Goal: Task Accomplishment & Management: Complete application form

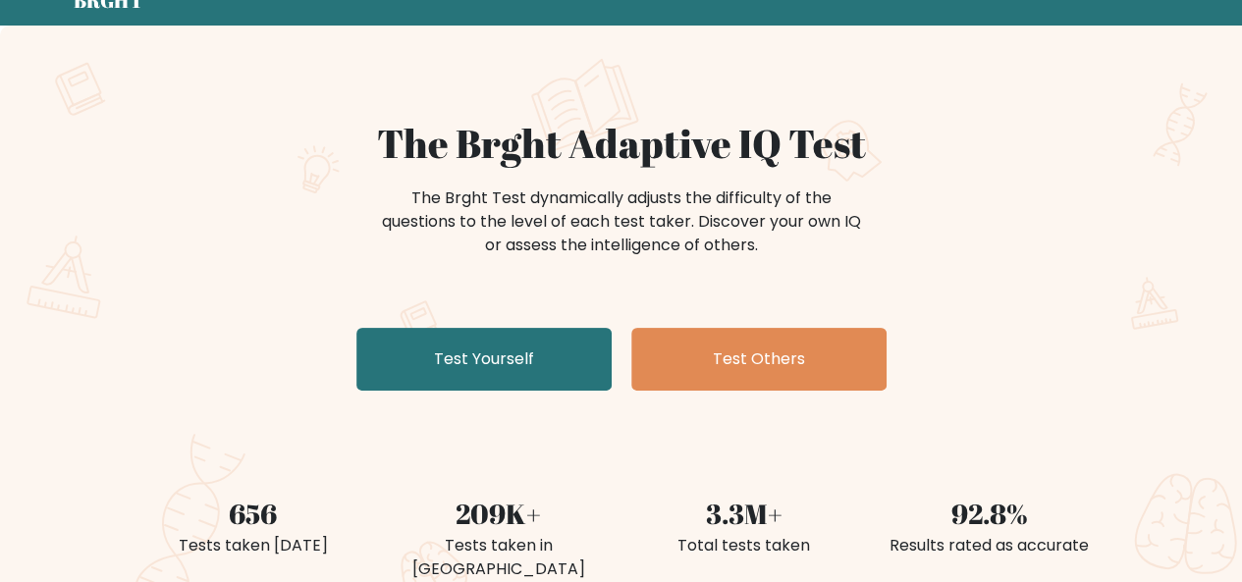
scroll to position [196, 0]
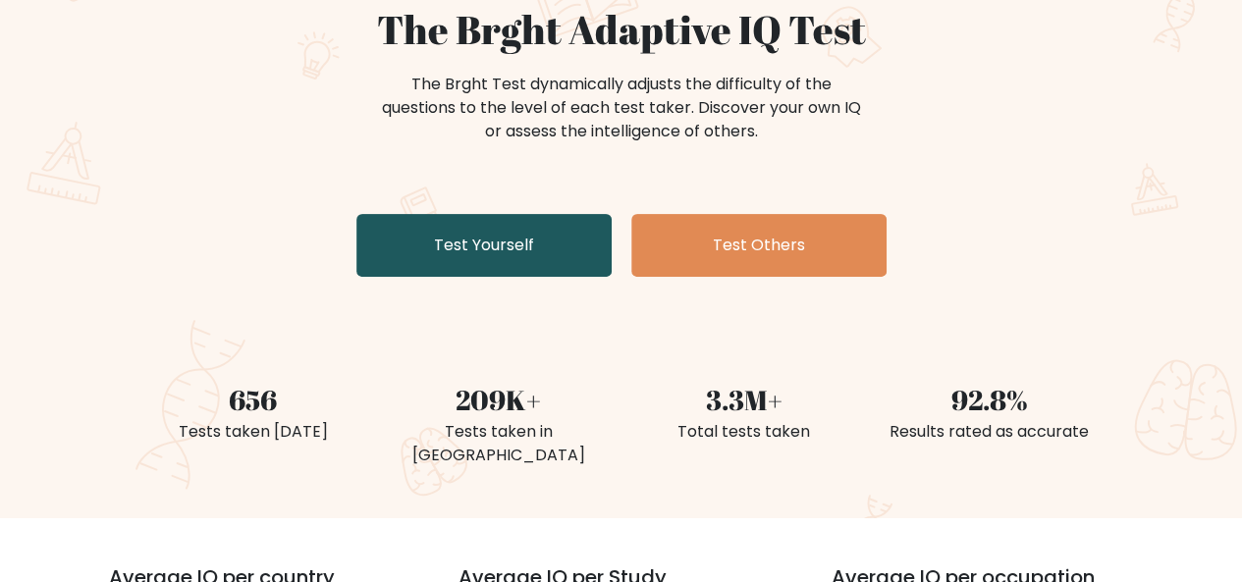
click at [476, 256] on link "Test Yourself" at bounding box center [483, 245] width 255 height 63
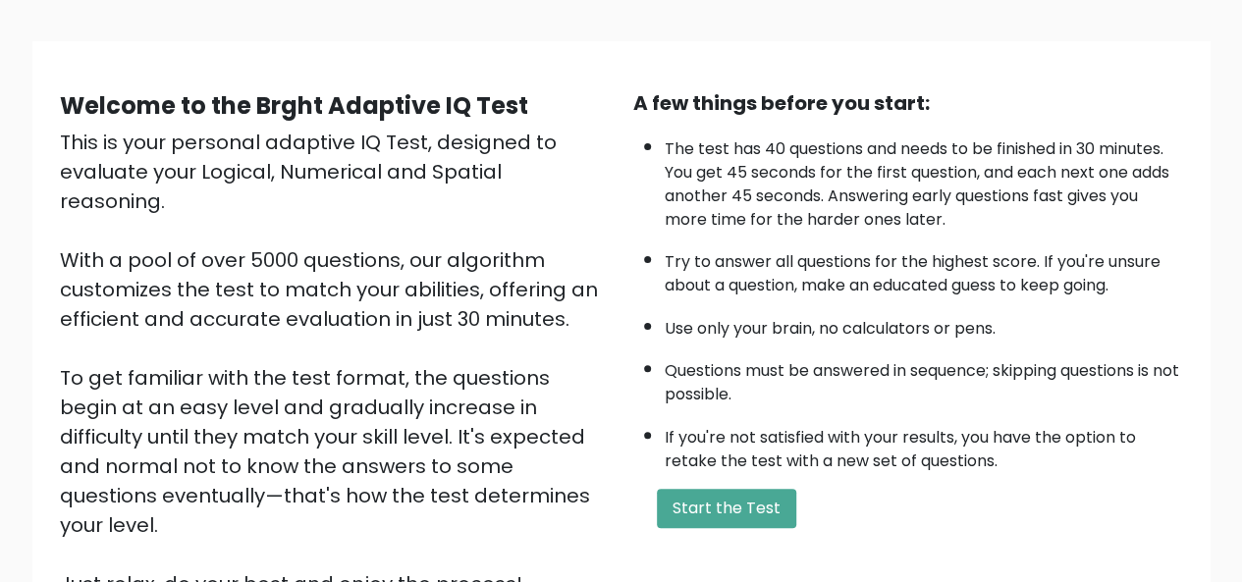
scroll to position [196, 0]
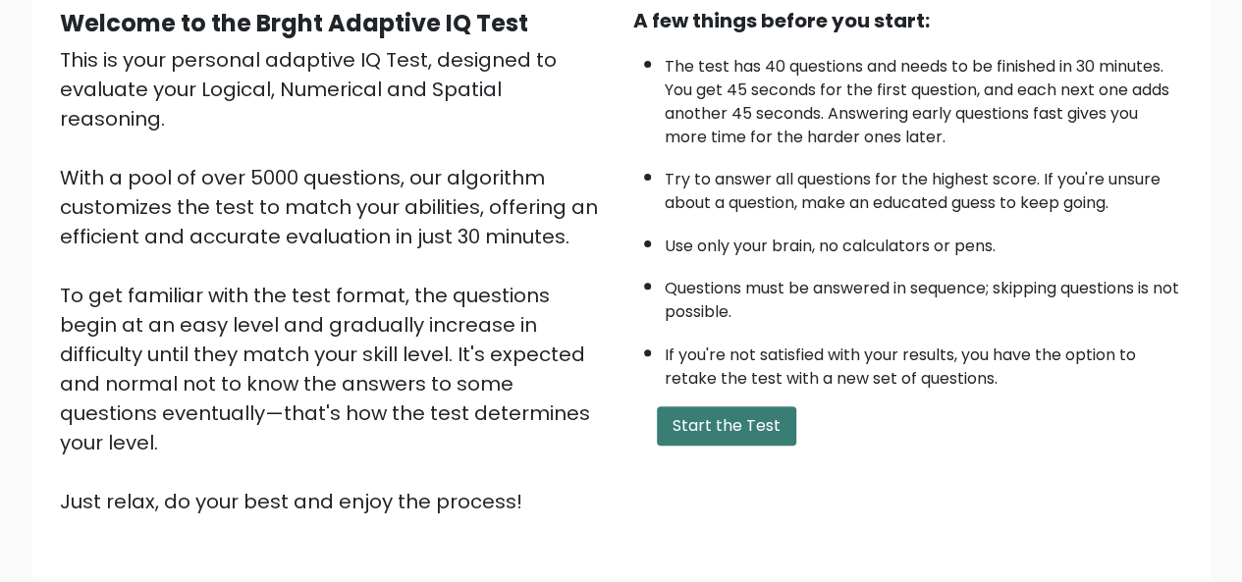
click at [737, 415] on button "Start the Test" at bounding box center [726, 426] width 139 height 39
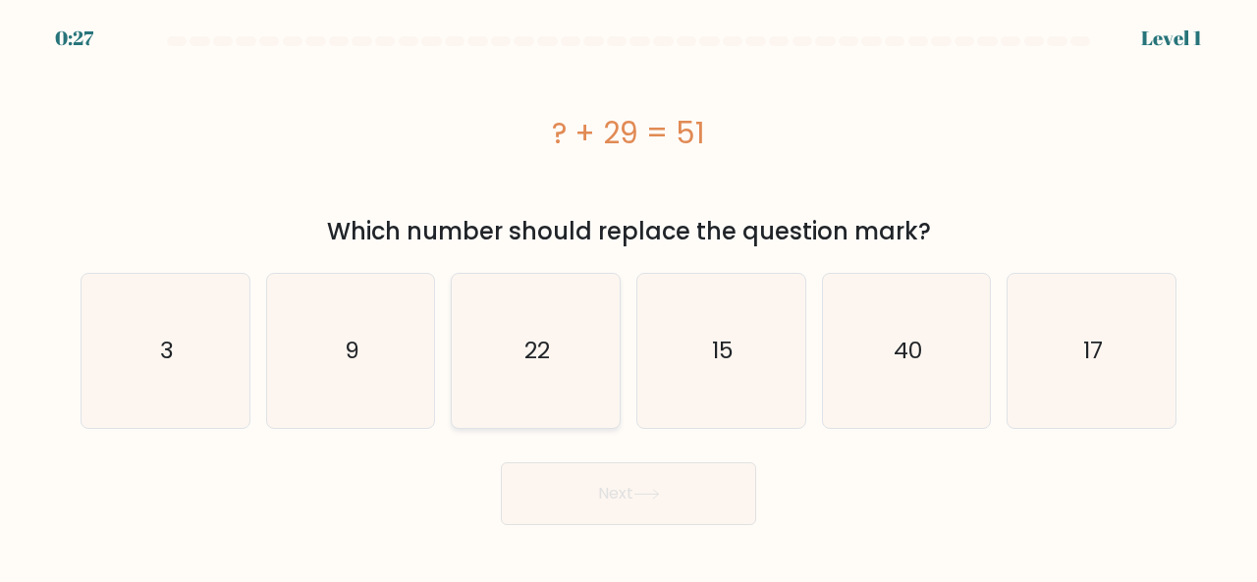
click at [565, 338] on icon "22" at bounding box center [536, 351] width 154 height 154
click at [628, 297] on input "c. 22" at bounding box center [628, 294] width 1 height 5
radio input "true"
click at [648, 490] on icon at bounding box center [646, 494] width 27 height 11
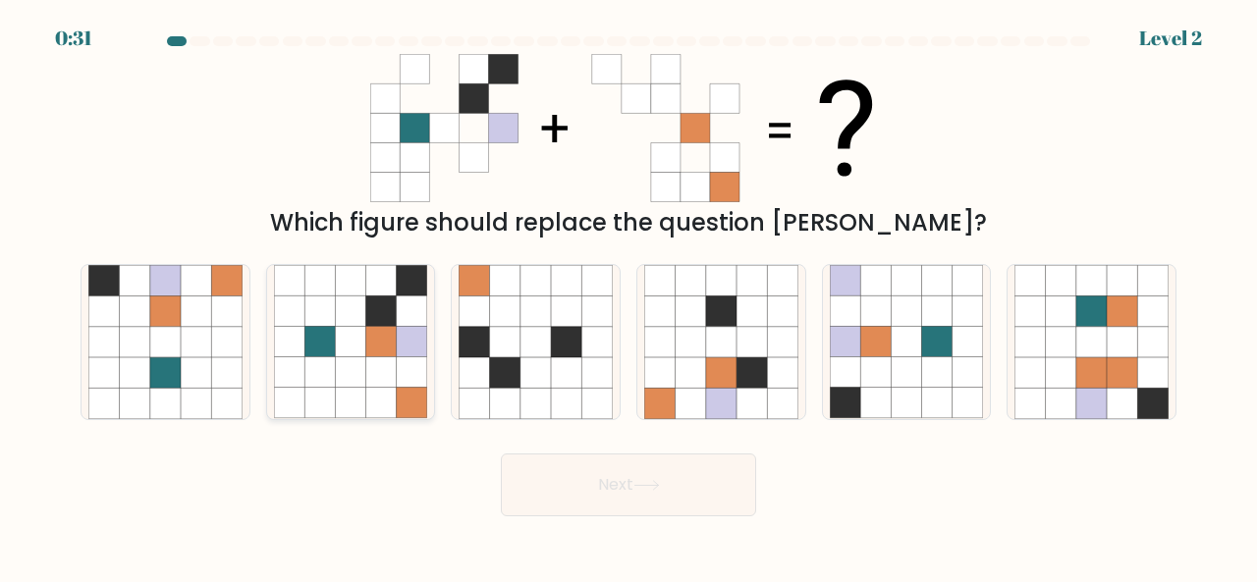
click at [378, 351] on icon at bounding box center [381, 342] width 30 height 30
click at [628, 297] on input "b." at bounding box center [628, 294] width 1 height 5
radio input "true"
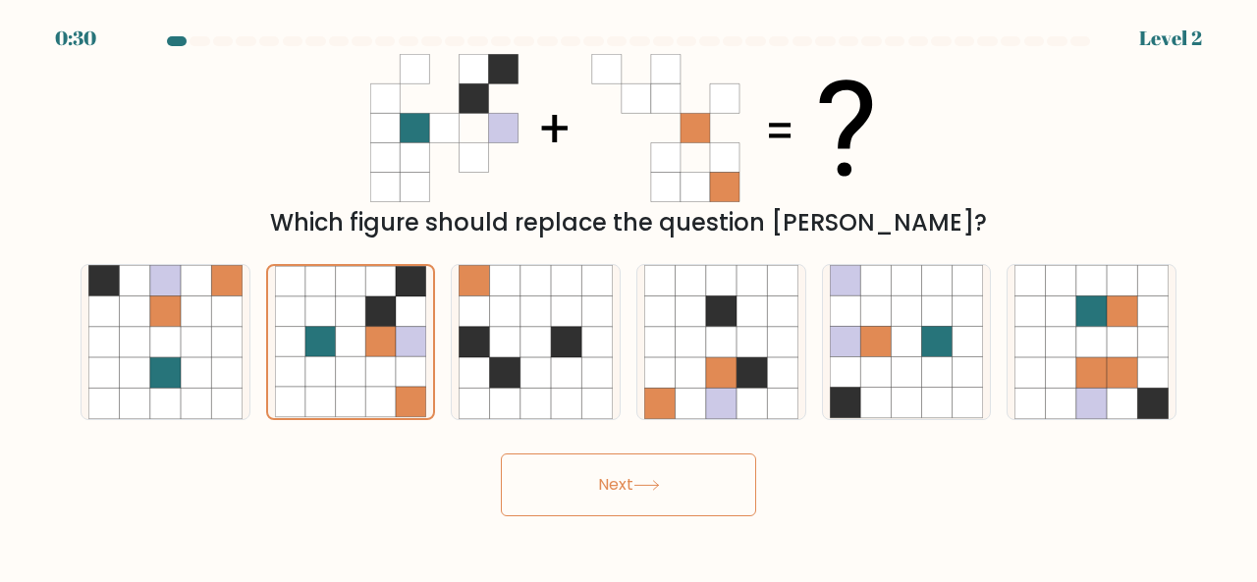
click at [635, 478] on button "Next" at bounding box center [628, 485] width 255 height 63
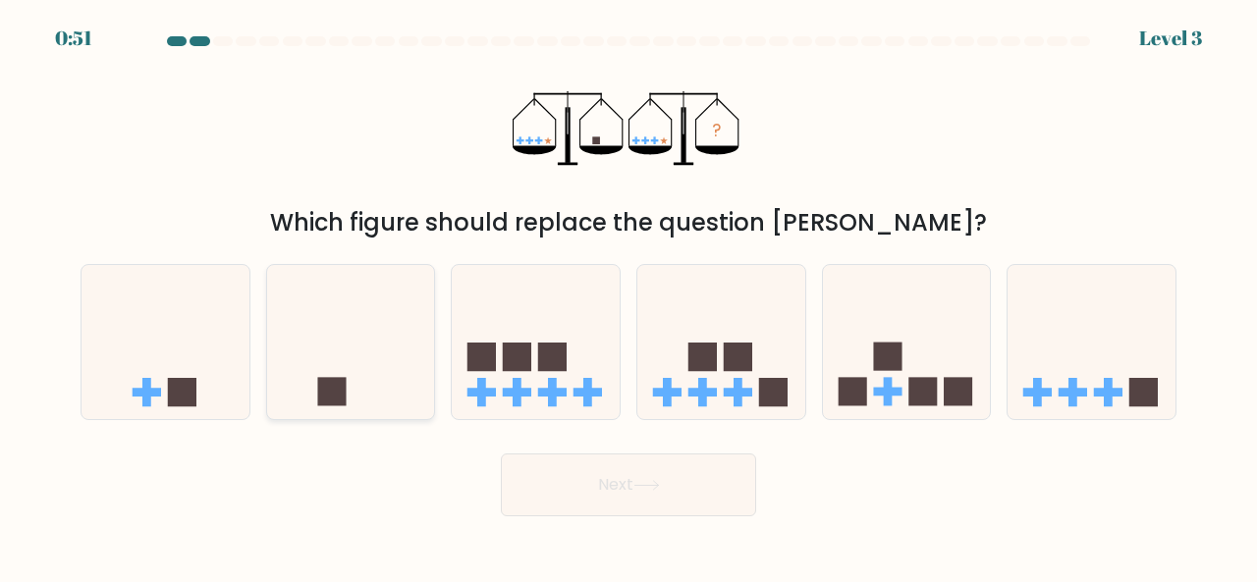
click at [371, 382] on icon at bounding box center [351, 341] width 168 height 138
click at [628, 297] on input "b." at bounding box center [628, 294] width 1 height 5
radio input "true"
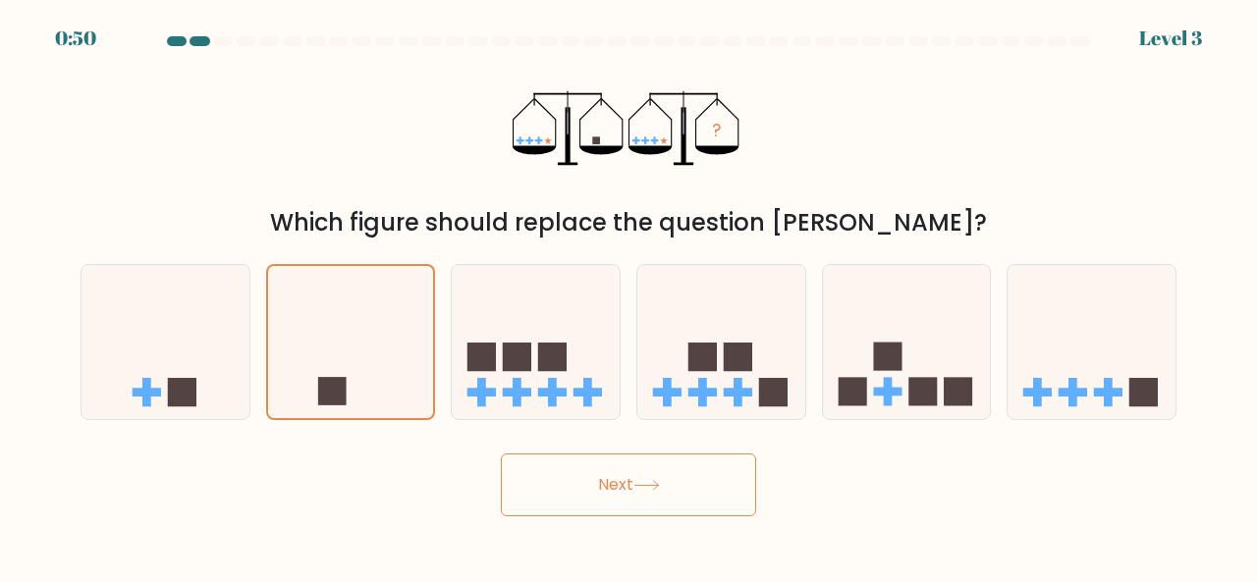
click at [621, 489] on button "Next" at bounding box center [628, 485] width 255 height 63
click at [671, 482] on button "Next" at bounding box center [628, 485] width 255 height 63
click at [670, 479] on button "Next" at bounding box center [628, 485] width 255 height 63
click at [354, 333] on icon at bounding box center [351, 341] width 166 height 137
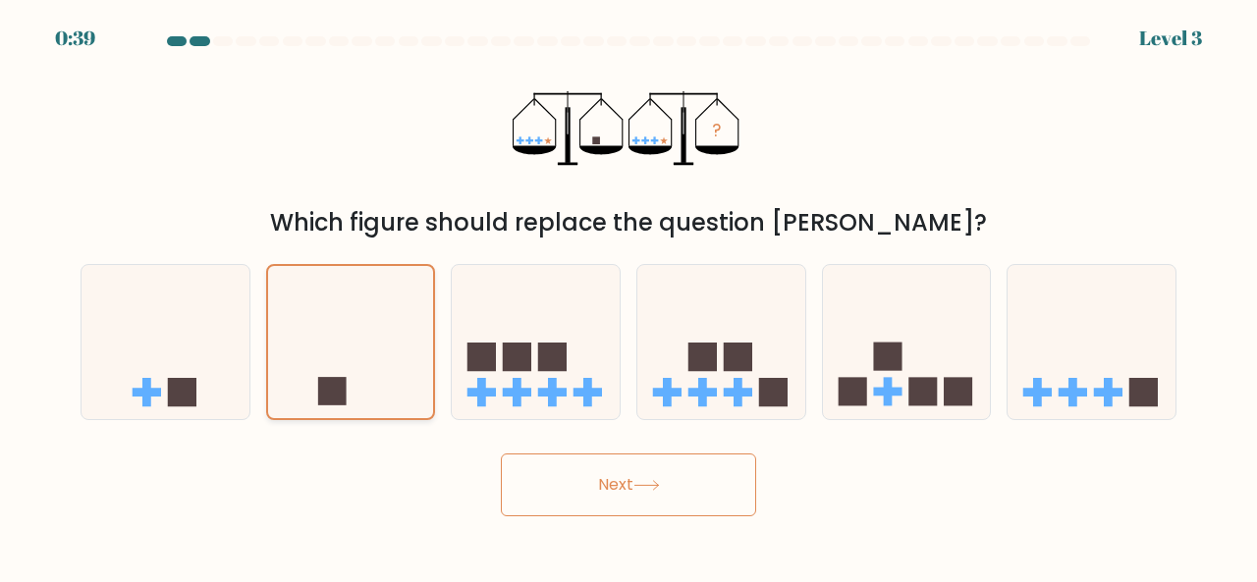
click at [628, 297] on input "b." at bounding box center [628, 294] width 1 height 5
click at [636, 480] on button "Next" at bounding box center [628, 485] width 255 height 63
click at [615, 475] on button "Next" at bounding box center [628, 485] width 255 height 63
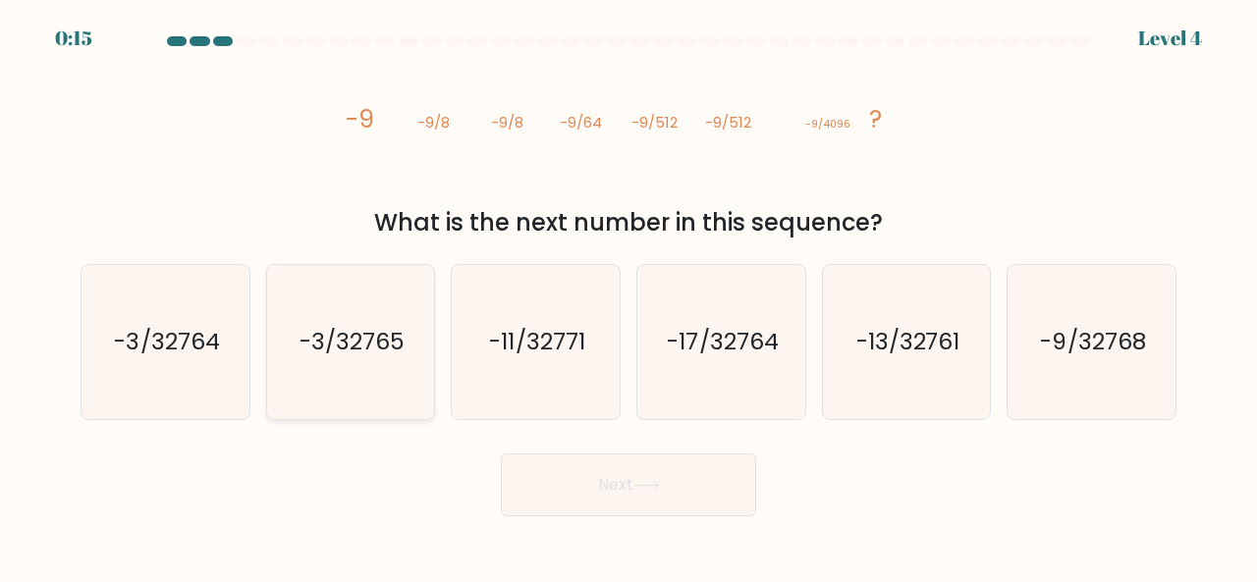
click at [342, 341] on text "-3/32765" at bounding box center [351, 341] width 105 height 32
click at [628, 297] on input "b. -3/32765" at bounding box center [628, 294] width 1 height 5
radio input "true"
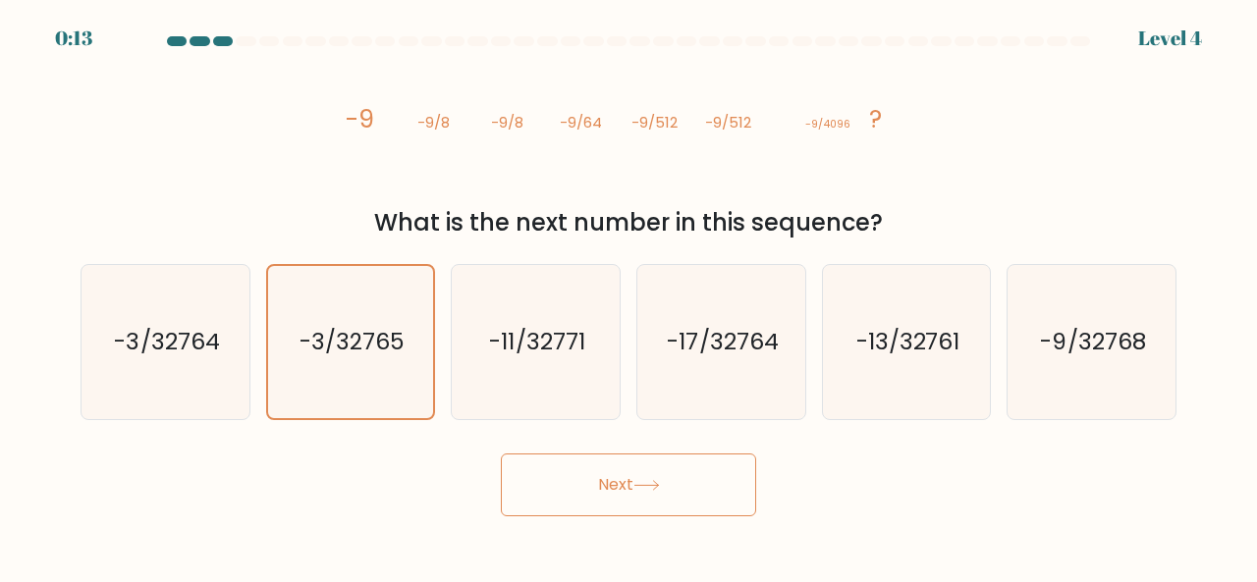
click at [627, 482] on button "Next" at bounding box center [628, 485] width 255 height 63
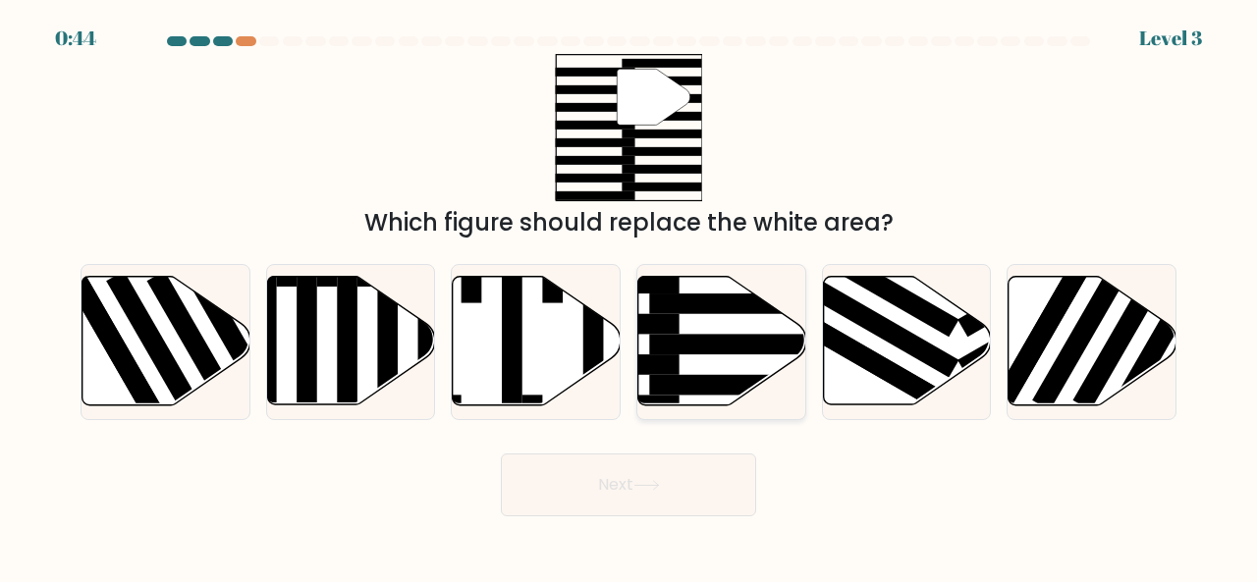
click at [706, 356] on icon at bounding box center [722, 341] width 168 height 129
click at [629, 297] on input "d." at bounding box center [628, 294] width 1 height 5
radio input "true"
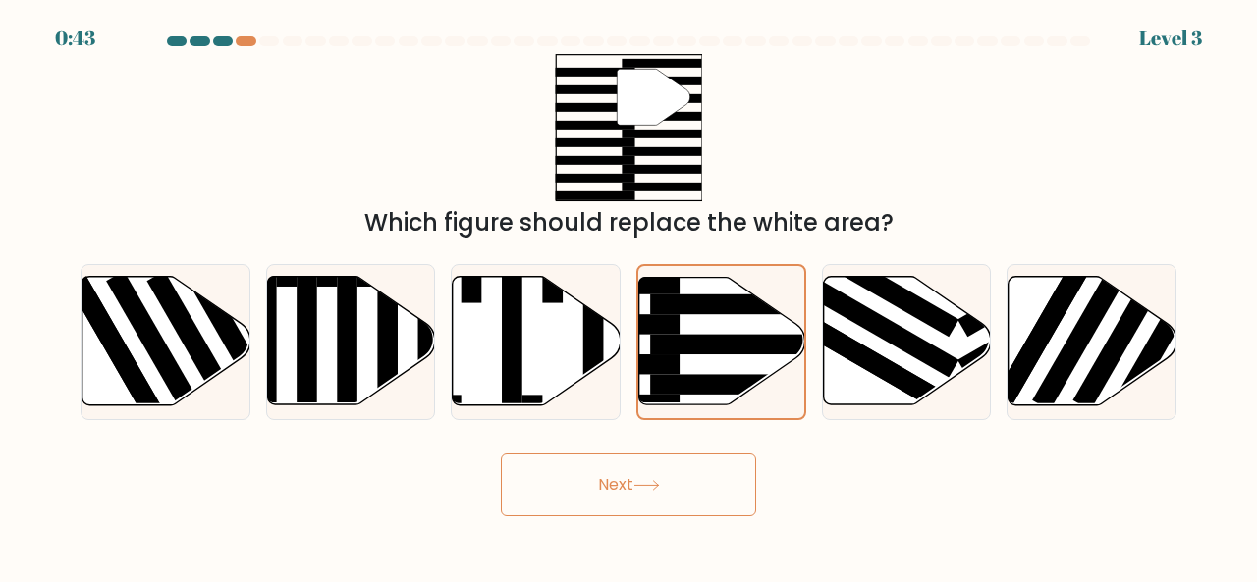
click at [668, 488] on button "Next" at bounding box center [628, 485] width 255 height 63
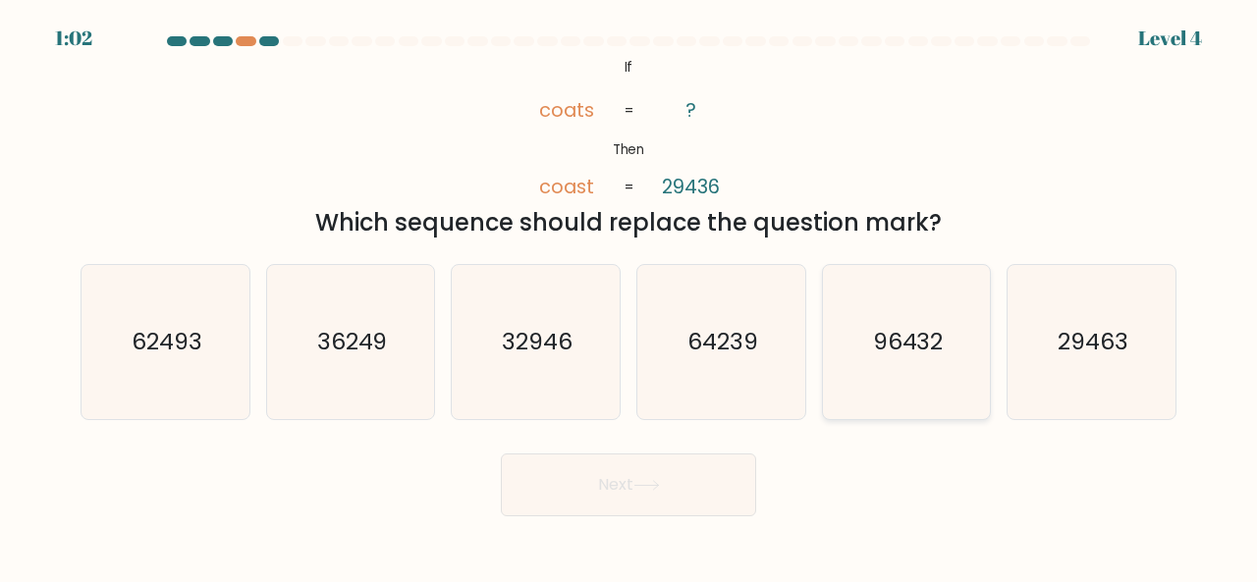
click at [888, 327] on text "96432" at bounding box center [908, 341] width 71 height 32
click at [629, 297] on input "e. 96432" at bounding box center [628, 294] width 1 height 5
radio input "true"
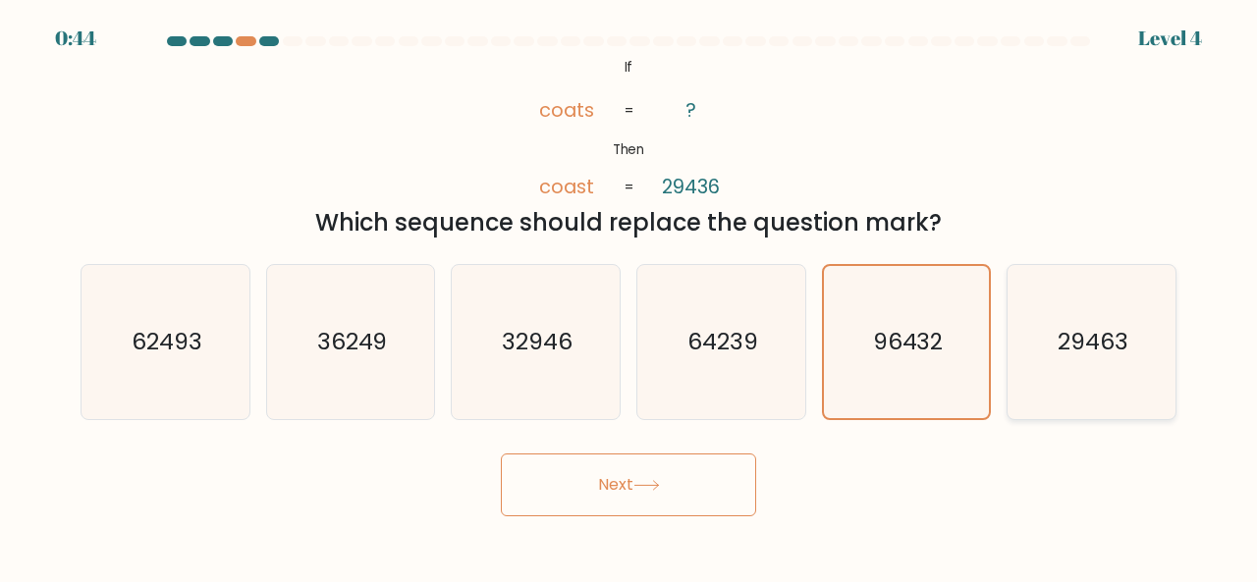
click at [1086, 351] on text "29463" at bounding box center [1093, 341] width 71 height 32
click at [629, 297] on input "f. 29463" at bounding box center [628, 294] width 1 height 5
radio input "true"
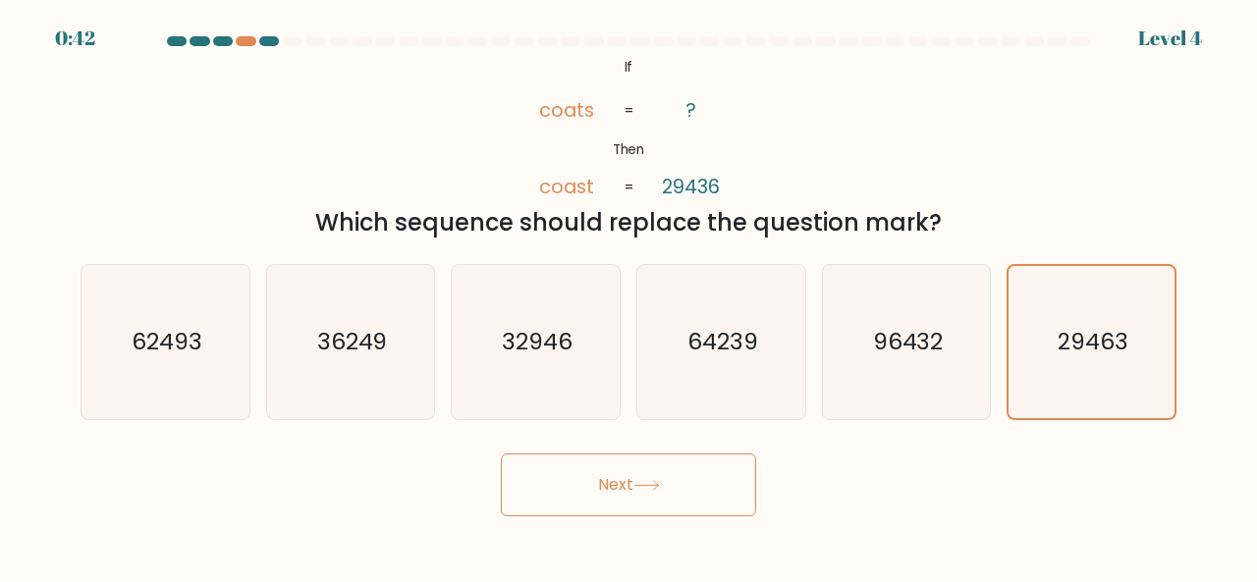
click at [646, 480] on icon at bounding box center [646, 485] width 27 height 11
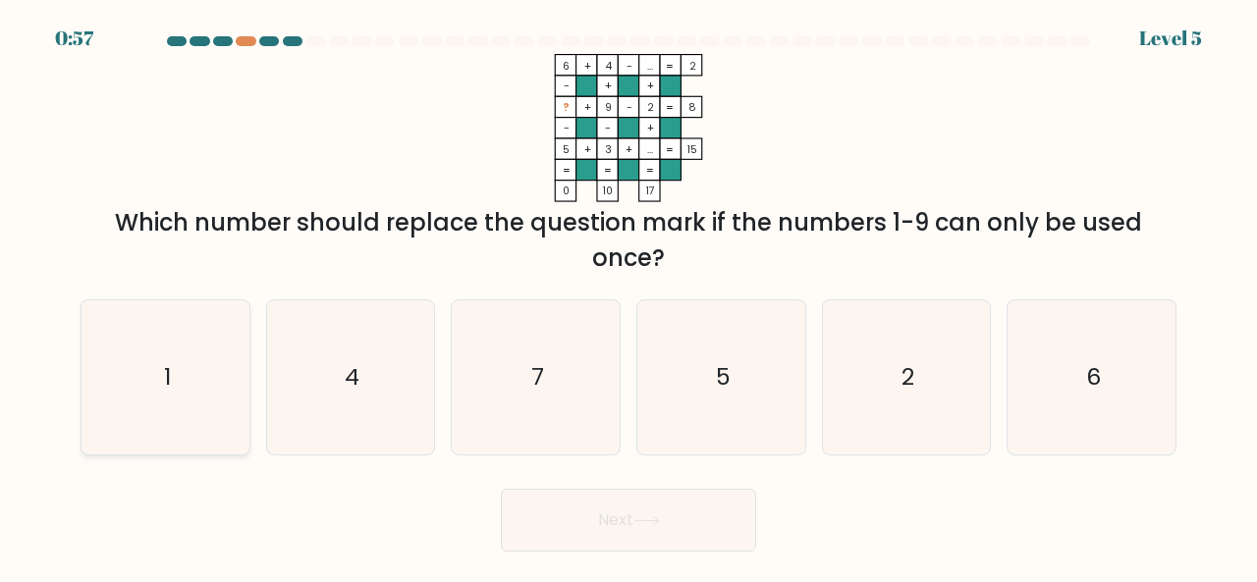
click at [172, 390] on icon "1" at bounding box center [165, 377] width 154 height 154
click at [628, 297] on input "a. 1" at bounding box center [628, 294] width 1 height 5
radio input "true"
click at [585, 529] on button "Next" at bounding box center [628, 520] width 255 height 63
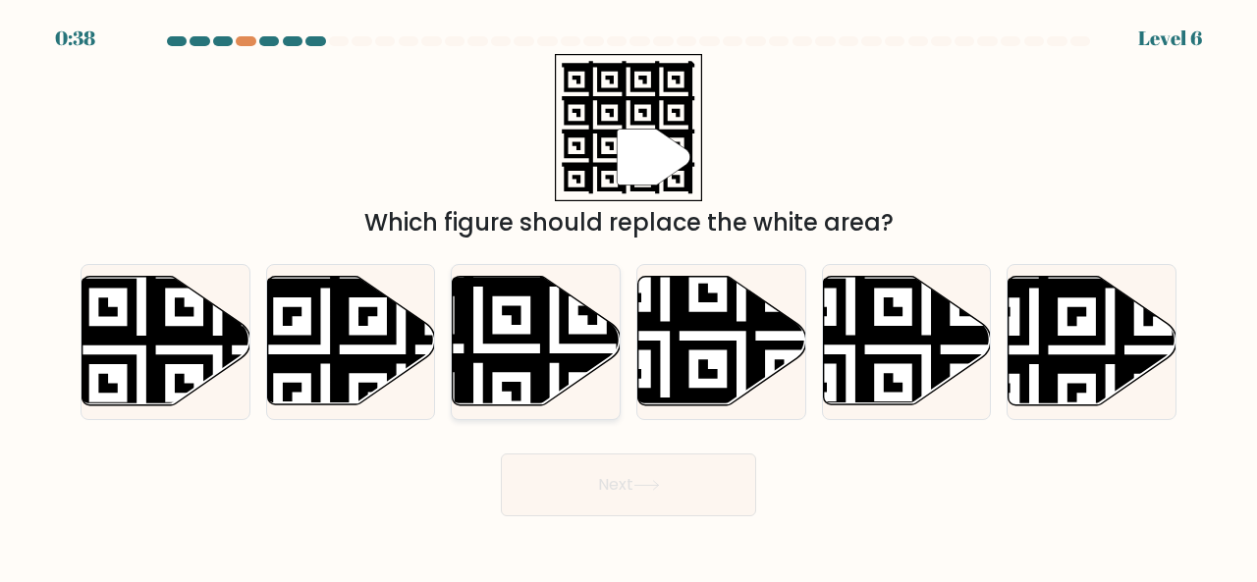
click at [530, 346] on icon at bounding box center [537, 341] width 168 height 129
click at [628, 297] on input "c." at bounding box center [628, 294] width 1 height 5
radio input "true"
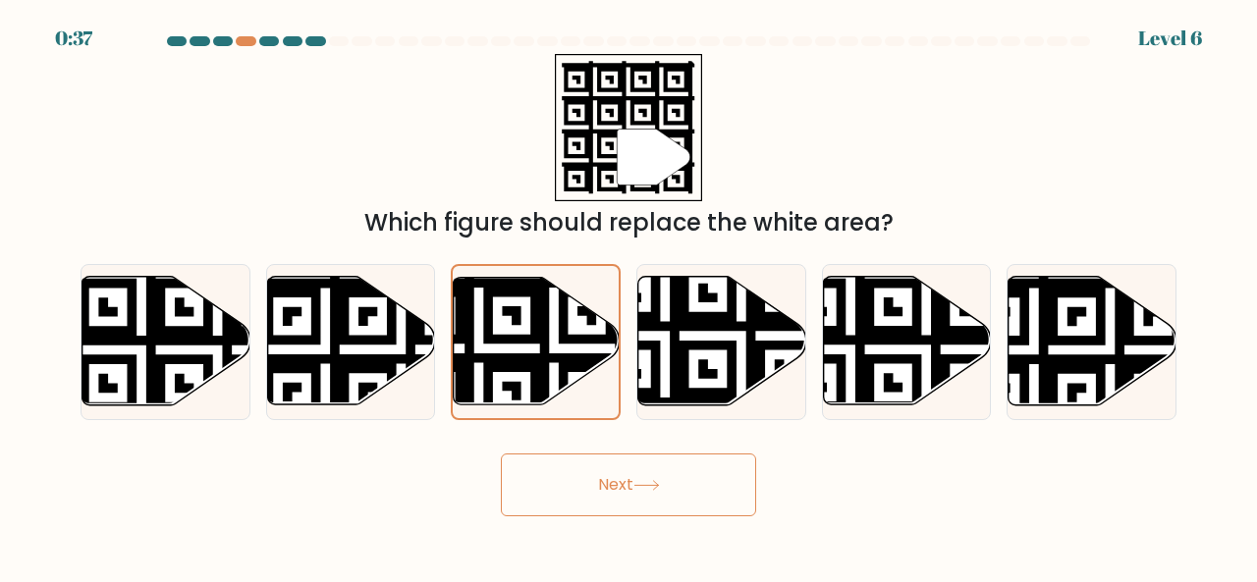
click at [682, 485] on button "Next" at bounding box center [628, 485] width 255 height 63
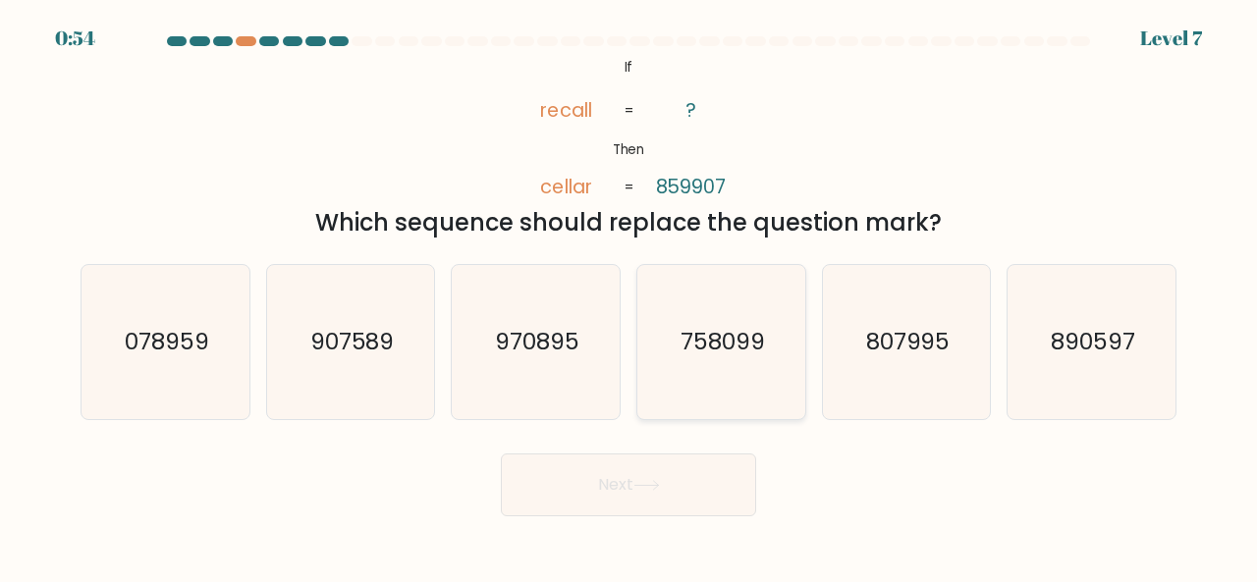
click at [696, 299] on icon "758099" at bounding box center [721, 342] width 154 height 154
click at [629, 297] on input "d. 758099" at bounding box center [628, 294] width 1 height 5
radio input "true"
click at [638, 486] on icon at bounding box center [646, 485] width 27 height 11
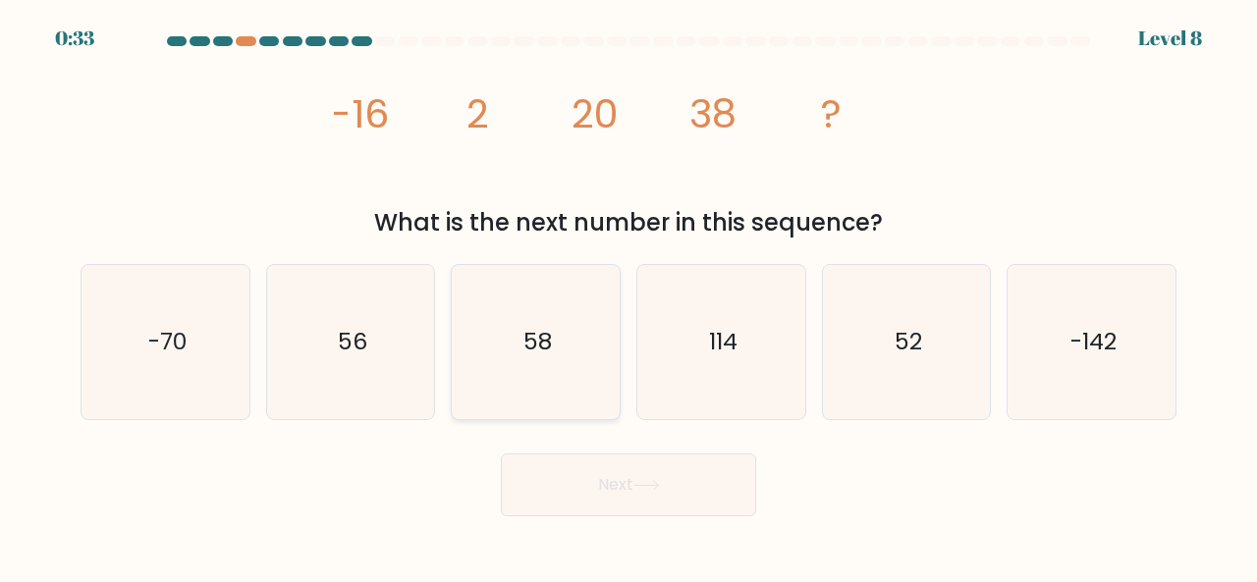
click at [500, 347] on icon "58" at bounding box center [536, 342] width 154 height 154
click at [628, 297] on input "c. 58" at bounding box center [628, 294] width 1 height 5
radio input "true"
click at [653, 480] on icon at bounding box center [646, 485] width 27 height 11
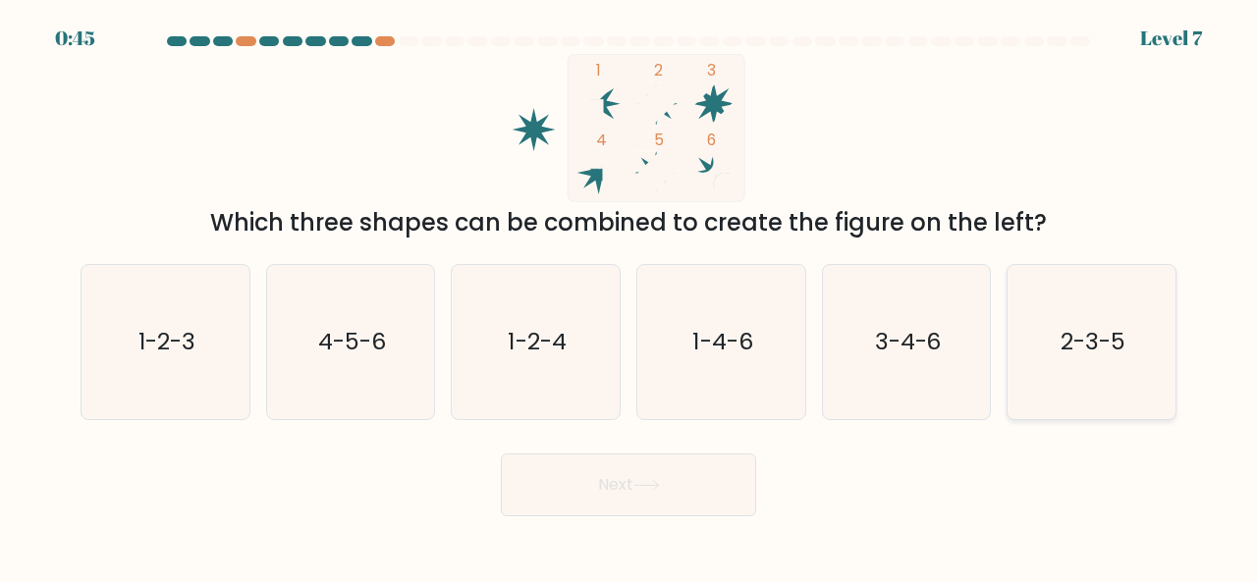
click at [1096, 335] on text "2-3-5" at bounding box center [1093, 341] width 65 height 32
click at [629, 297] on input "f. 2-3-5" at bounding box center [628, 294] width 1 height 5
radio input "true"
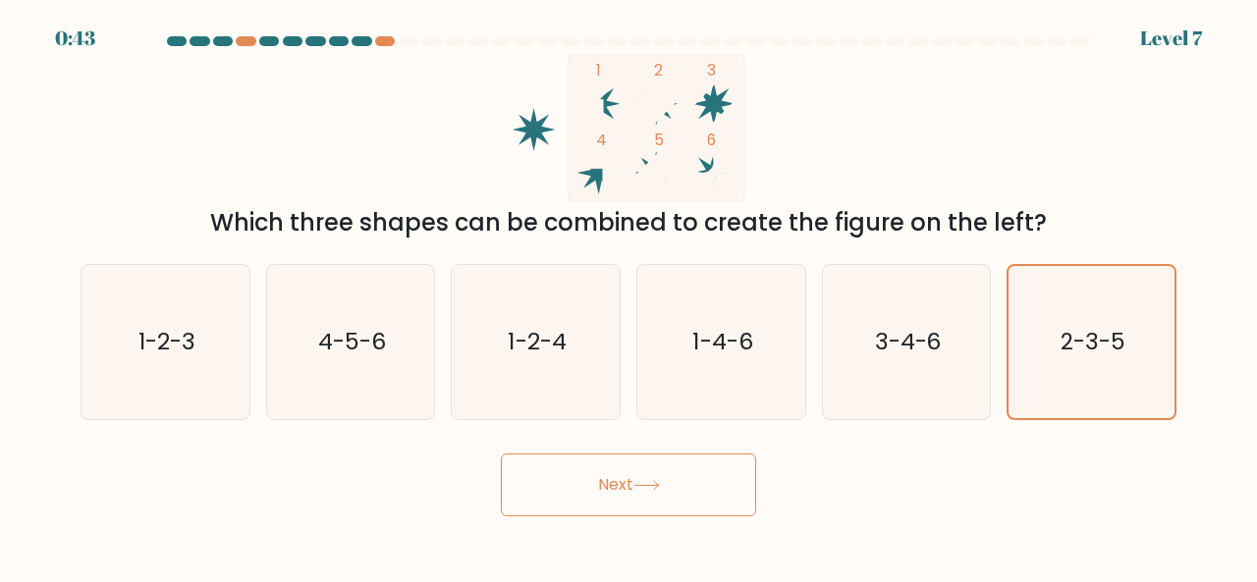
click at [642, 473] on button "Next" at bounding box center [628, 485] width 255 height 63
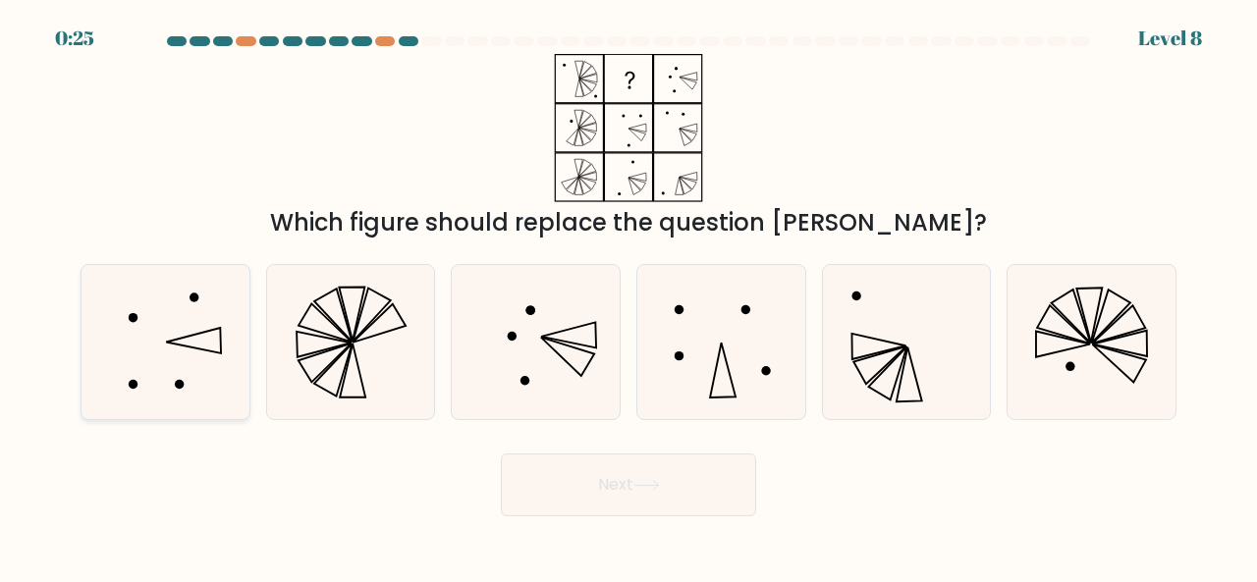
click at [218, 331] on icon at bounding box center [165, 342] width 154 height 154
click at [628, 297] on input "a." at bounding box center [628, 294] width 1 height 5
radio input "true"
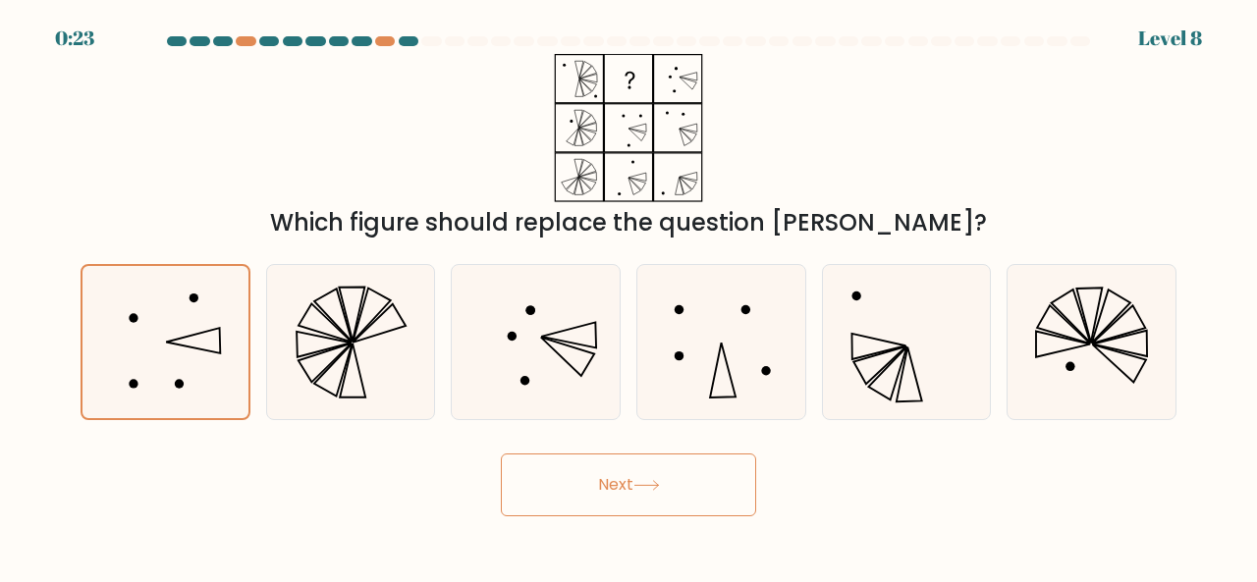
click at [655, 480] on icon at bounding box center [646, 485] width 27 height 11
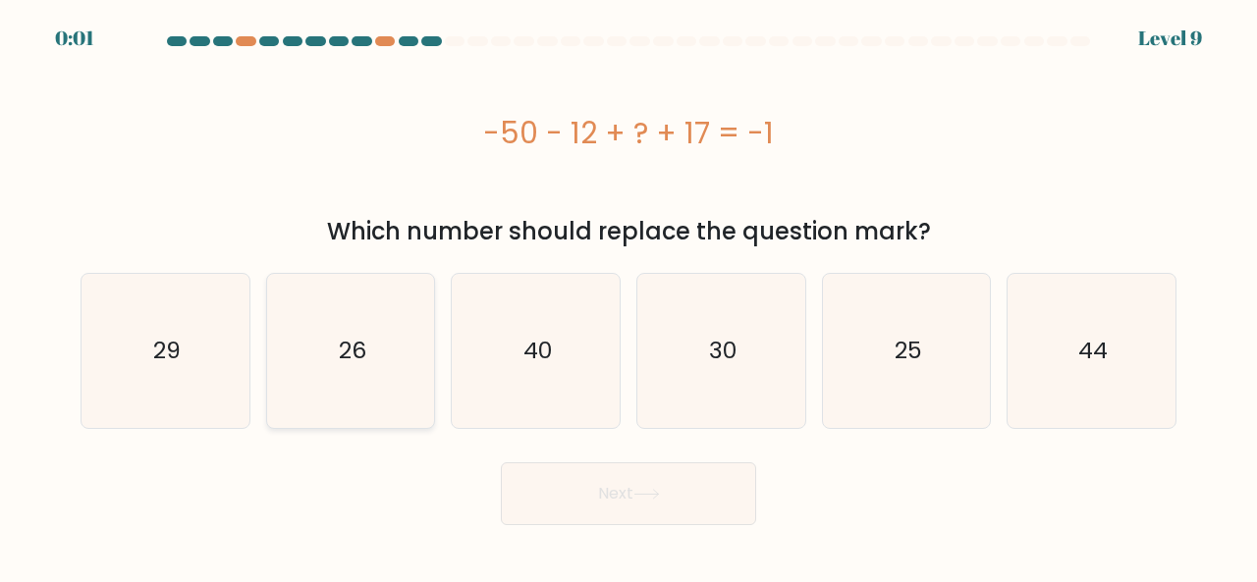
click at [346, 362] on text "26" at bounding box center [352, 351] width 27 height 32
click at [628, 297] on input "b. 26" at bounding box center [628, 294] width 1 height 5
radio input "true"
click at [634, 499] on button "Next" at bounding box center [628, 494] width 255 height 63
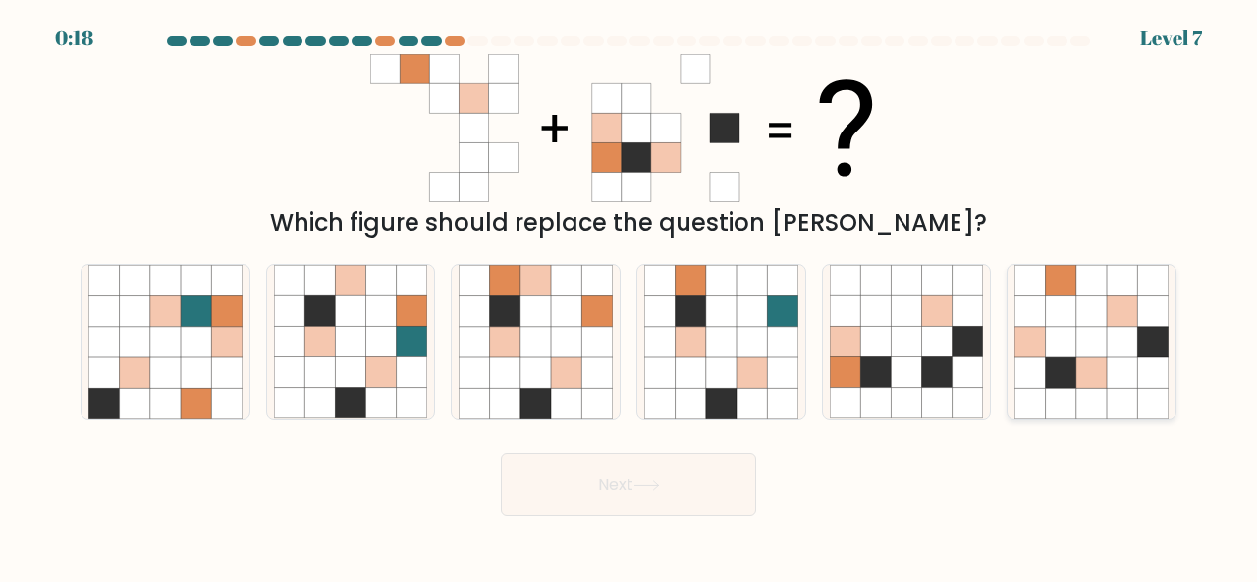
click at [1102, 321] on icon at bounding box center [1091, 311] width 30 height 30
click at [629, 297] on input "f." at bounding box center [628, 294] width 1 height 5
radio input "true"
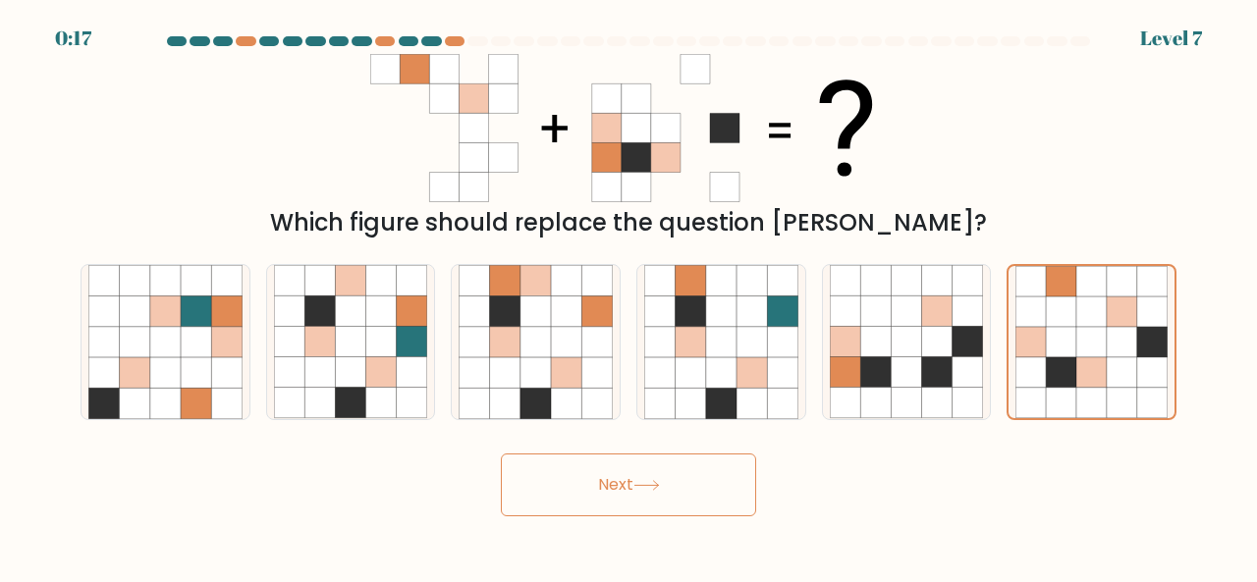
click at [669, 486] on button "Next" at bounding box center [628, 485] width 255 height 63
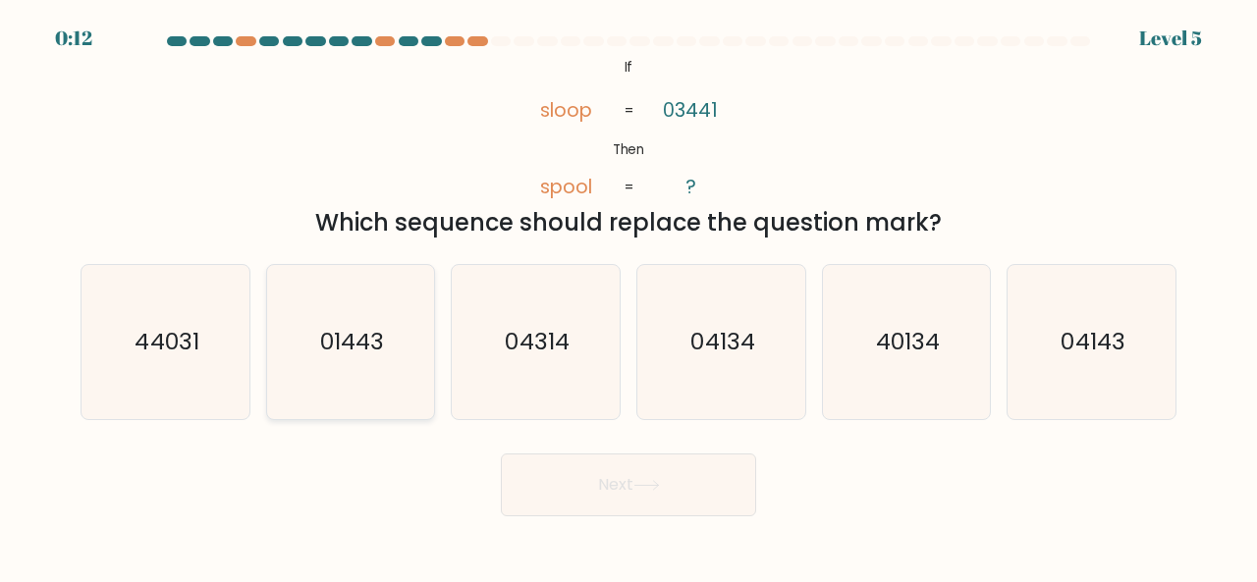
click at [345, 358] on icon "01443" at bounding box center [351, 342] width 154 height 154
click at [628, 297] on input "b. 01443" at bounding box center [628, 294] width 1 height 5
radio input "true"
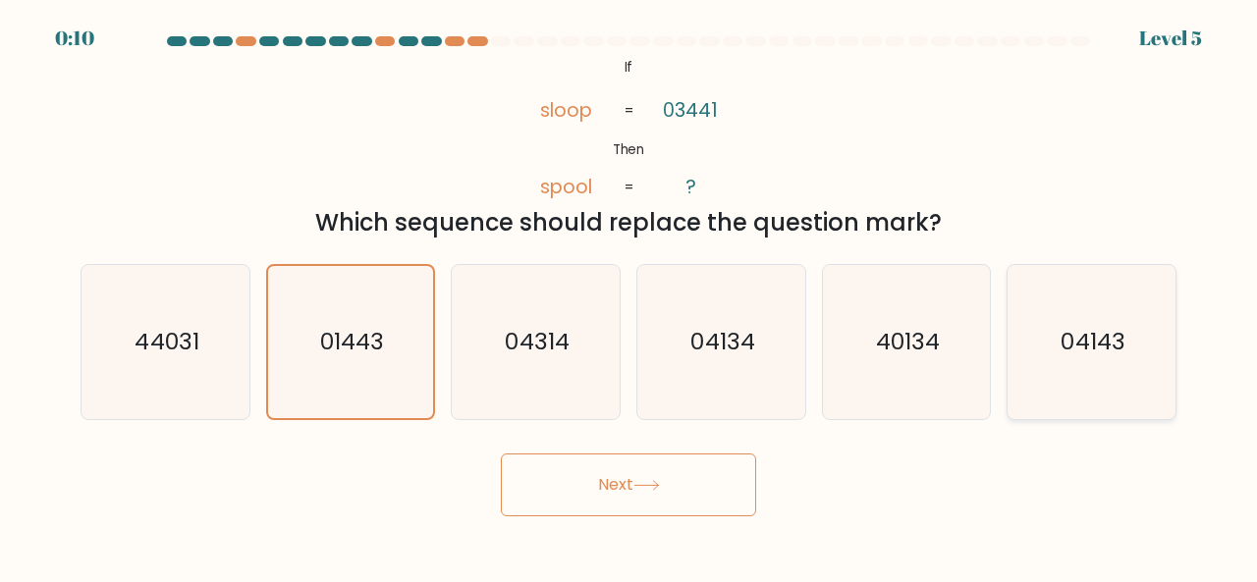
click at [1100, 335] on text "04143" at bounding box center [1094, 341] width 64 height 32
click at [629, 297] on input "f. 04143" at bounding box center [628, 294] width 1 height 5
radio input "true"
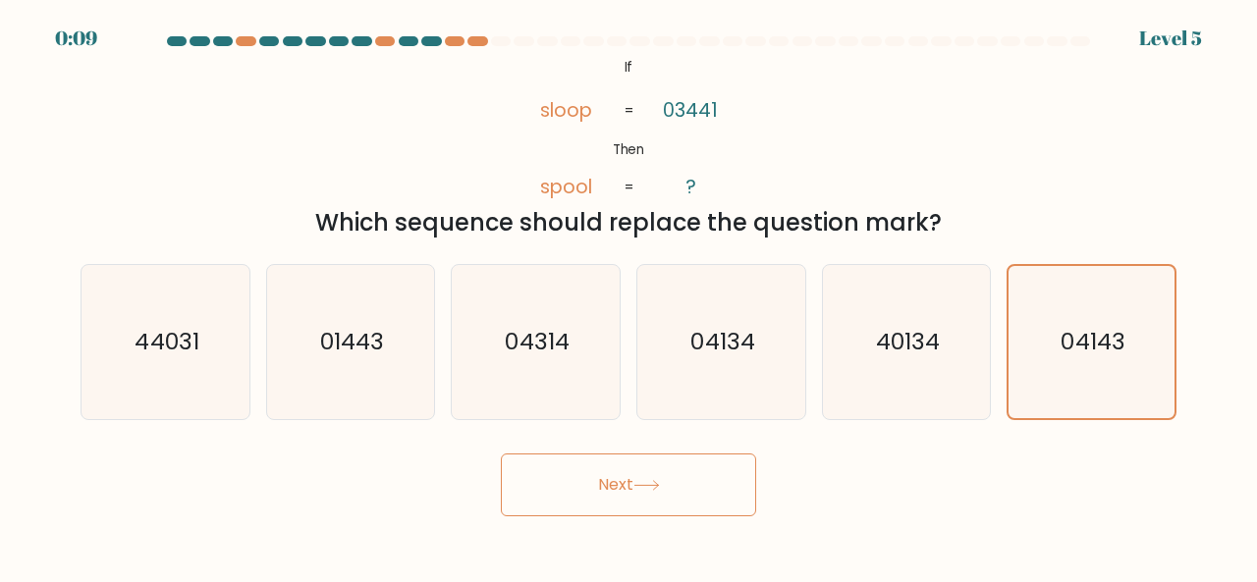
click at [666, 488] on button "Next" at bounding box center [628, 485] width 255 height 63
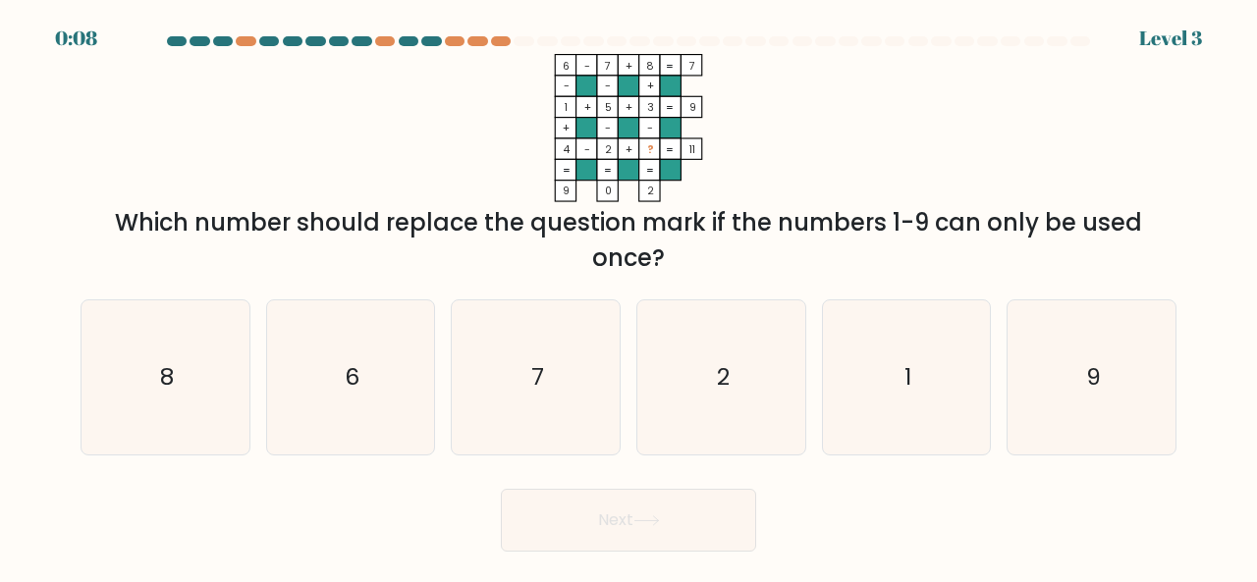
click at [657, 483] on div "Next" at bounding box center [628, 515] width 1119 height 73
click at [1090, 386] on text "9" at bounding box center [1093, 376] width 15 height 32
click at [629, 297] on input "f. 9" at bounding box center [628, 294] width 1 height 5
radio input "true"
click at [650, 517] on icon at bounding box center [646, 521] width 27 height 11
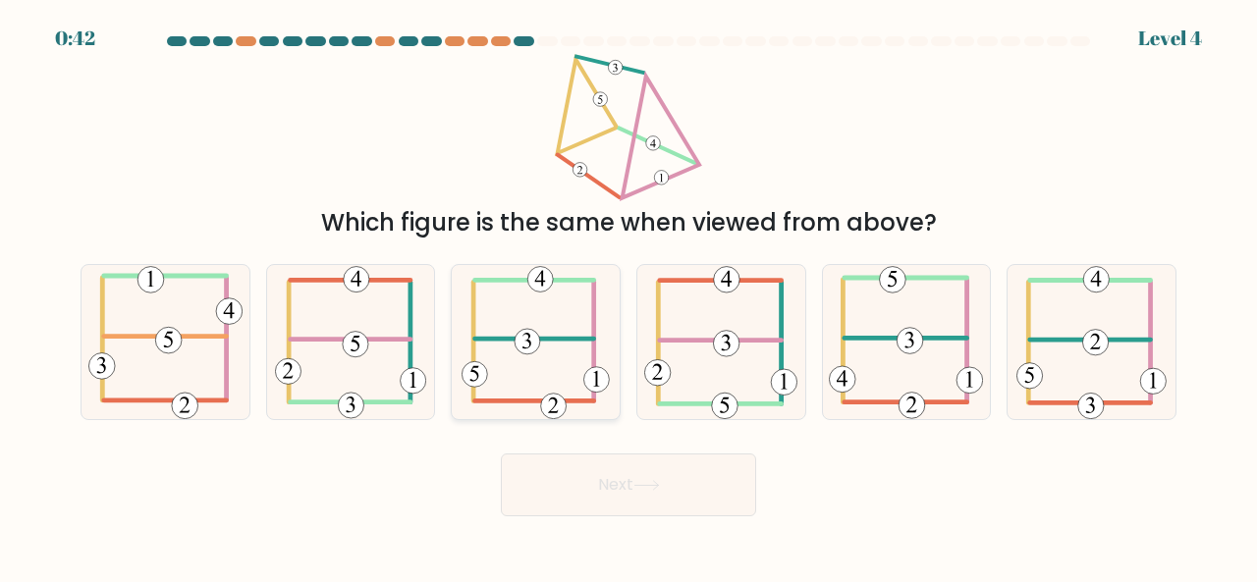
click at [501, 372] on icon at bounding box center [535, 342] width 147 height 154
click at [628, 297] on input "c." at bounding box center [628, 294] width 1 height 5
radio input "true"
click at [640, 484] on icon at bounding box center [646, 485] width 24 height 9
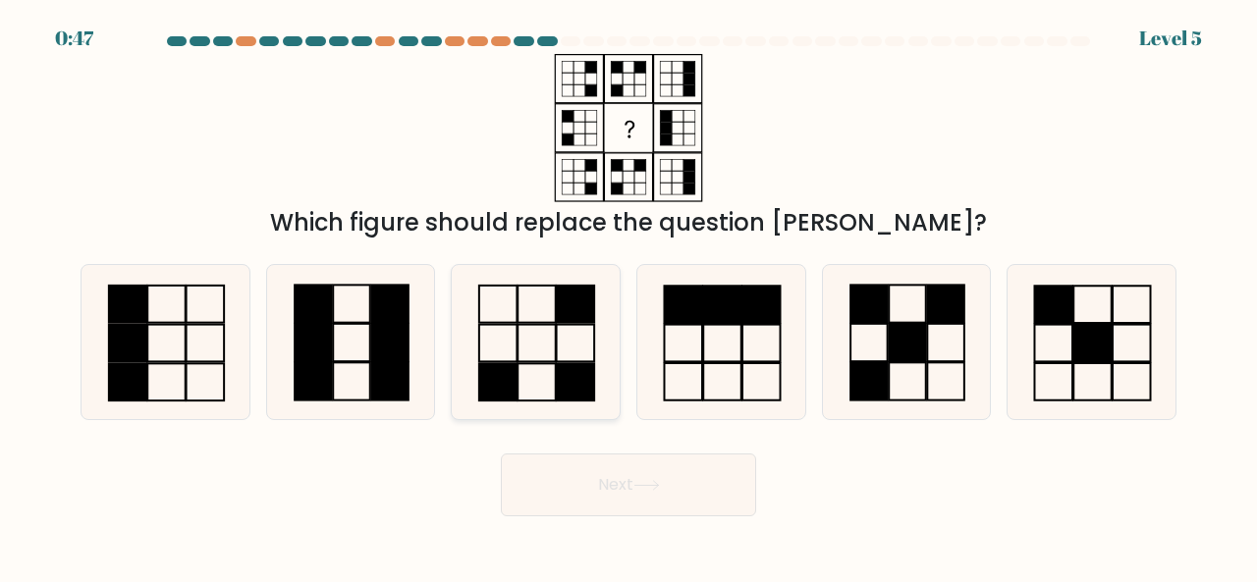
click at [568, 339] on icon at bounding box center [536, 342] width 154 height 154
click at [628, 297] on input "c." at bounding box center [628, 294] width 1 height 5
radio input "true"
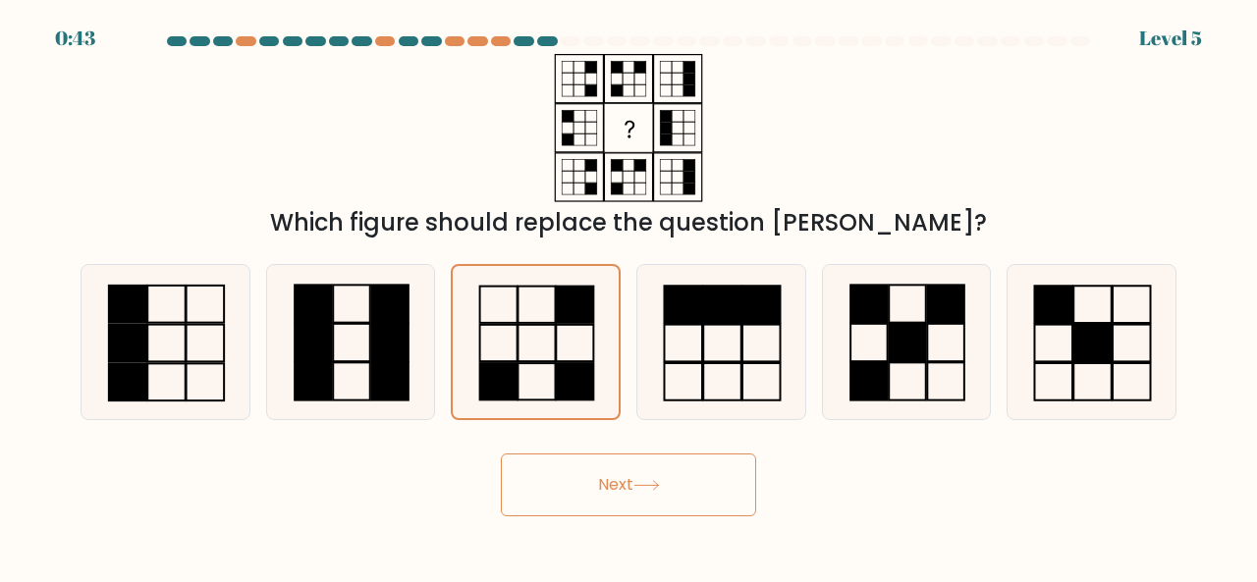
click at [666, 479] on button "Next" at bounding box center [628, 485] width 255 height 63
click at [649, 483] on icon at bounding box center [646, 485] width 27 height 11
click at [613, 484] on button "Next" at bounding box center [628, 485] width 255 height 63
click at [545, 329] on icon at bounding box center [536, 342] width 152 height 152
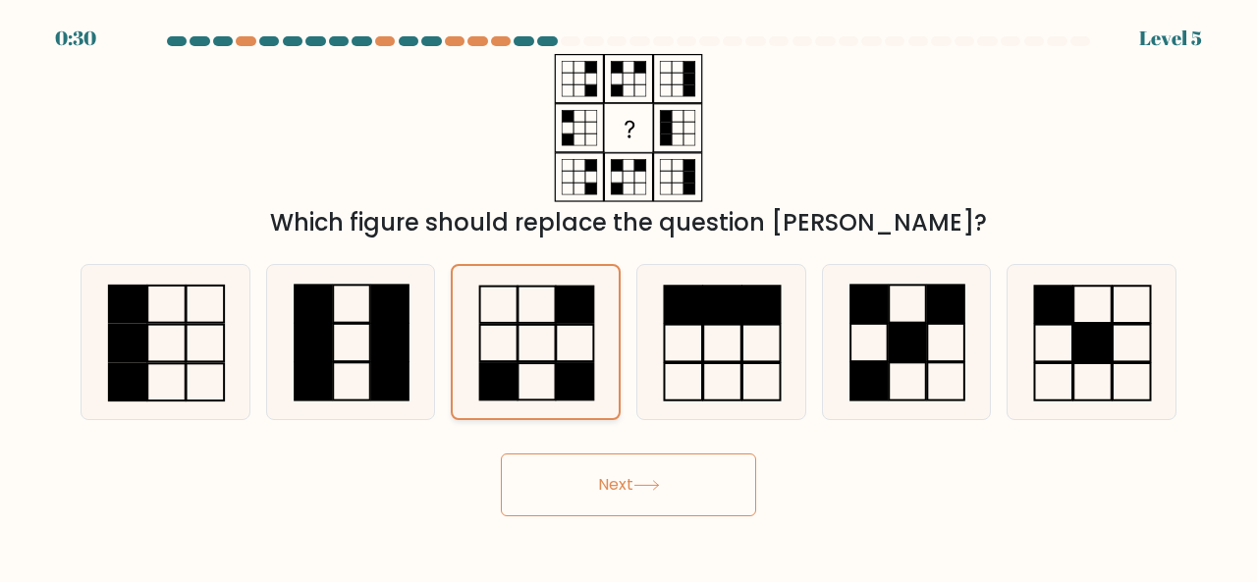
click at [628, 297] on input "c." at bounding box center [628, 294] width 1 height 5
click at [650, 480] on icon at bounding box center [646, 485] width 27 height 11
click at [491, 290] on icon at bounding box center [536, 342] width 152 height 152
click at [628, 292] on input "c." at bounding box center [628, 294] width 1 height 5
click at [537, 342] on icon at bounding box center [536, 342] width 152 height 152
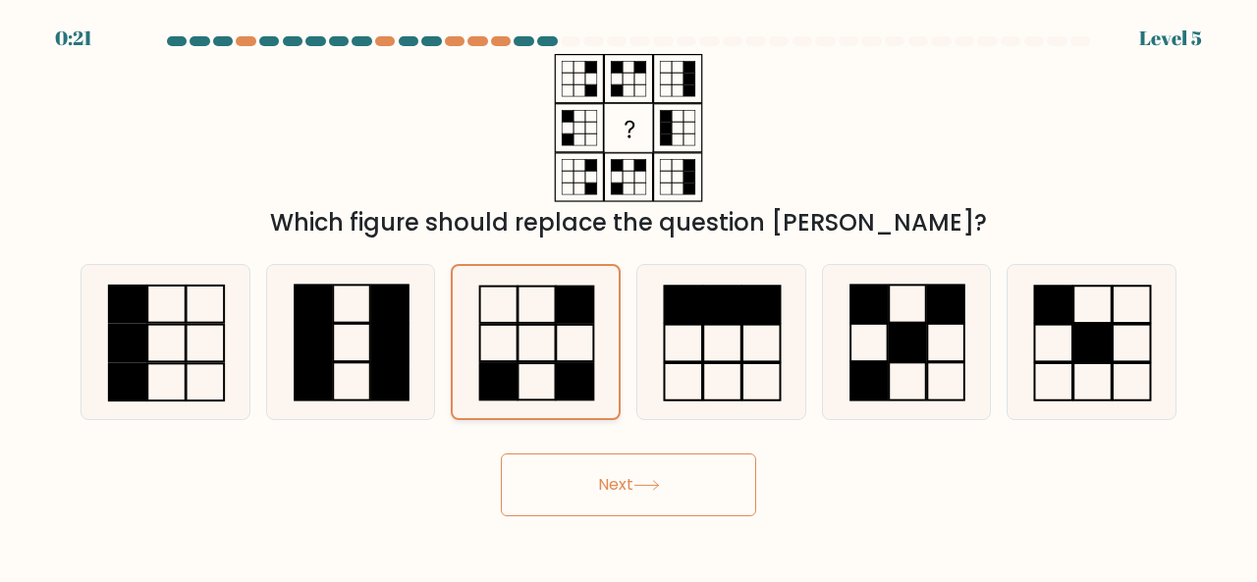
click at [628, 297] on input "c." at bounding box center [628, 294] width 1 height 5
click at [537, 342] on icon at bounding box center [536, 342] width 152 height 152
click at [628, 297] on input "c." at bounding box center [628, 294] width 1 height 5
click at [618, 474] on button "Next" at bounding box center [628, 485] width 255 height 63
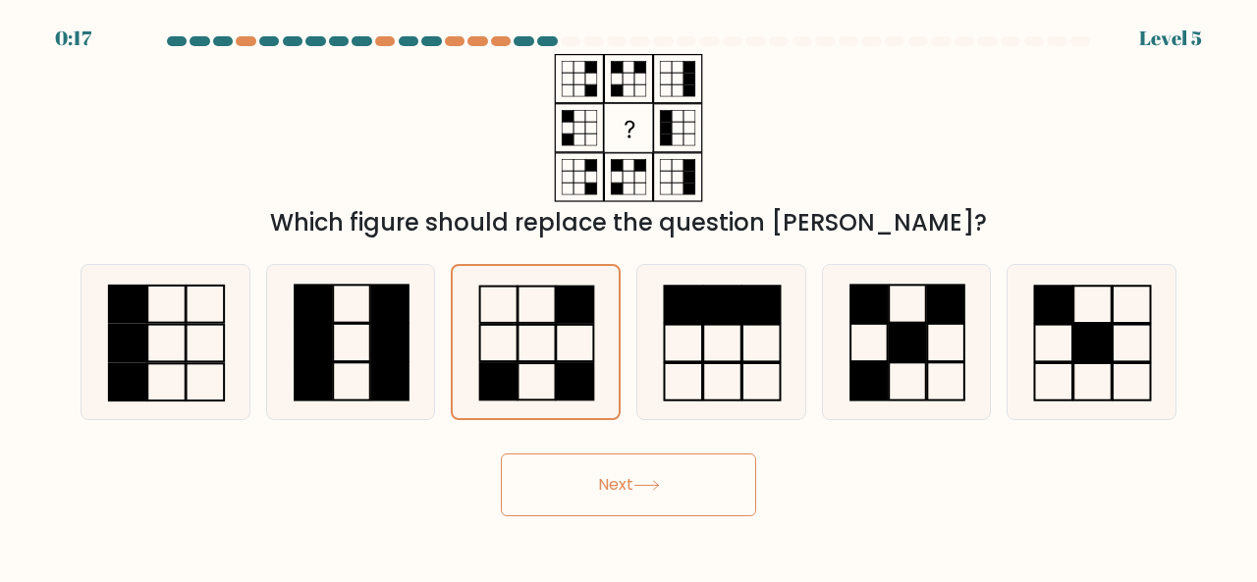
click at [618, 474] on button "Next" at bounding box center [628, 485] width 255 height 63
click at [501, 454] on button "Next" at bounding box center [628, 485] width 255 height 63
click at [489, 188] on div "Which figure should replace the question [PERSON_NAME]?" at bounding box center [628, 147] width 1119 height 187
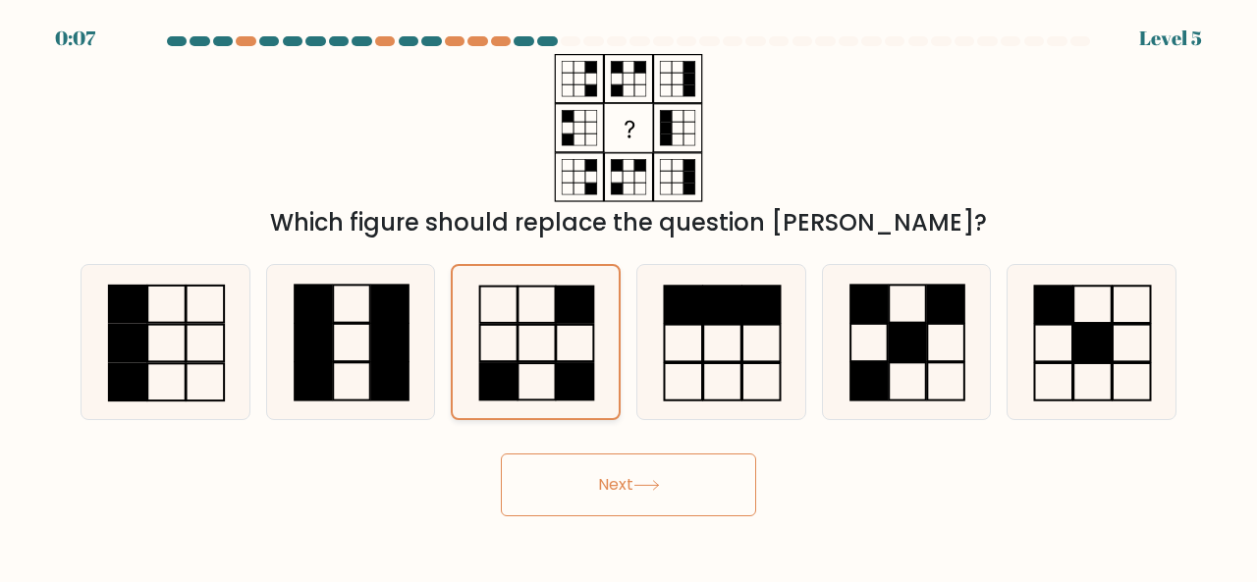
click at [537, 307] on icon at bounding box center [536, 342] width 152 height 152
click at [628, 297] on input "c." at bounding box center [628, 294] width 1 height 5
click at [637, 486] on button "Next" at bounding box center [628, 485] width 255 height 63
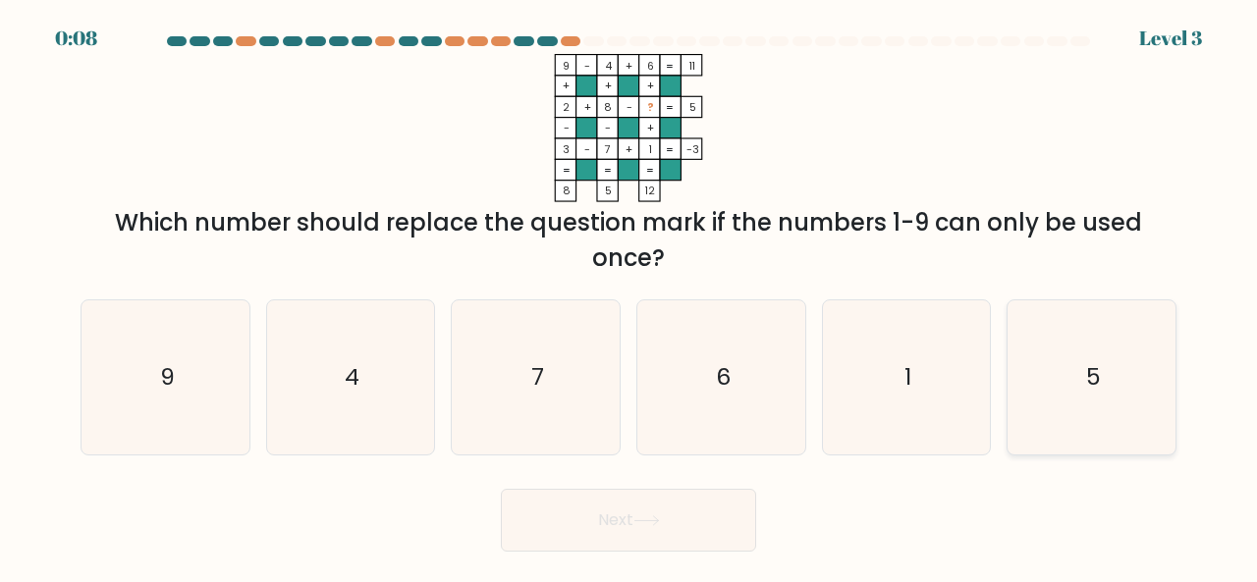
click at [1076, 382] on icon "5" at bounding box center [1091, 377] width 154 height 154
click at [629, 297] on input "f. 5" at bounding box center [628, 294] width 1 height 5
radio input "true"
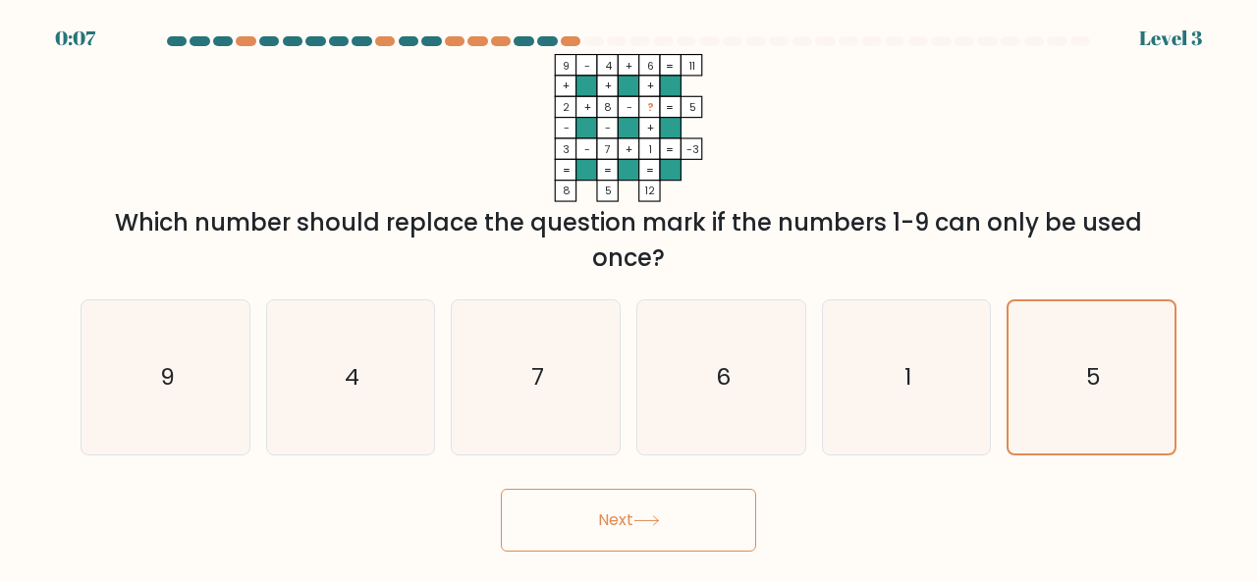
click at [654, 521] on icon at bounding box center [646, 521] width 27 height 11
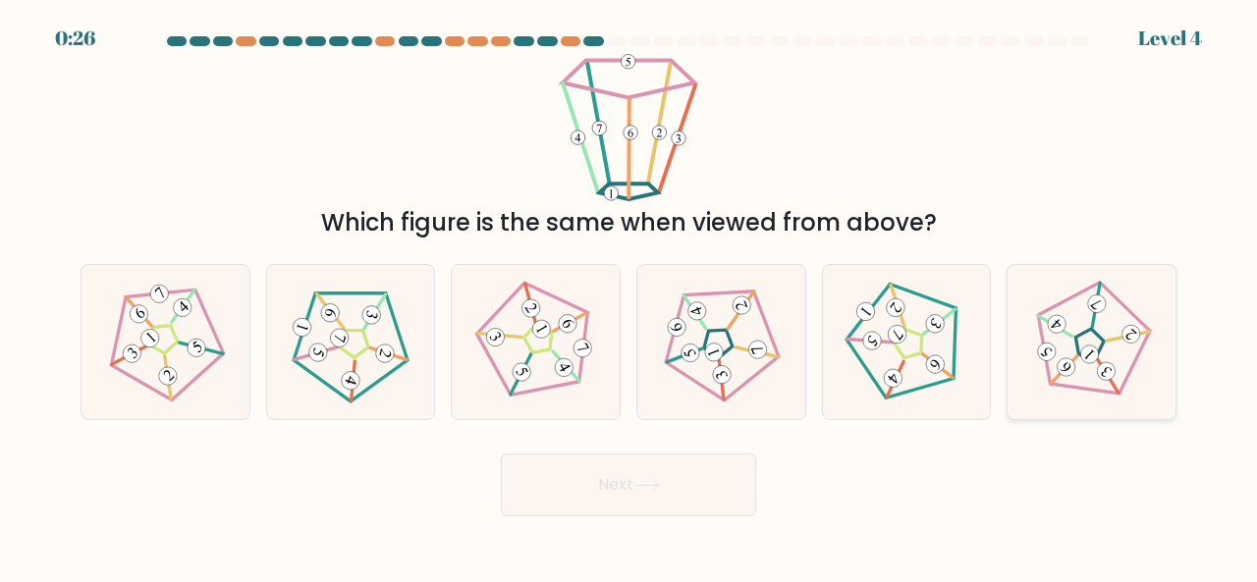
click at [1098, 356] on 673 at bounding box center [1090, 356] width 26 height 26
click at [629, 297] on input "f." at bounding box center [628, 294] width 1 height 5
radio input "true"
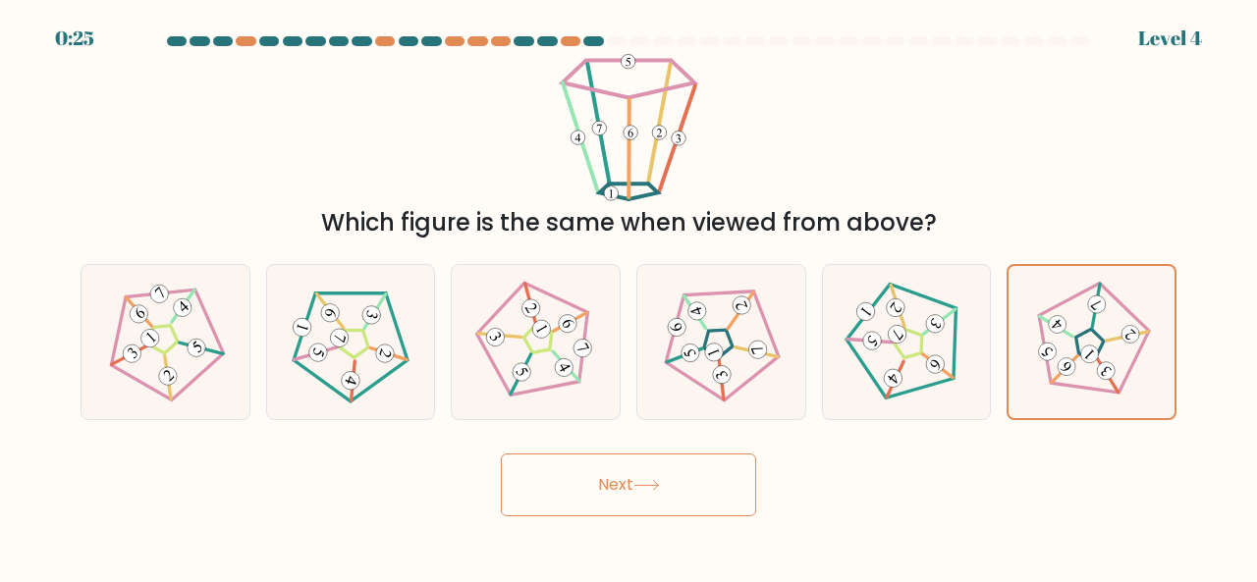
click at [650, 484] on icon at bounding box center [646, 485] width 24 height 9
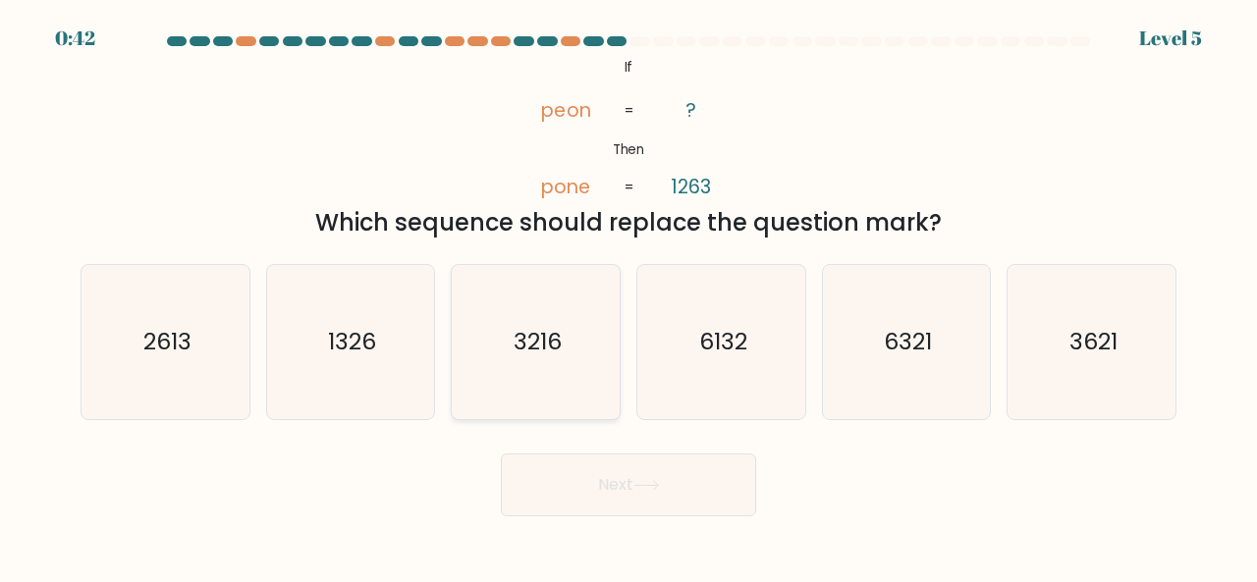
click at [532, 348] on text "3216" at bounding box center [538, 341] width 48 height 32
click at [628, 297] on input "c. 3216" at bounding box center [628, 294] width 1 height 5
radio input "true"
click at [657, 487] on icon at bounding box center [646, 485] width 27 height 11
click at [390, 355] on icon "1326" at bounding box center [351, 342] width 154 height 154
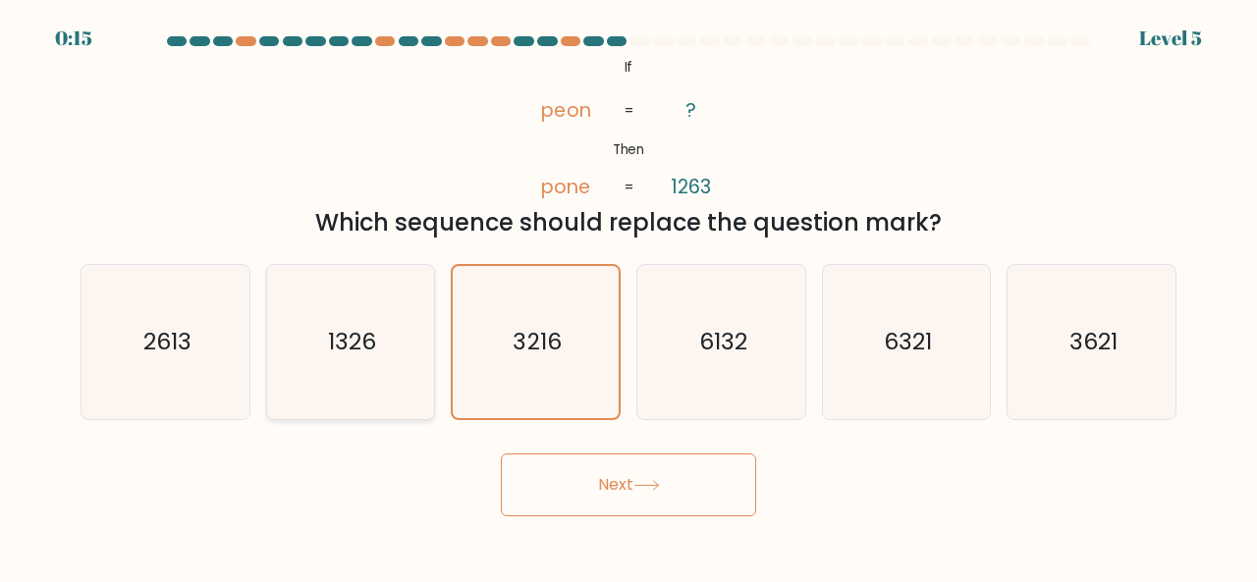
click at [628, 297] on input "b. 1326" at bounding box center [628, 294] width 1 height 5
radio input "true"
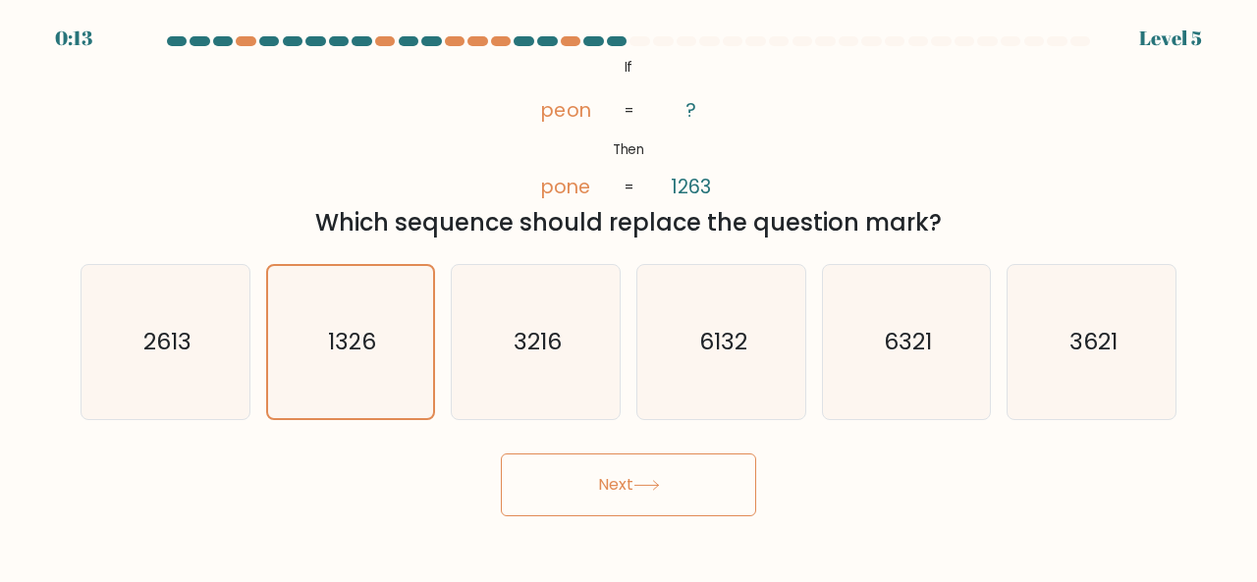
click at [645, 482] on icon at bounding box center [646, 485] width 27 height 11
click at [605, 472] on button "Next" at bounding box center [628, 485] width 255 height 63
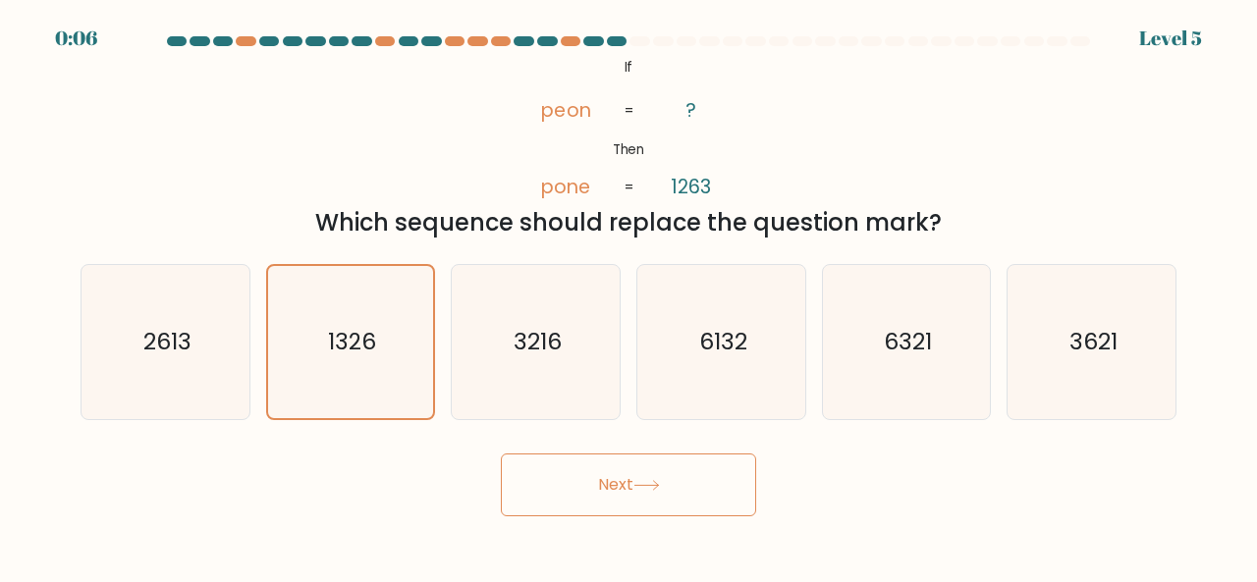
click at [605, 472] on button "Next" at bounding box center [628, 485] width 255 height 63
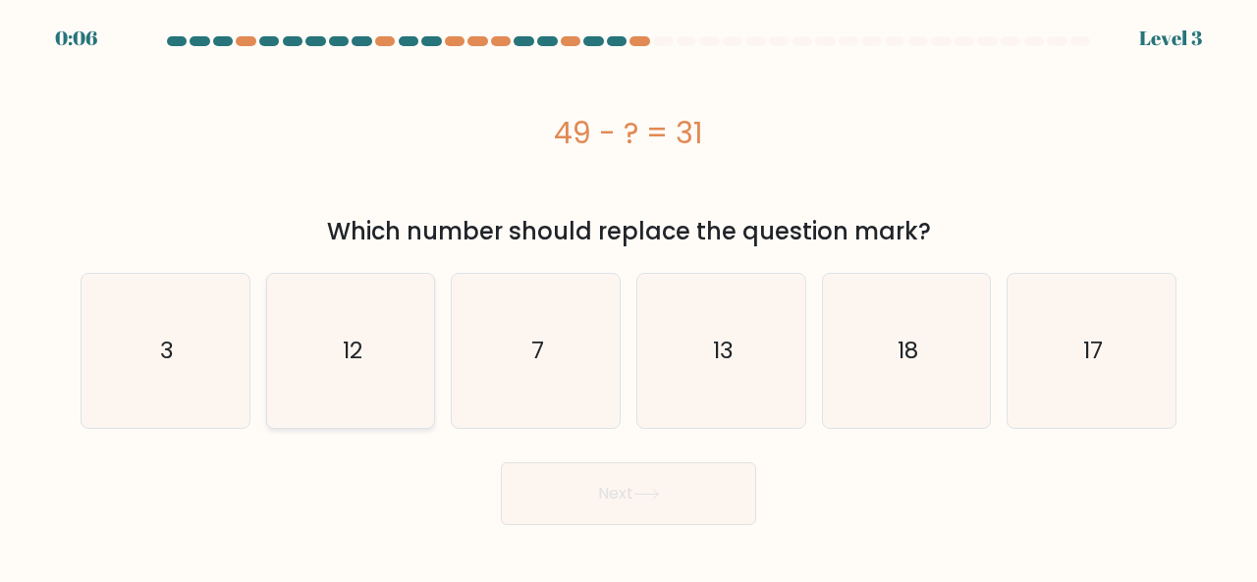
click at [312, 351] on icon "12" at bounding box center [351, 351] width 154 height 154
click at [628, 297] on input "b. 12" at bounding box center [628, 294] width 1 height 5
radio input "true"
click at [603, 501] on button "Next" at bounding box center [628, 494] width 255 height 63
click at [648, 488] on button "Next" at bounding box center [628, 494] width 255 height 63
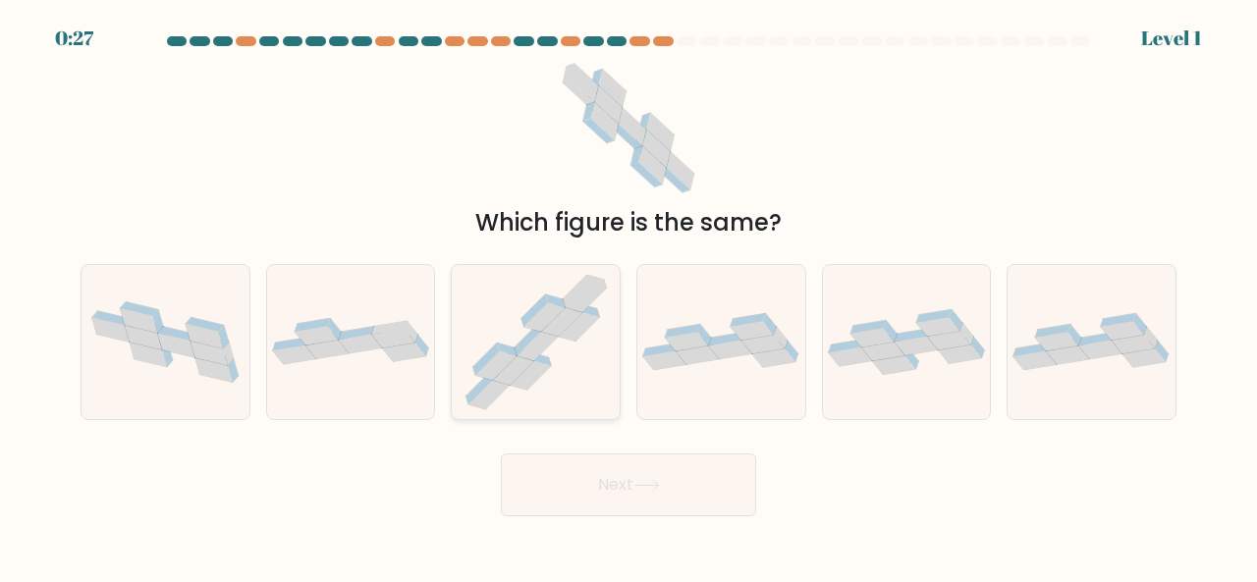
click at [533, 368] on icon at bounding box center [530, 375] width 41 height 28
click at [628, 297] on input "c." at bounding box center [628, 294] width 1 height 5
radio input "true"
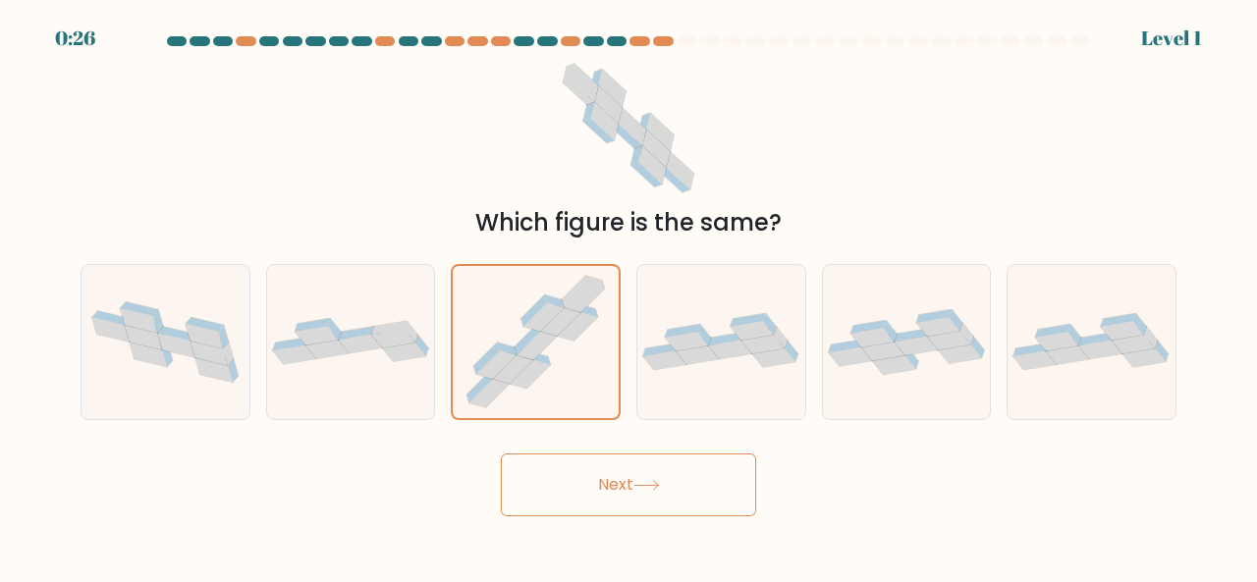
click at [626, 482] on button "Next" at bounding box center [628, 485] width 255 height 63
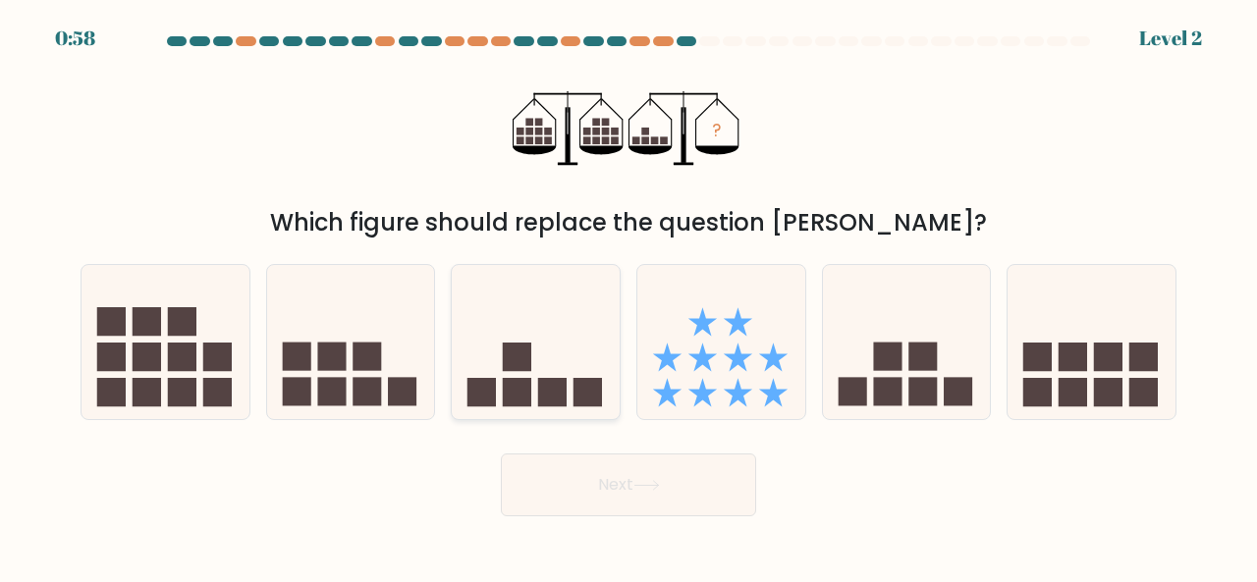
click at [533, 397] on icon at bounding box center [536, 341] width 168 height 138
click at [628, 297] on input "c." at bounding box center [628, 294] width 1 height 5
radio input "true"
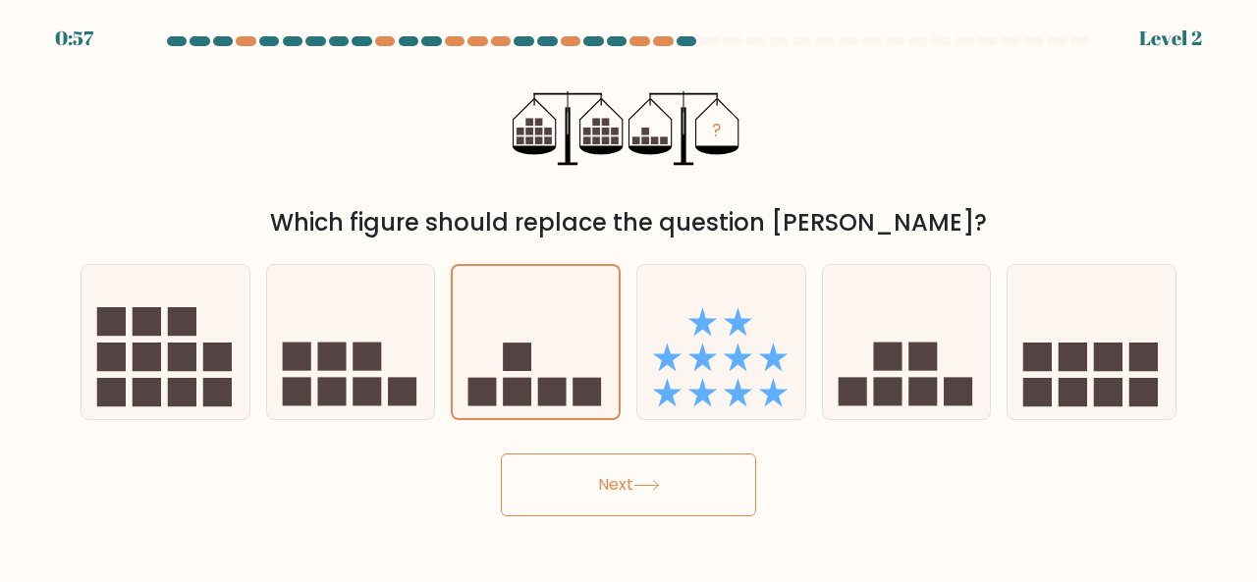
click at [607, 478] on button "Next" at bounding box center [628, 485] width 255 height 63
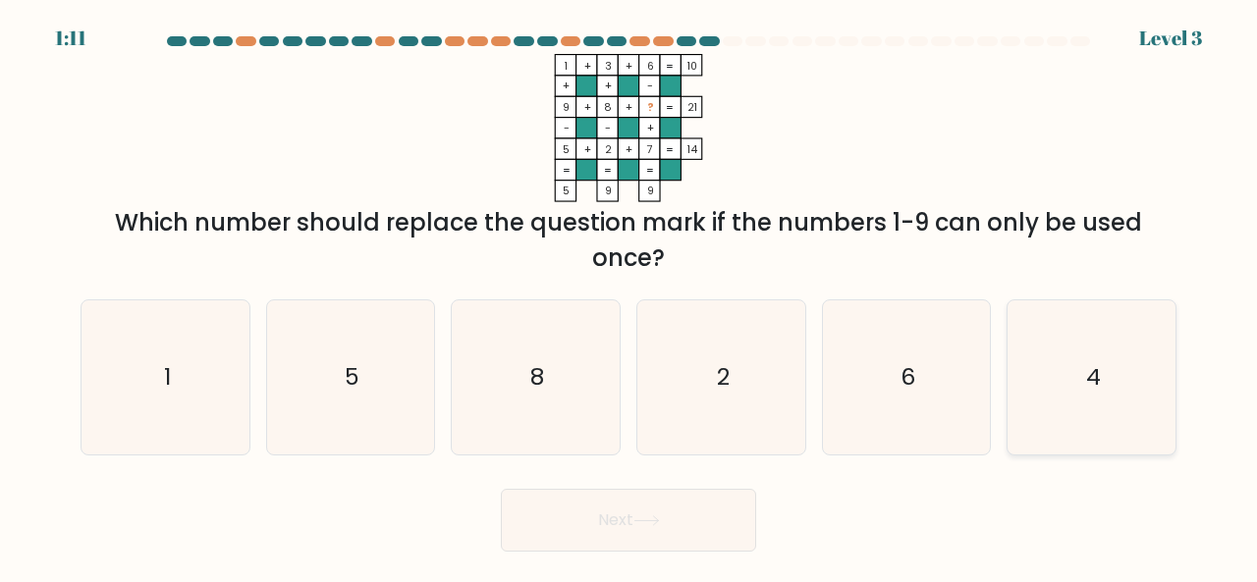
click at [1089, 375] on text "4" at bounding box center [1093, 376] width 15 height 32
click at [629, 297] on input "f. 4" at bounding box center [628, 294] width 1 height 5
radio input "true"
click at [613, 517] on button "Next" at bounding box center [628, 520] width 255 height 63
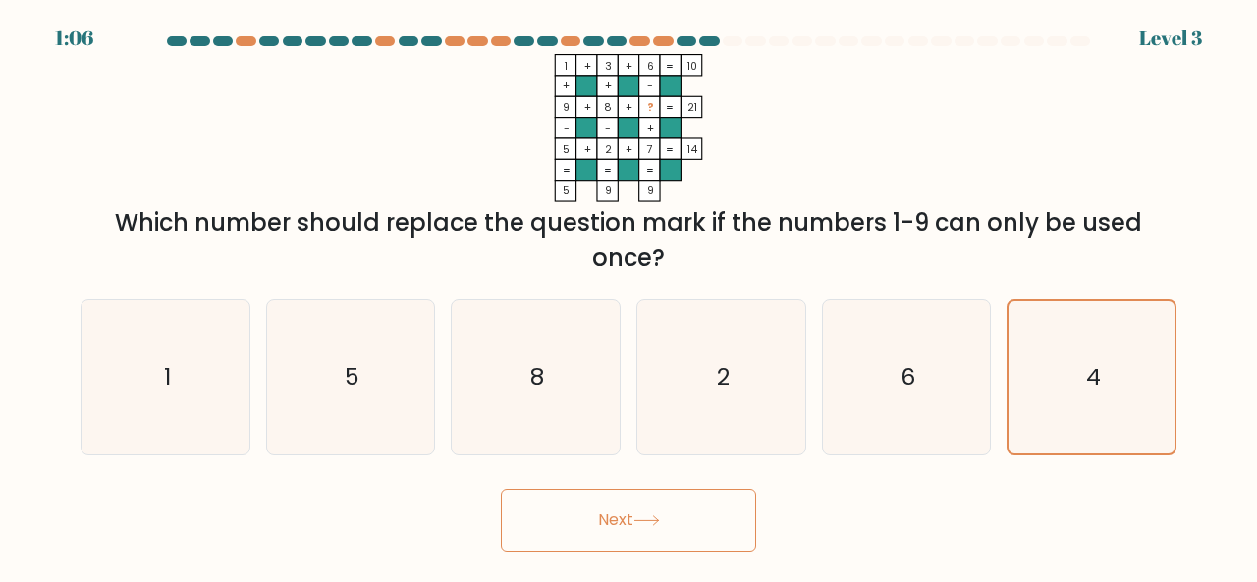
click at [644, 516] on icon at bounding box center [646, 521] width 27 height 11
click at [727, 498] on button "Next" at bounding box center [628, 520] width 255 height 63
click at [611, 509] on button "Next" at bounding box center [628, 520] width 255 height 63
click at [616, 517] on button "Next" at bounding box center [628, 520] width 255 height 63
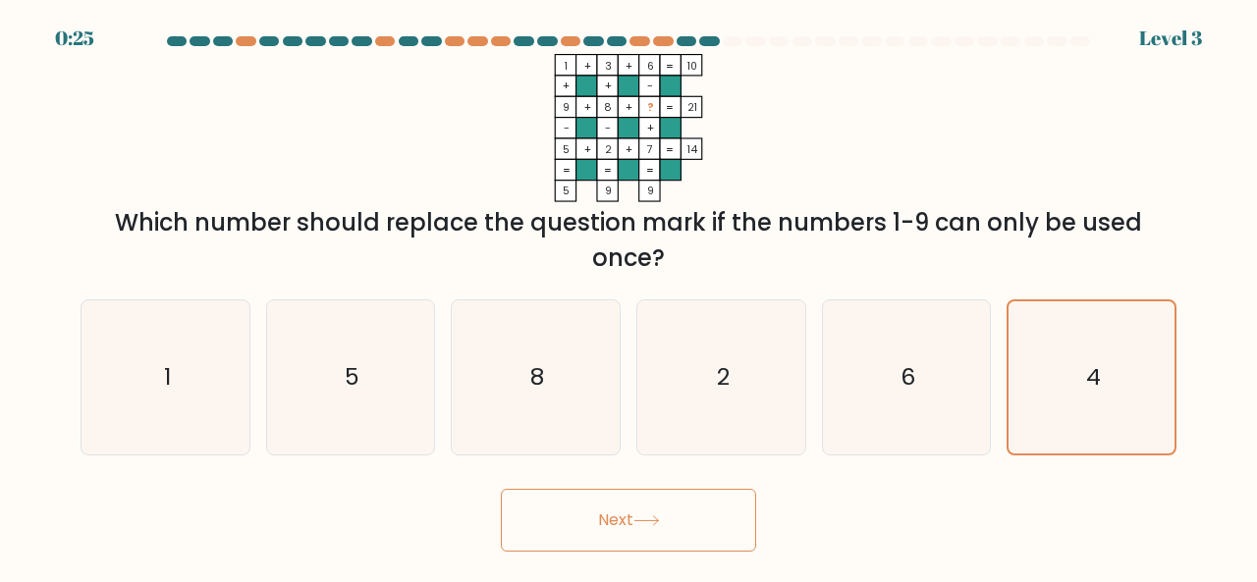
click at [609, 512] on button "Next" at bounding box center [628, 520] width 255 height 63
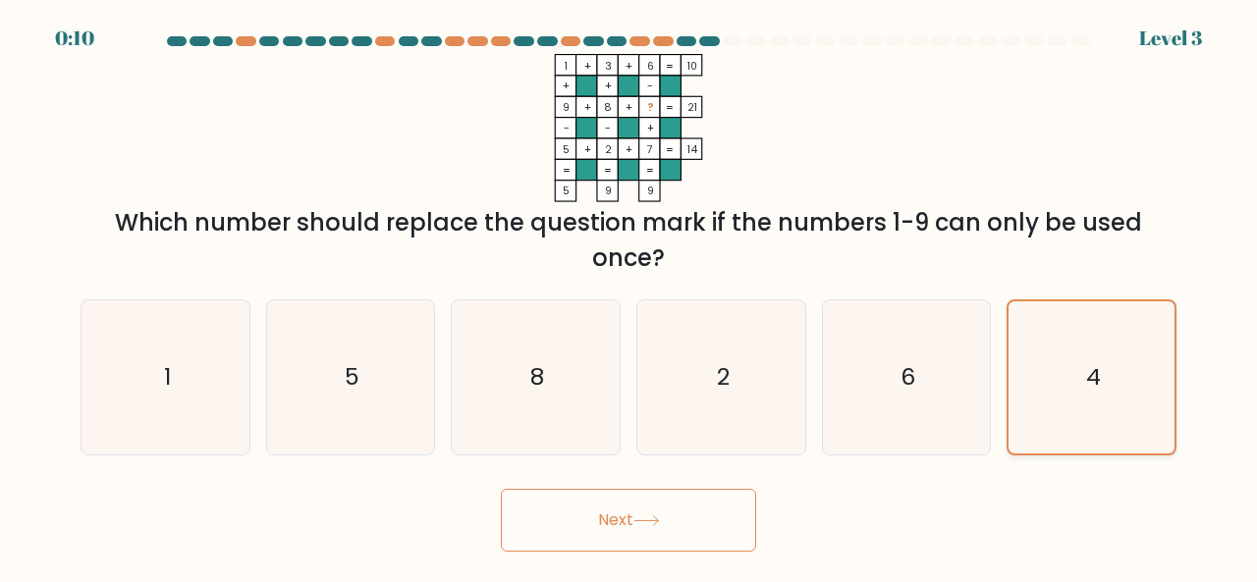
click at [1066, 378] on icon "4" at bounding box center [1091, 377] width 152 height 152
click at [629, 297] on input "f. 4" at bounding box center [628, 294] width 1 height 5
click at [648, 523] on icon at bounding box center [646, 521] width 27 height 11
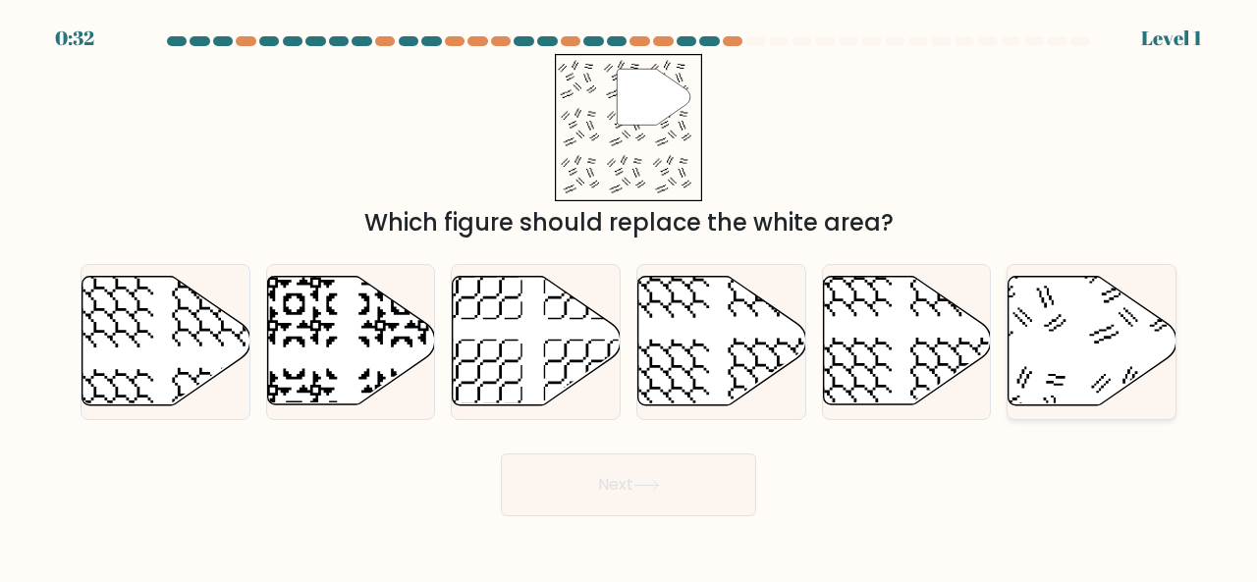
click at [1129, 333] on icon at bounding box center [1092, 341] width 168 height 129
click at [629, 297] on input "f." at bounding box center [628, 294] width 1 height 5
radio input "true"
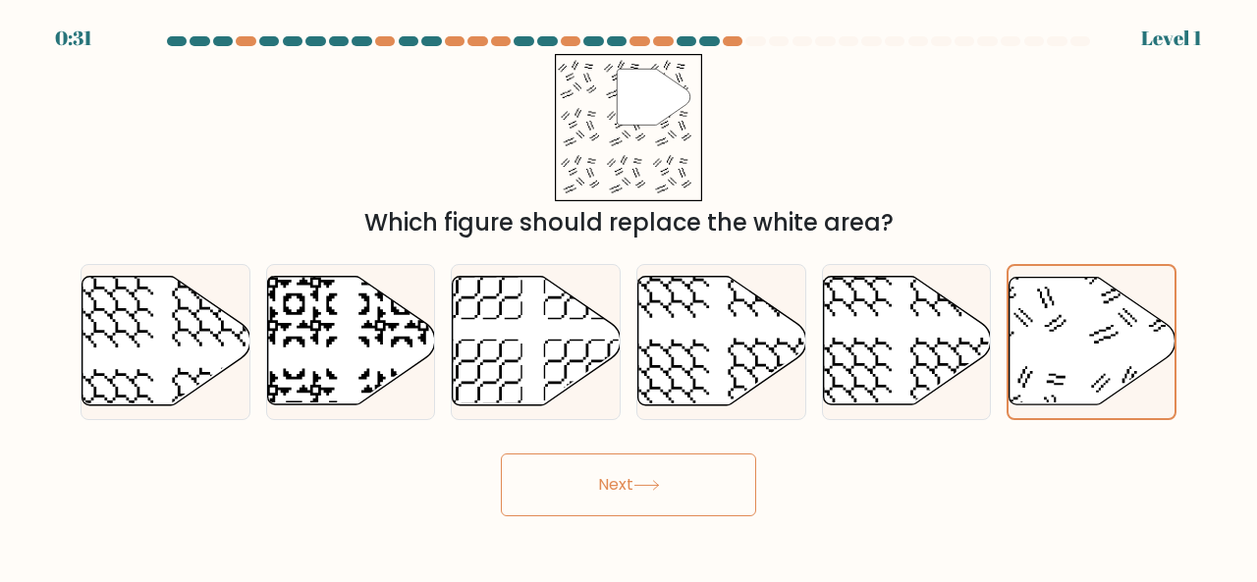
click at [650, 474] on button "Next" at bounding box center [628, 485] width 255 height 63
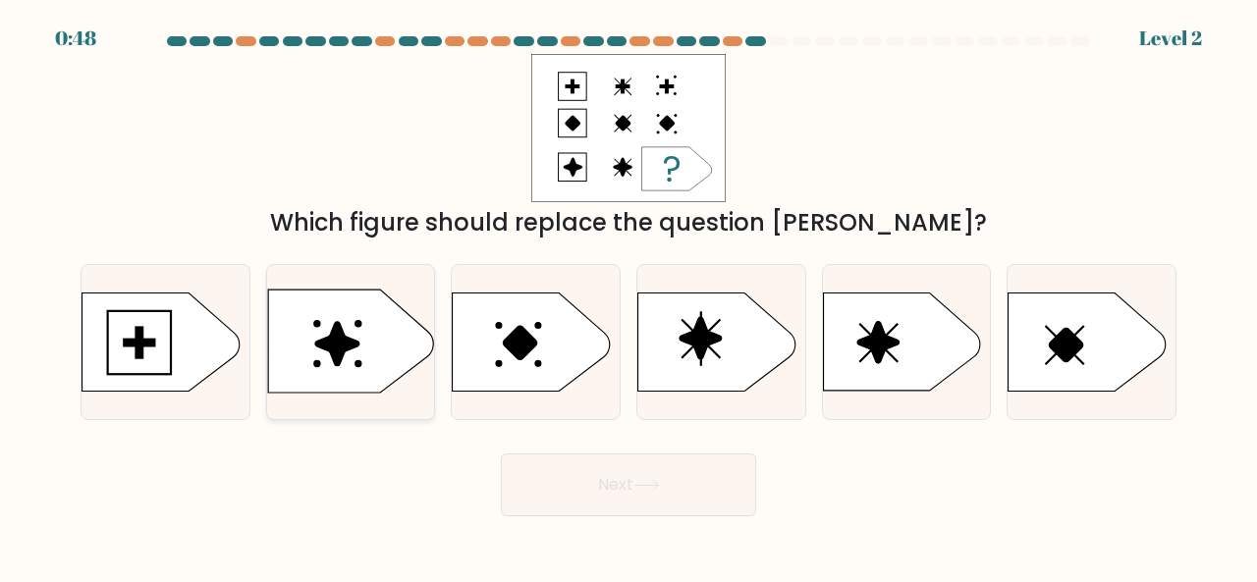
click at [354, 352] on icon at bounding box center [351, 342] width 166 height 103
click at [628, 297] on input "b." at bounding box center [628, 294] width 1 height 5
radio input "true"
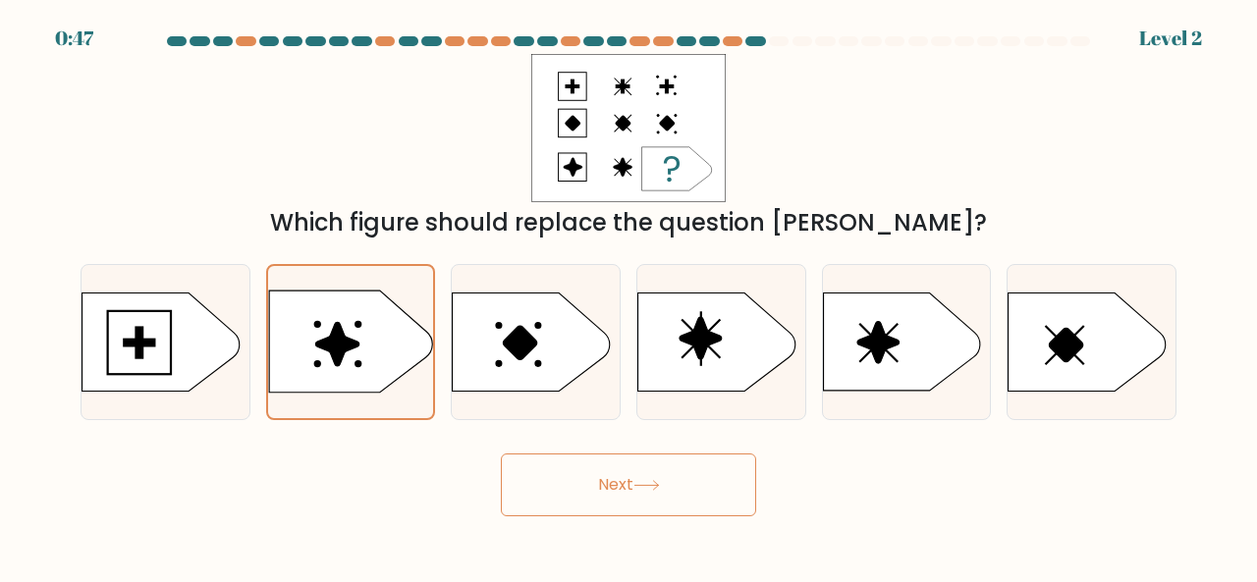
click at [659, 490] on icon at bounding box center [646, 485] width 27 height 11
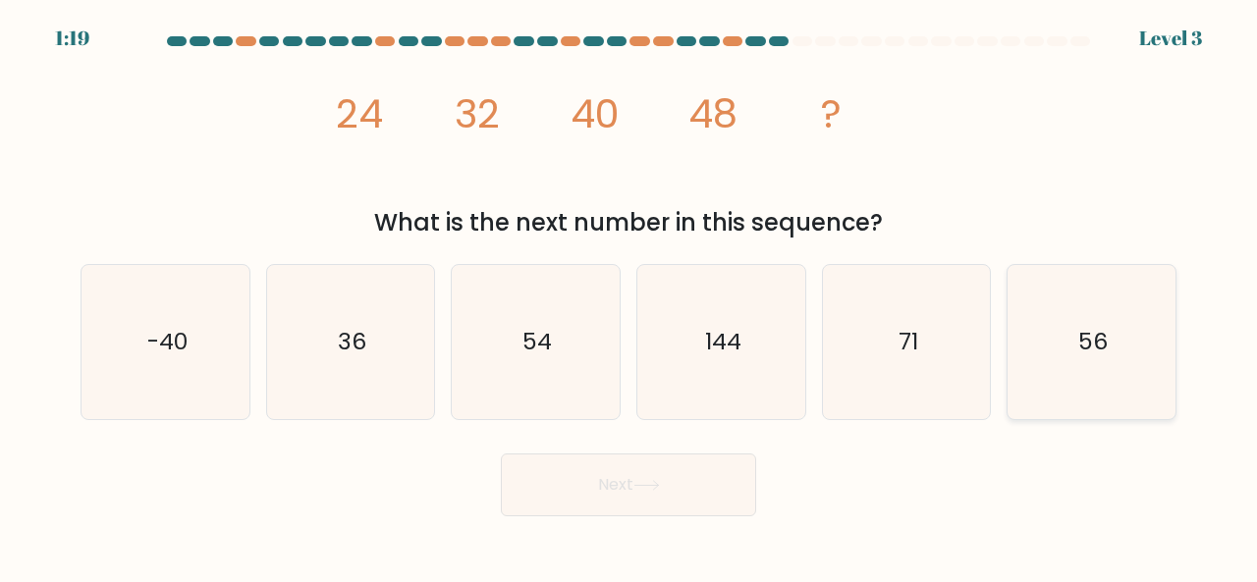
click at [1132, 347] on icon "56" at bounding box center [1091, 342] width 154 height 154
click at [629, 297] on input "f. 56" at bounding box center [628, 294] width 1 height 5
radio input "true"
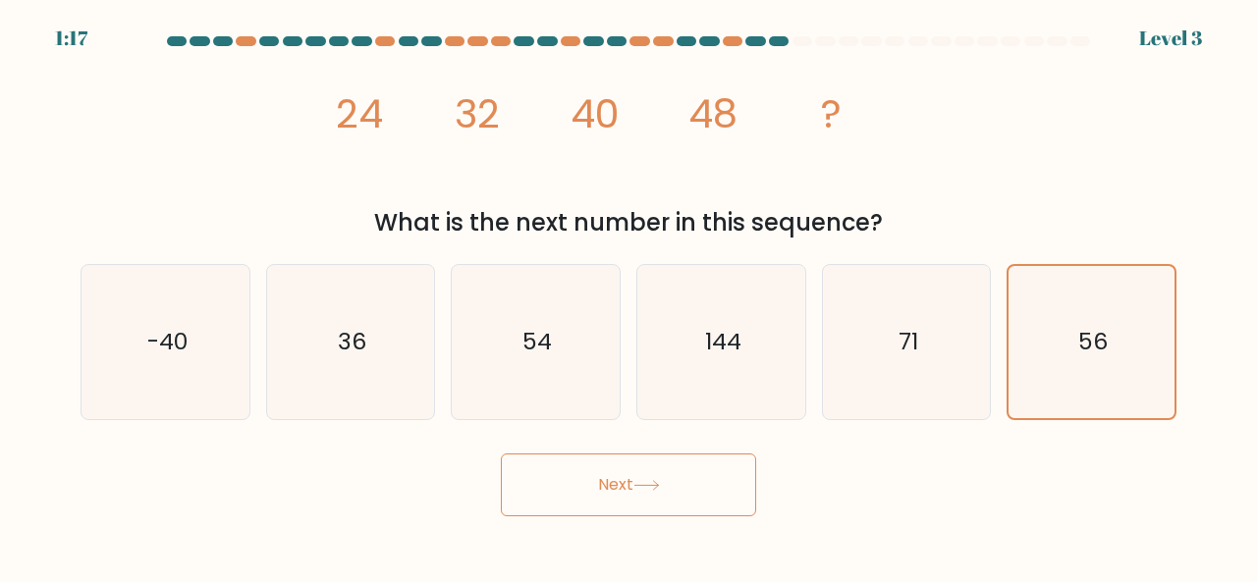
click at [660, 484] on icon at bounding box center [646, 485] width 27 height 11
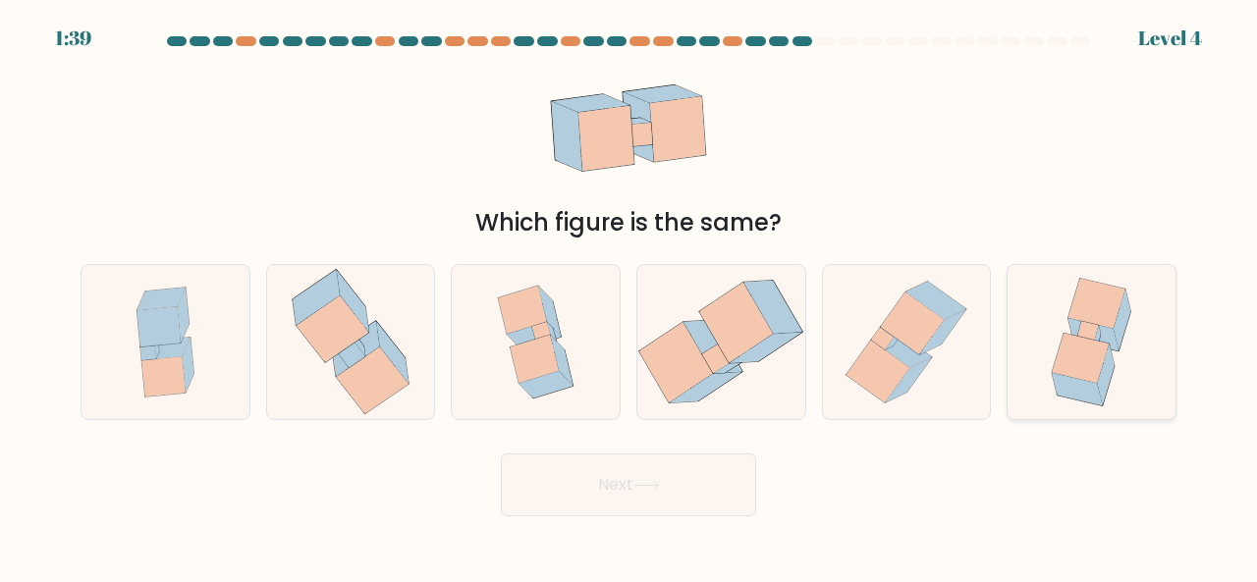
click at [1090, 349] on icon at bounding box center [1081, 358] width 57 height 50
click at [629, 297] on input "f." at bounding box center [628, 294] width 1 height 5
radio input "true"
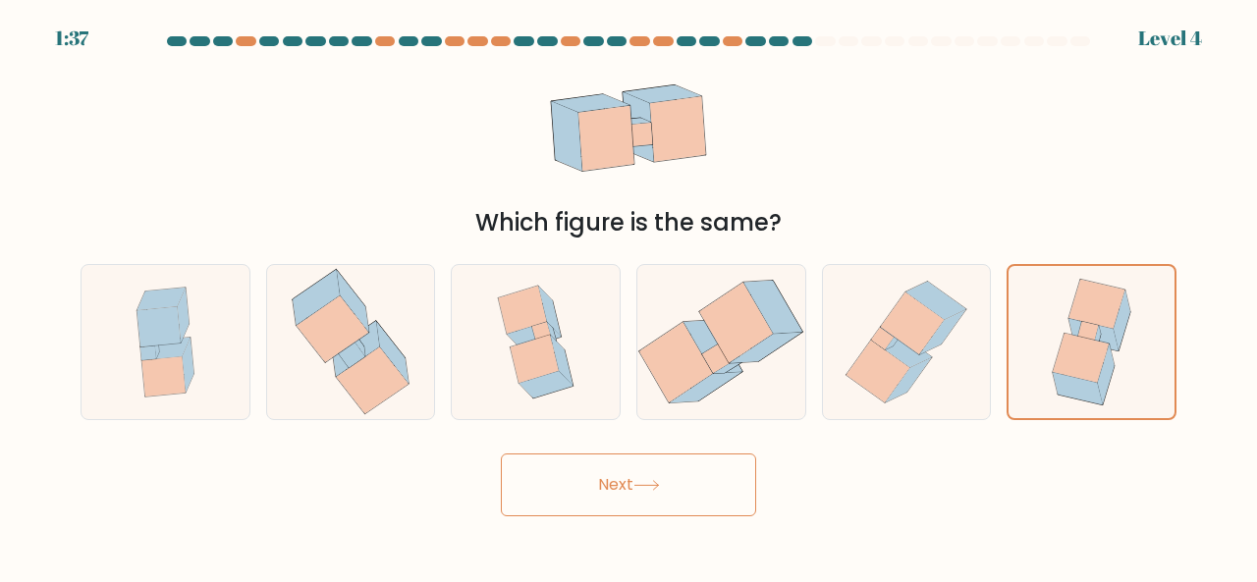
click at [658, 478] on button "Next" at bounding box center [628, 485] width 255 height 63
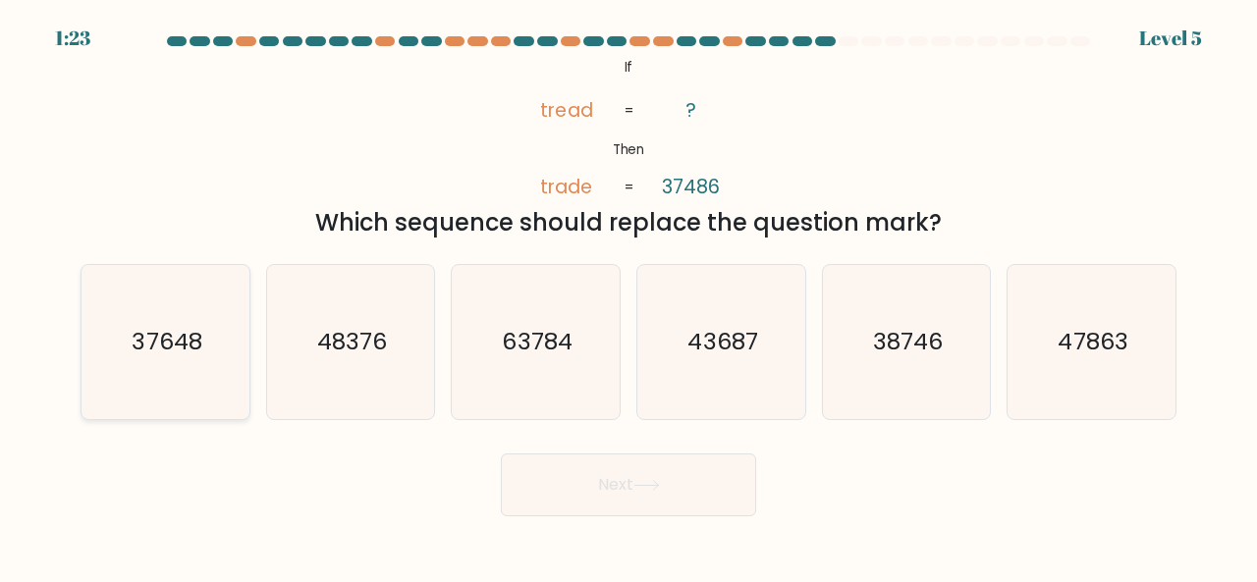
click at [168, 354] on text "37648" at bounding box center [167, 341] width 70 height 32
click at [628, 297] on input "a. 37648" at bounding box center [628, 294] width 1 height 5
radio input "true"
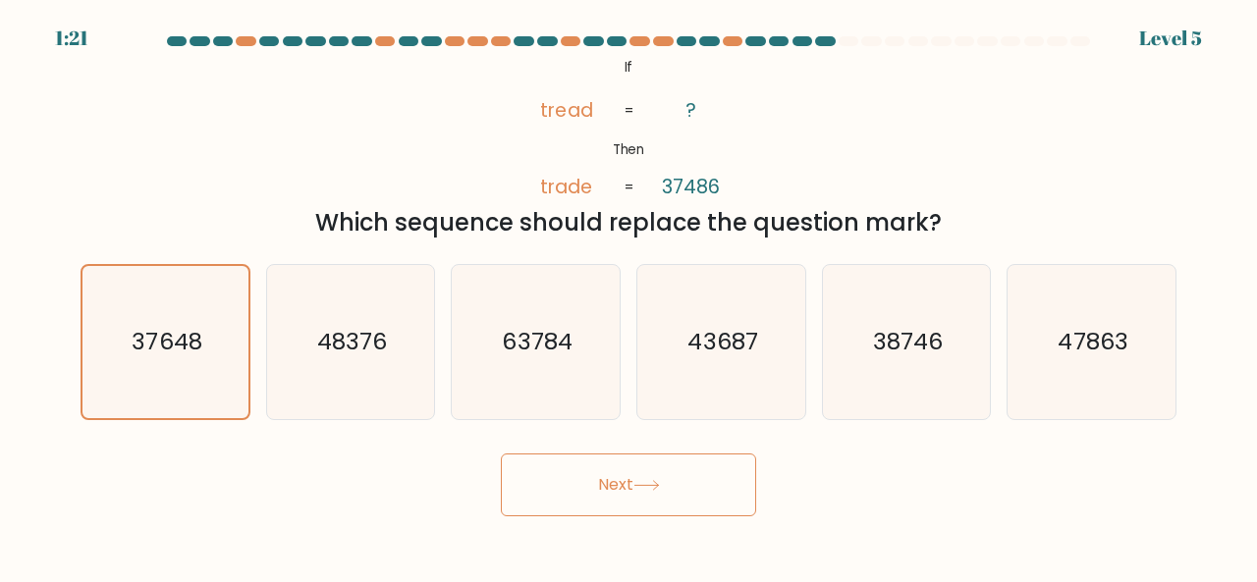
click at [656, 482] on icon at bounding box center [646, 485] width 27 height 11
click at [648, 481] on icon at bounding box center [646, 485] width 27 height 11
click at [613, 482] on button "Next" at bounding box center [628, 485] width 255 height 63
click at [640, 474] on button "Next" at bounding box center [628, 485] width 255 height 63
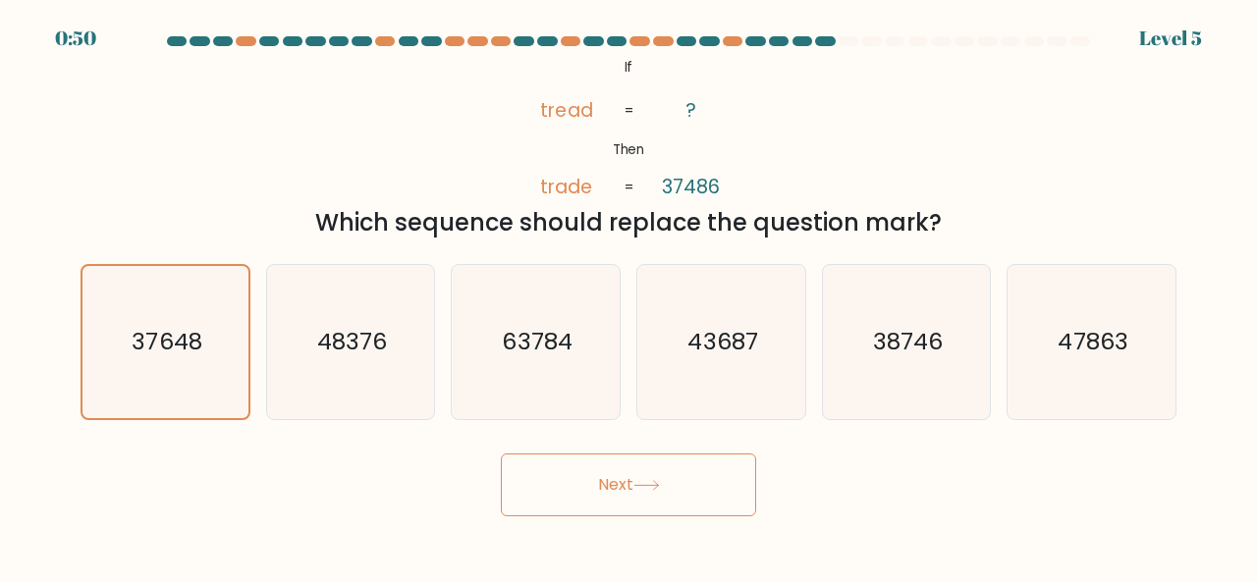
click at [640, 474] on button "Next" at bounding box center [628, 485] width 255 height 63
click at [657, 478] on button "Next" at bounding box center [628, 485] width 255 height 63
click at [656, 470] on button "Next" at bounding box center [628, 485] width 255 height 63
click at [646, 484] on icon at bounding box center [646, 485] width 24 height 9
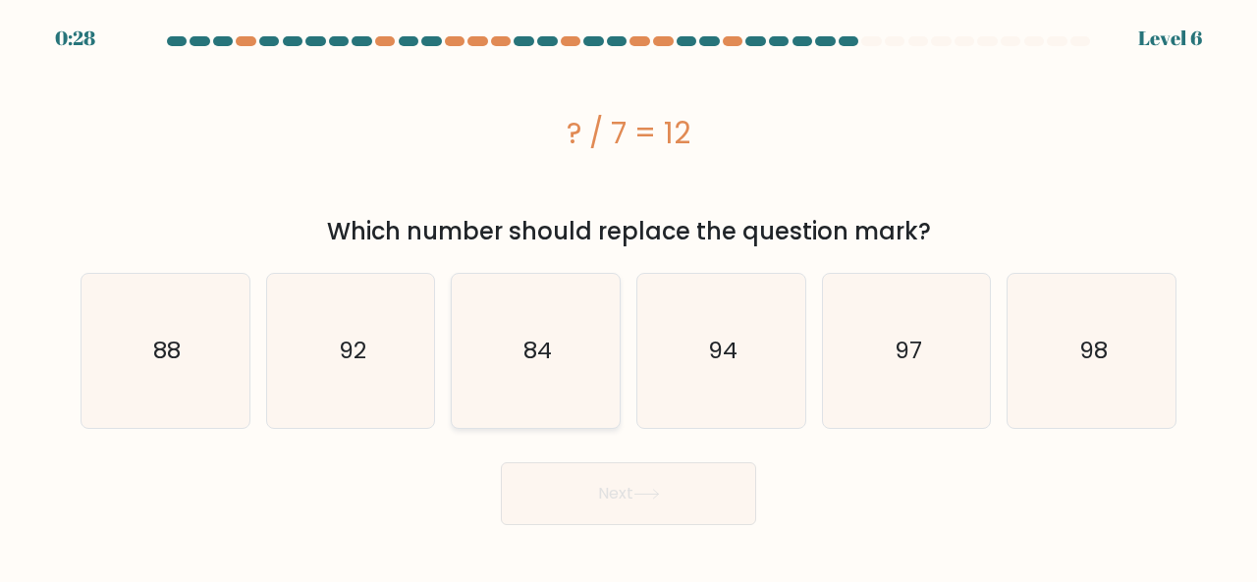
click at [520, 354] on icon "84" at bounding box center [536, 351] width 154 height 154
click at [628, 297] on input "c. 84" at bounding box center [628, 294] width 1 height 5
radio input "true"
click at [654, 493] on icon at bounding box center [646, 494] width 27 height 11
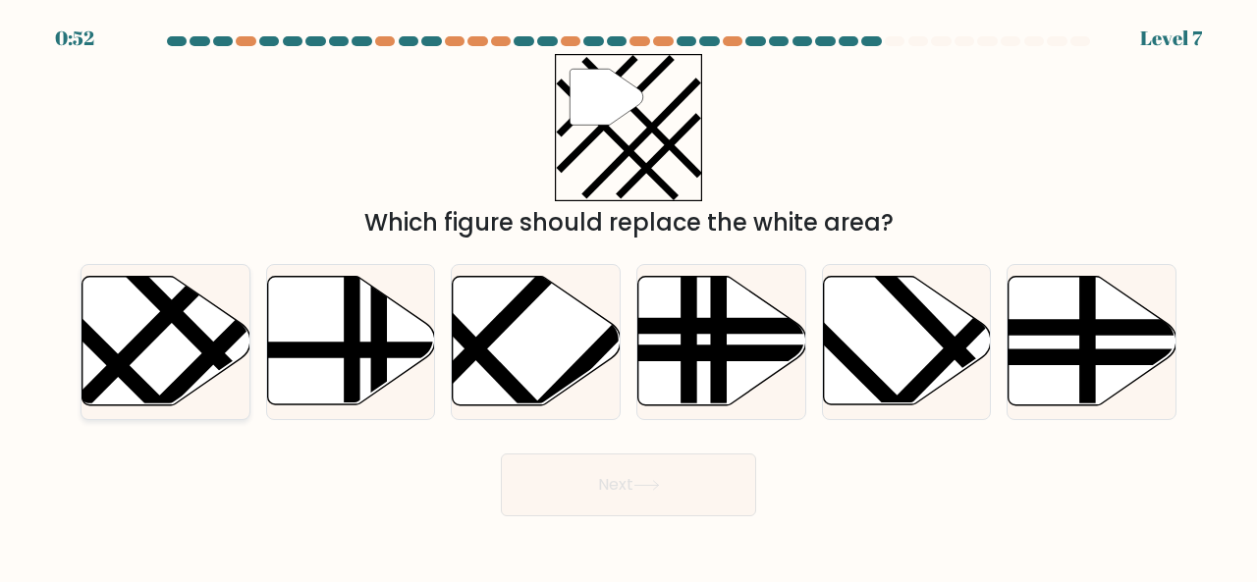
click at [155, 343] on icon at bounding box center [166, 341] width 168 height 129
click at [628, 297] on input "a." at bounding box center [628, 294] width 1 height 5
radio input "true"
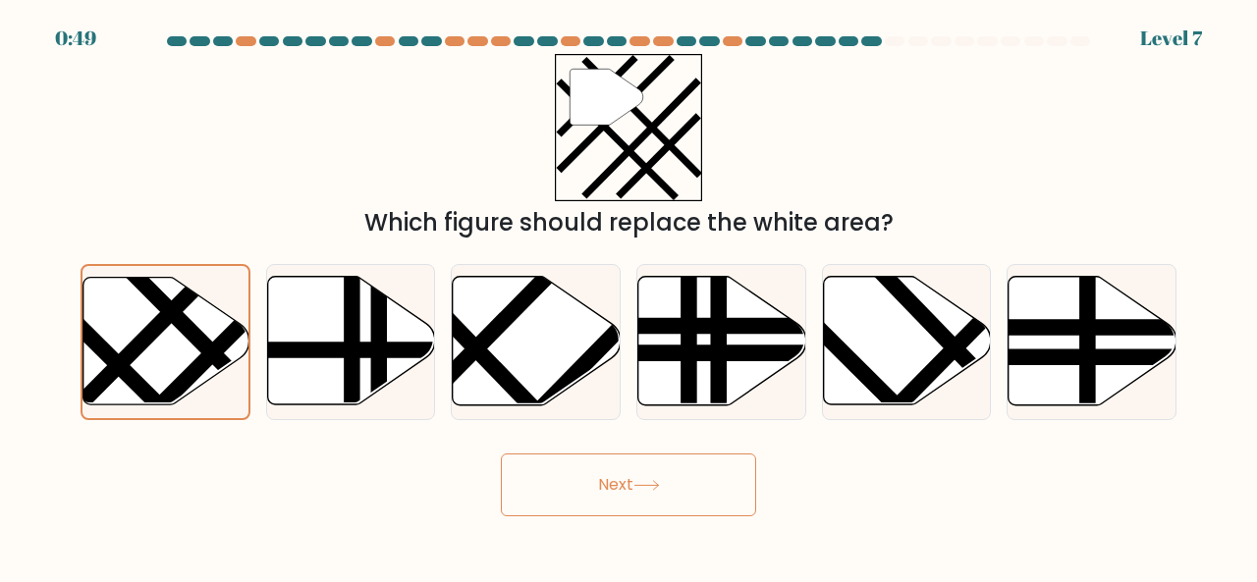
click at [654, 485] on icon at bounding box center [646, 485] width 24 height 9
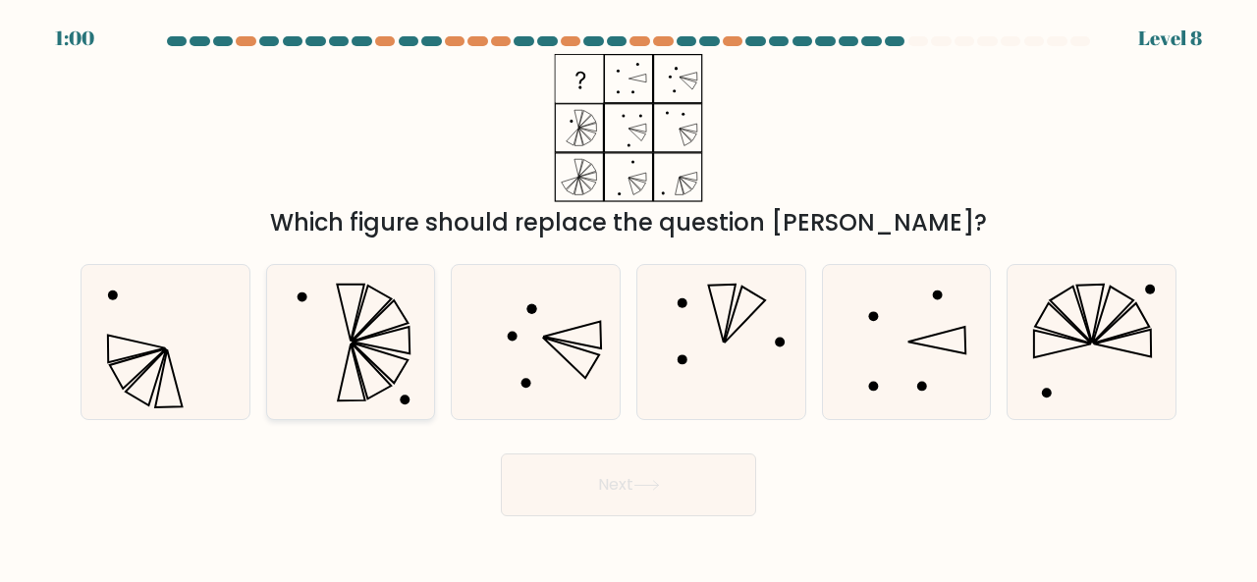
click at [396, 366] on icon at bounding box center [351, 342] width 154 height 154
click at [628, 297] on input "b." at bounding box center [628, 294] width 1 height 5
radio input "true"
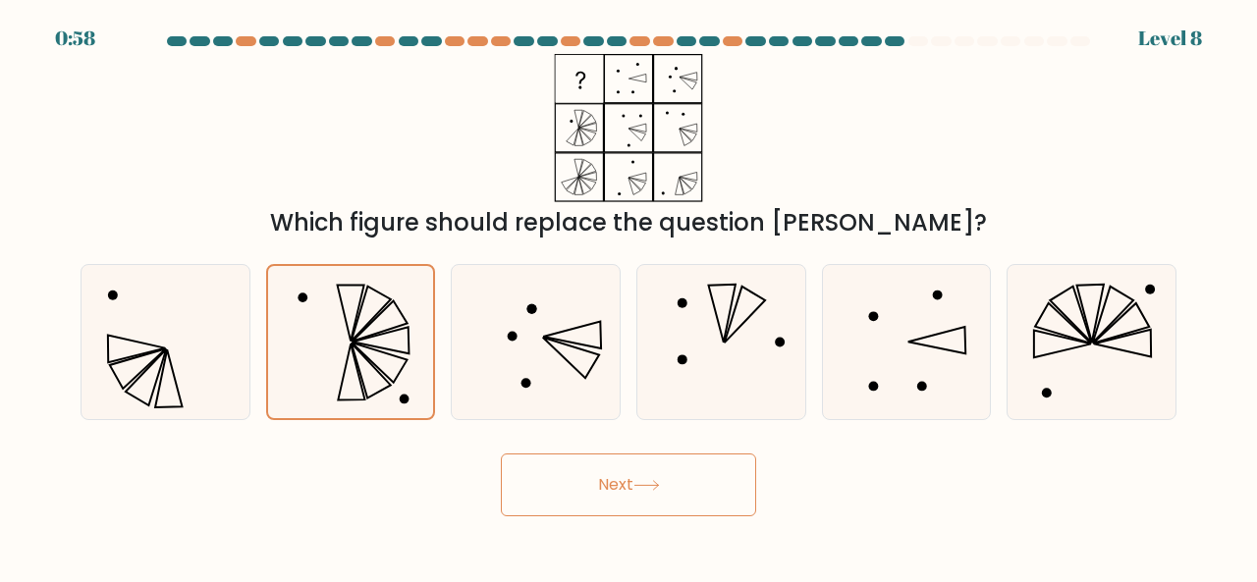
click at [659, 482] on icon at bounding box center [646, 485] width 27 height 11
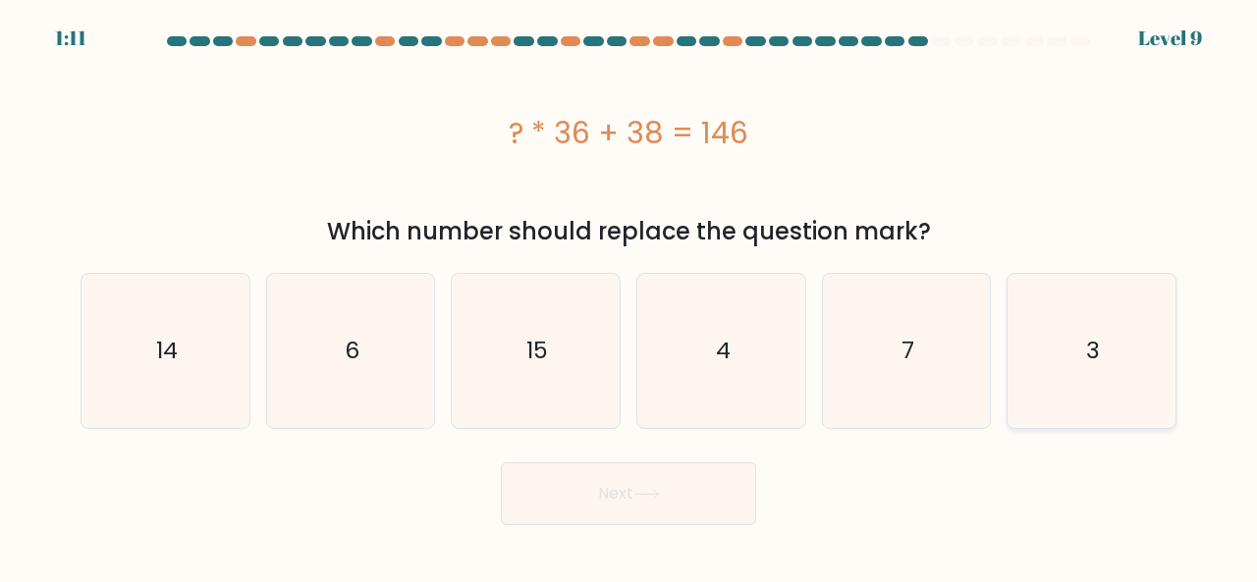
click at [1092, 359] on text "3" at bounding box center [1093, 351] width 14 height 32
click at [629, 297] on input "f. 3" at bounding box center [628, 294] width 1 height 5
radio input "true"
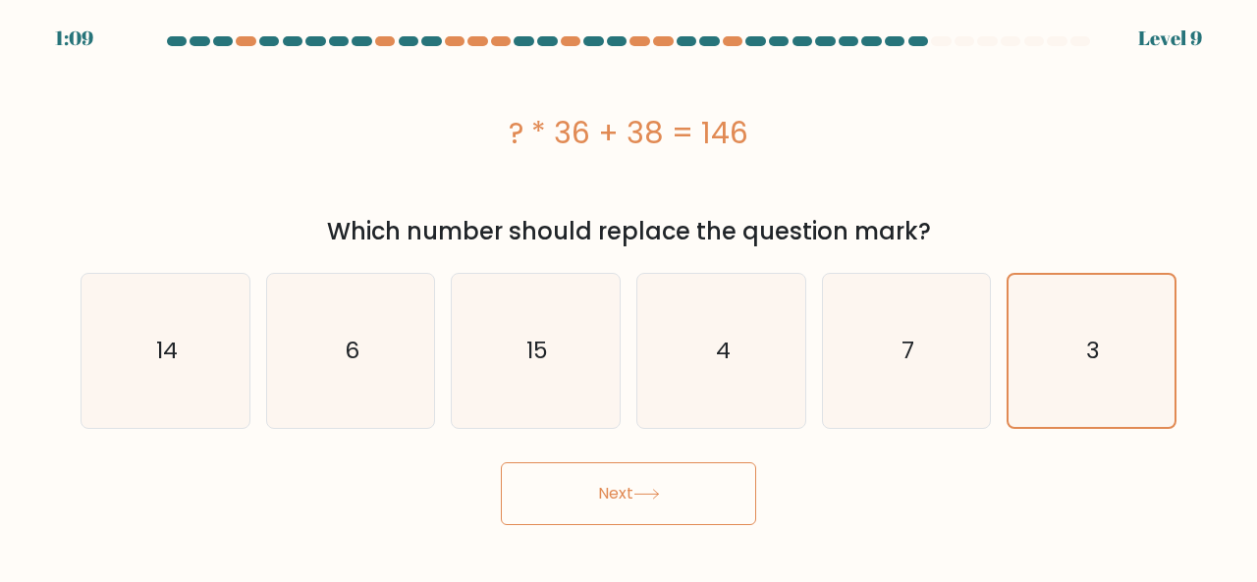
click at [658, 494] on icon at bounding box center [646, 494] width 24 height 9
click at [652, 493] on icon at bounding box center [646, 494] width 27 height 11
click at [618, 488] on button "Next" at bounding box center [628, 494] width 255 height 63
click at [1124, 336] on icon "3" at bounding box center [1091, 351] width 152 height 152
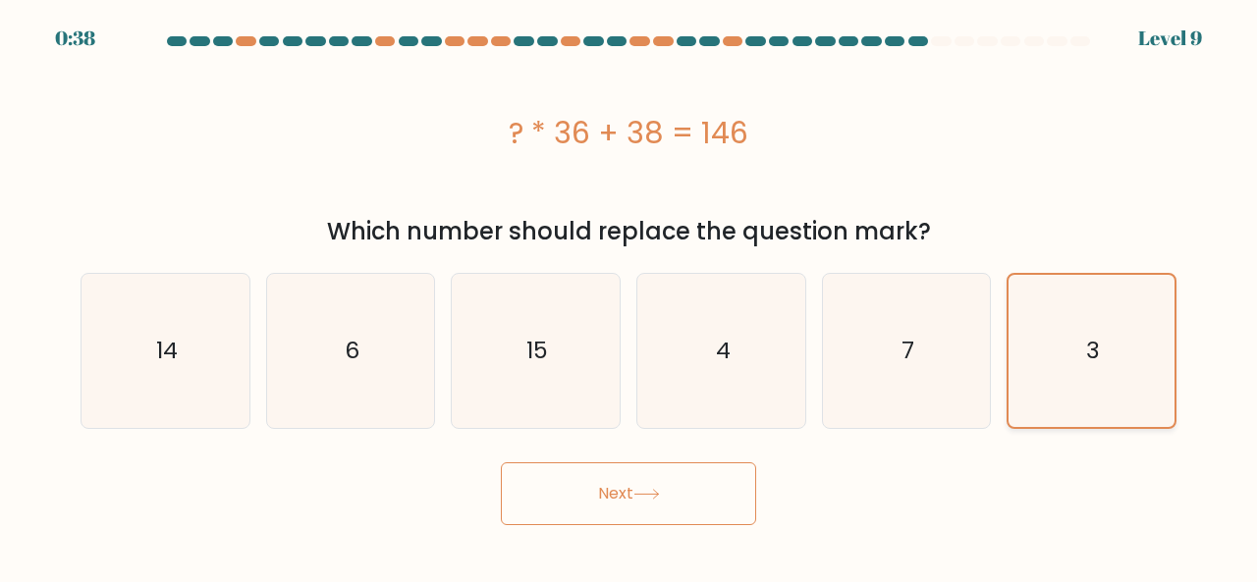
click at [629, 297] on input "f. 3" at bounding box center [628, 294] width 1 height 5
click at [657, 486] on button "Next" at bounding box center [628, 494] width 255 height 63
click at [649, 482] on button "Next" at bounding box center [628, 494] width 255 height 63
click at [634, 492] on button "Next" at bounding box center [628, 494] width 255 height 63
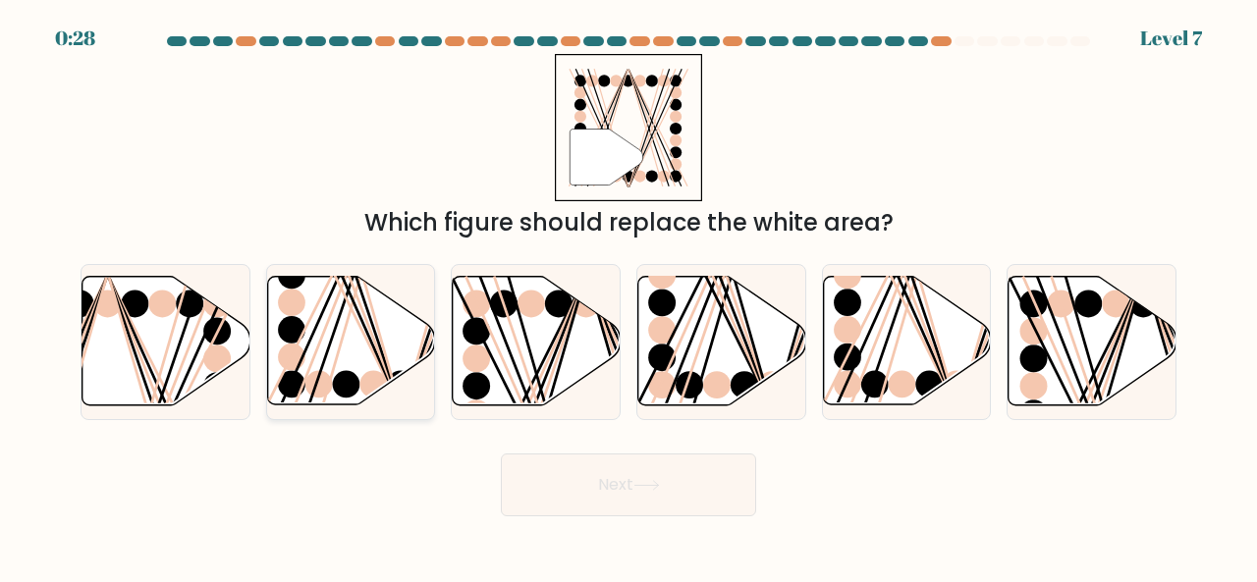
click at [334, 335] on line at bounding box center [353, 274] width 91 height 268
click at [628, 297] on input "b." at bounding box center [628, 294] width 1 height 5
radio input "true"
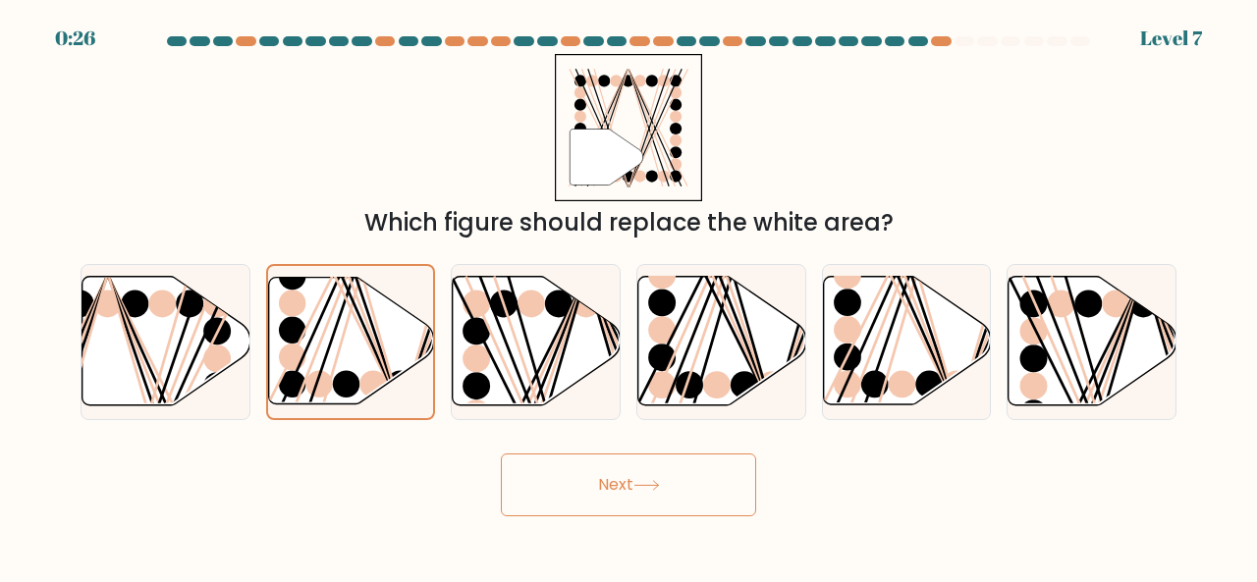
click at [624, 486] on button "Next" at bounding box center [628, 485] width 255 height 63
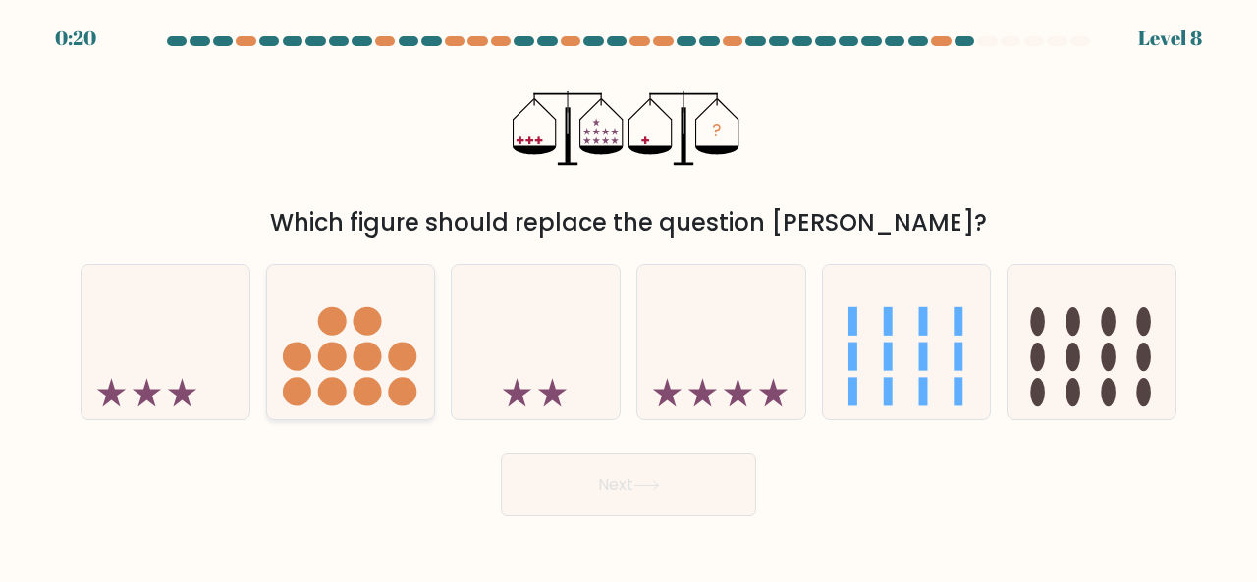
click at [391, 364] on circle at bounding box center [402, 357] width 28 height 28
click at [628, 297] on input "b." at bounding box center [628, 294] width 1 height 5
radio input "true"
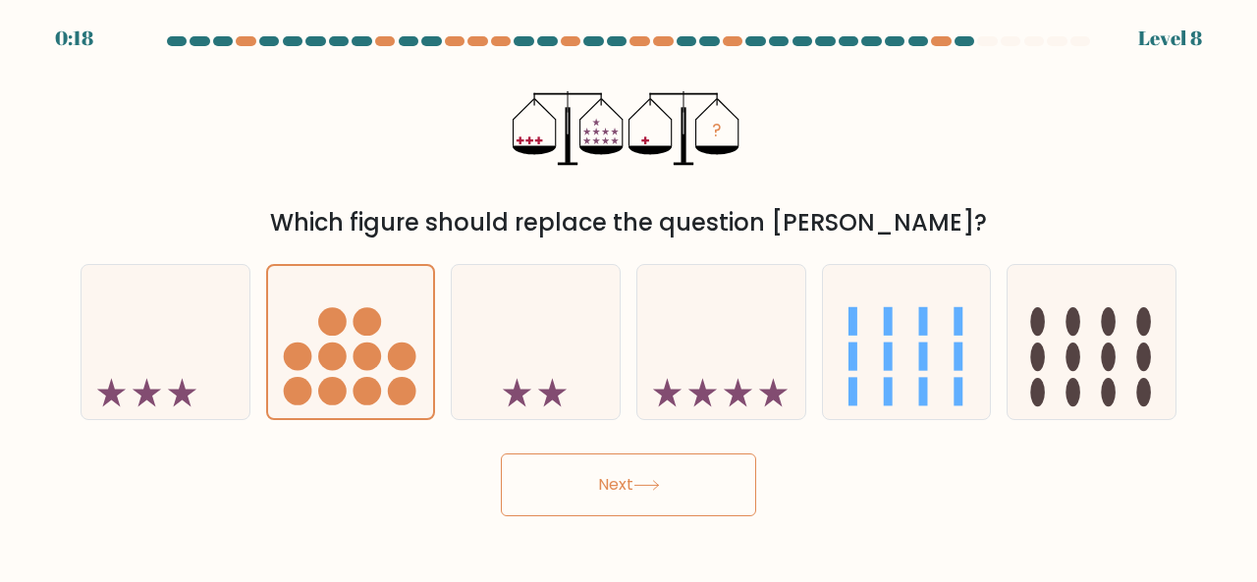
click at [643, 481] on icon at bounding box center [646, 485] width 27 height 11
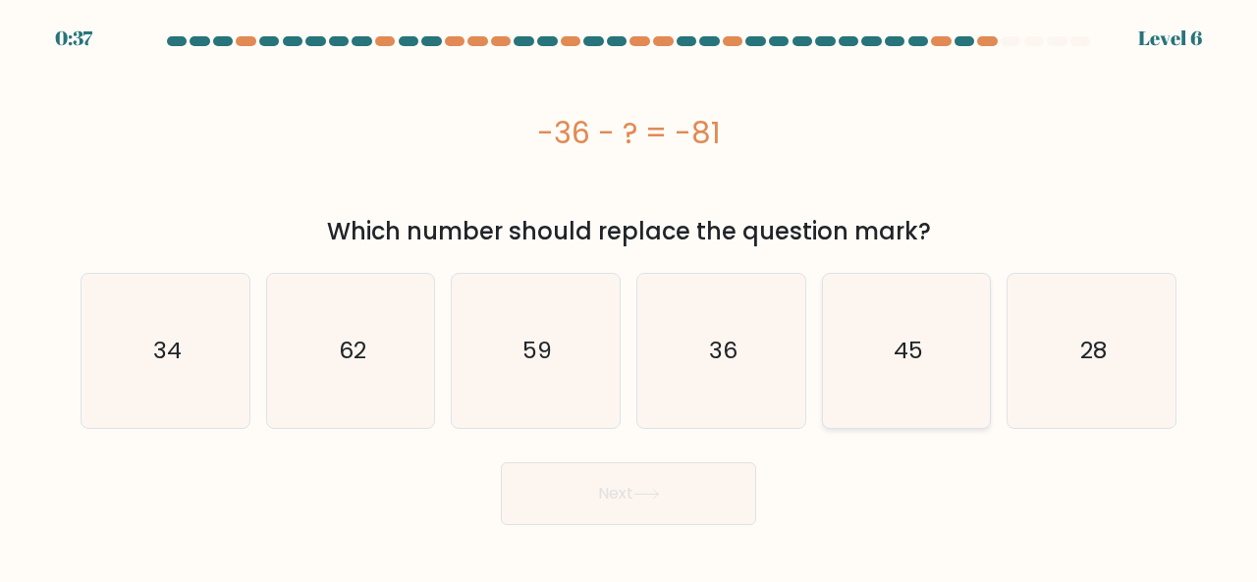
click at [896, 334] on icon "45" at bounding box center [907, 351] width 154 height 154
click at [629, 297] on input "e. 45" at bounding box center [628, 294] width 1 height 5
radio input "true"
click at [642, 490] on icon at bounding box center [646, 494] width 27 height 11
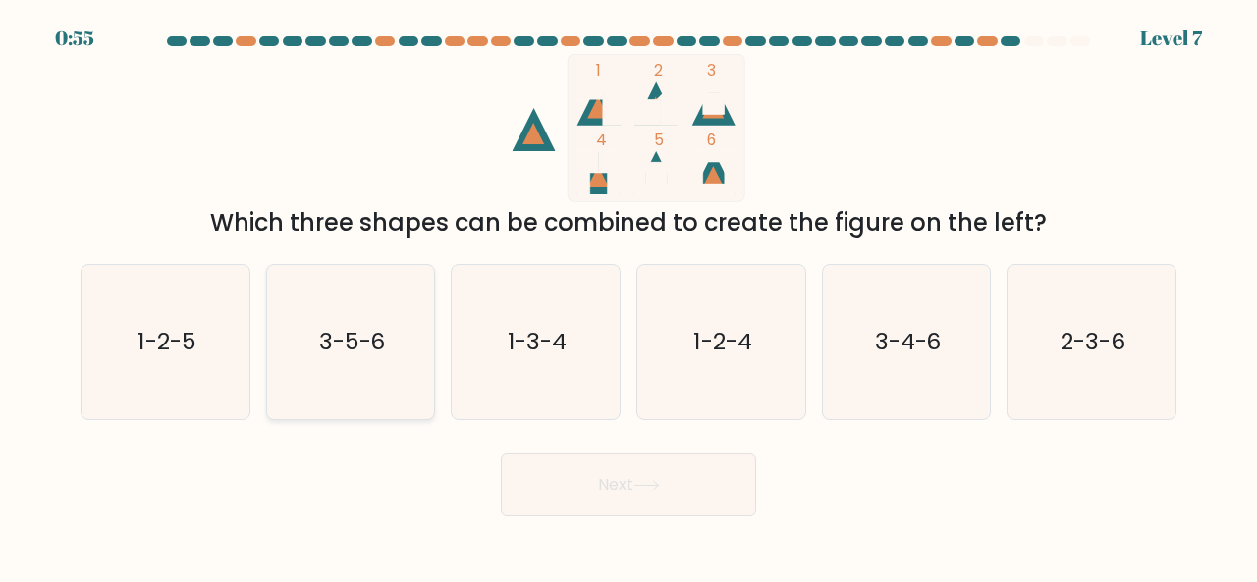
click at [330, 353] on text "3-5-6" at bounding box center [352, 341] width 67 height 32
click at [628, 297] on input "b. 3-5-6" at bounding box center [628, 294] width 1 height 5
radio input "true"
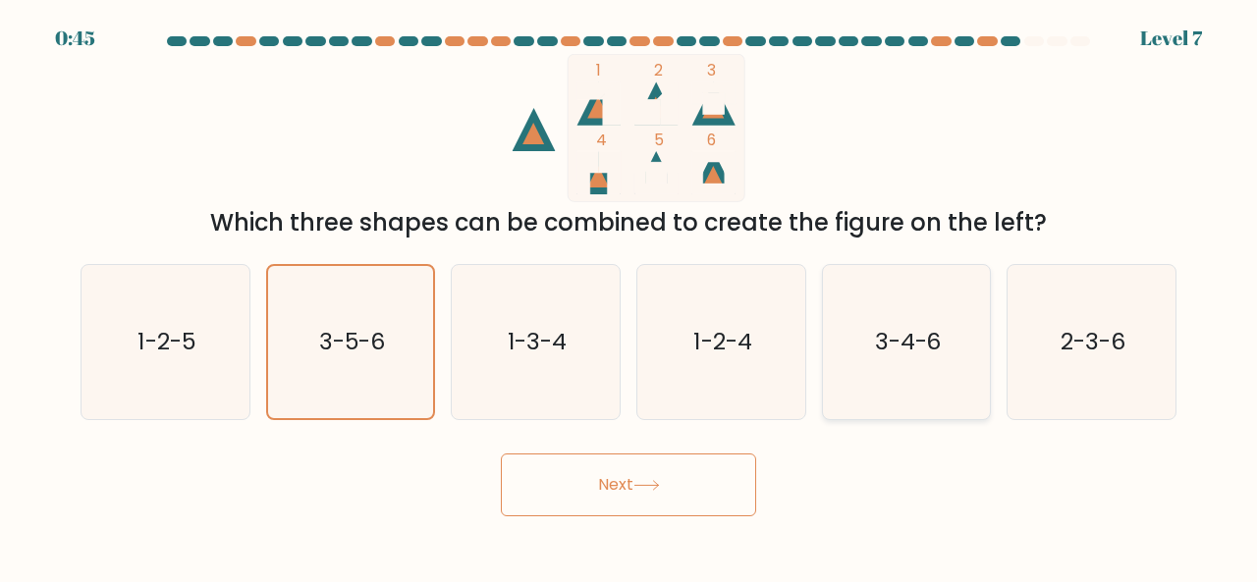
click at [886, 359] on icon "3-4-6" at bounding box center [907, 342] width 154 height 154
click at [629, 297] on input "e. 3-4-6" at bounding box center [628, 294] width 1 height 5
radio input "true"
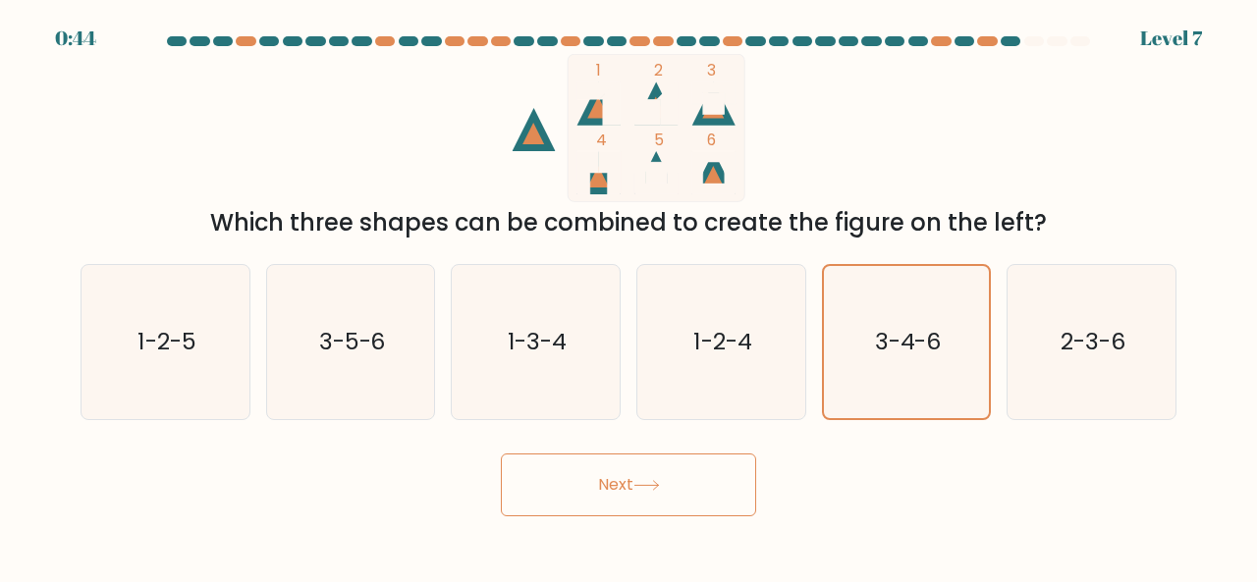
click at [638, 485] on icon at bounding box center [646, 485] width 27 height 11
click at [650, 480] on icon at bounding box center [646, 485] width 27 height 11
click at [604, 480] on button "Next" at bounding box center [628, 485] width 255 height 63
click at [678, 319] on icon "1-2-4" at bounding box center [721, 342] width 154 height 154
click at [629, 297] on input "d. 1-2-4" at bounding box center [628, 294] width 1 height 5
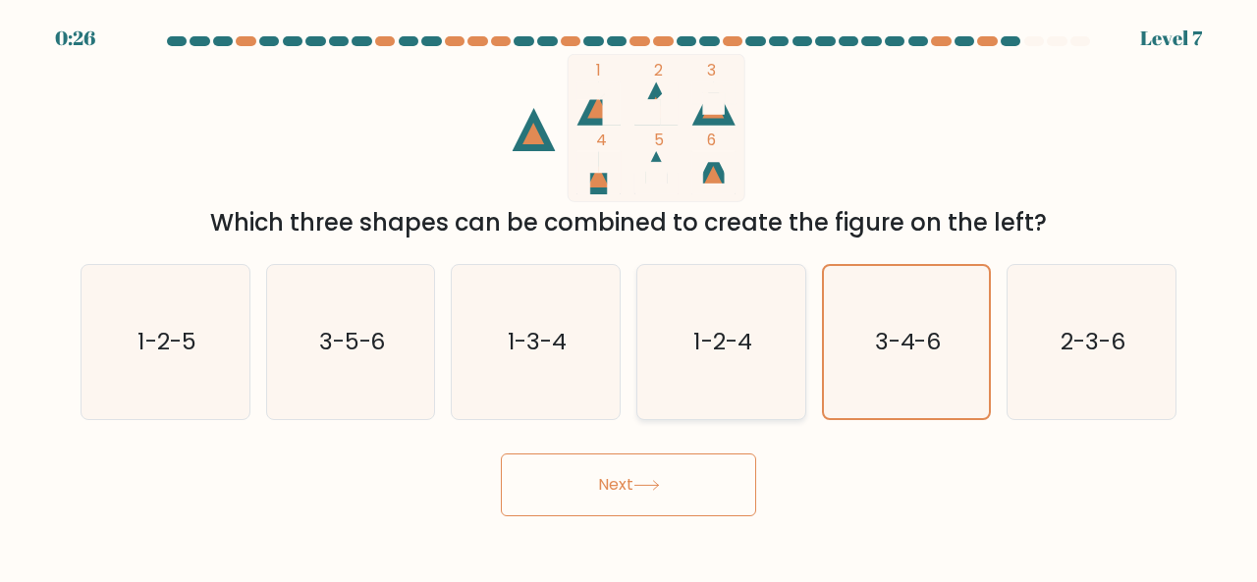
radio input "true"
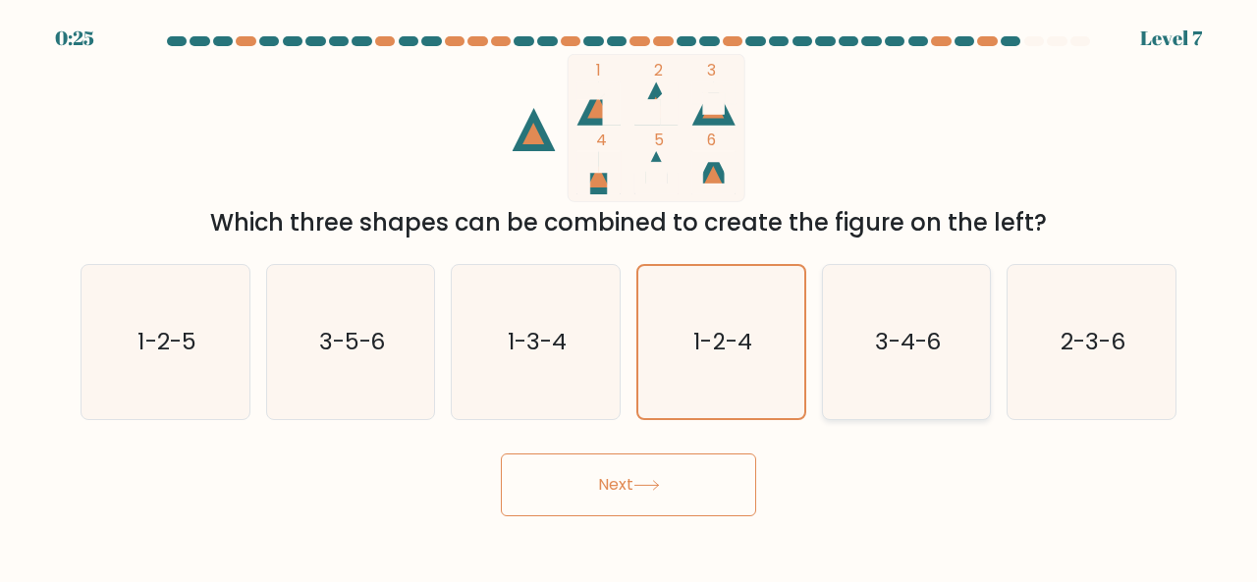
click at [863, 325] on icon "3-4-6" at bounding box center [907, 342] width 154 height 154
click at [629, 297] on input "e. 3-4-6" at bounding box center [628, 294] width 1 height 5
radio input "true"
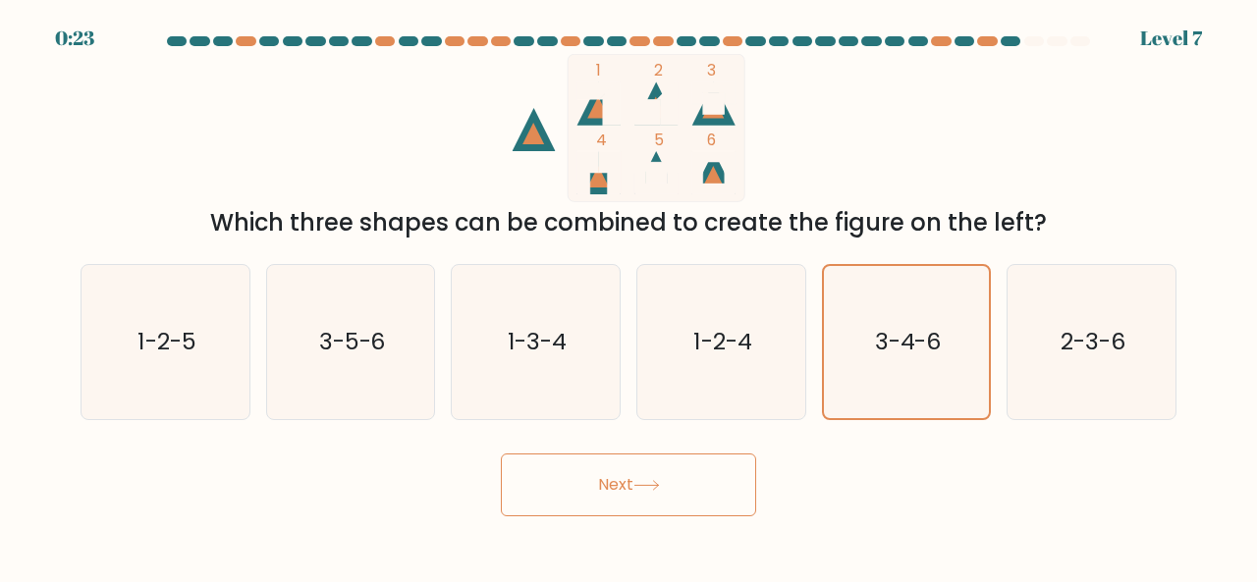
click at [637, 482] on button "Next" at bounding box center [628, 485] width 255 height 63
click at [599, 486] on button "Next" at bounding box center [628, 485] width 255 height 63
click at [395, 349] on icon "3-5-6" at bounding box center [351, 342] width 154 height 154
click at [628, 297] on input "b. 3-5-6" at bounding box center [628, 294] width 1 height 5
radio input "true"
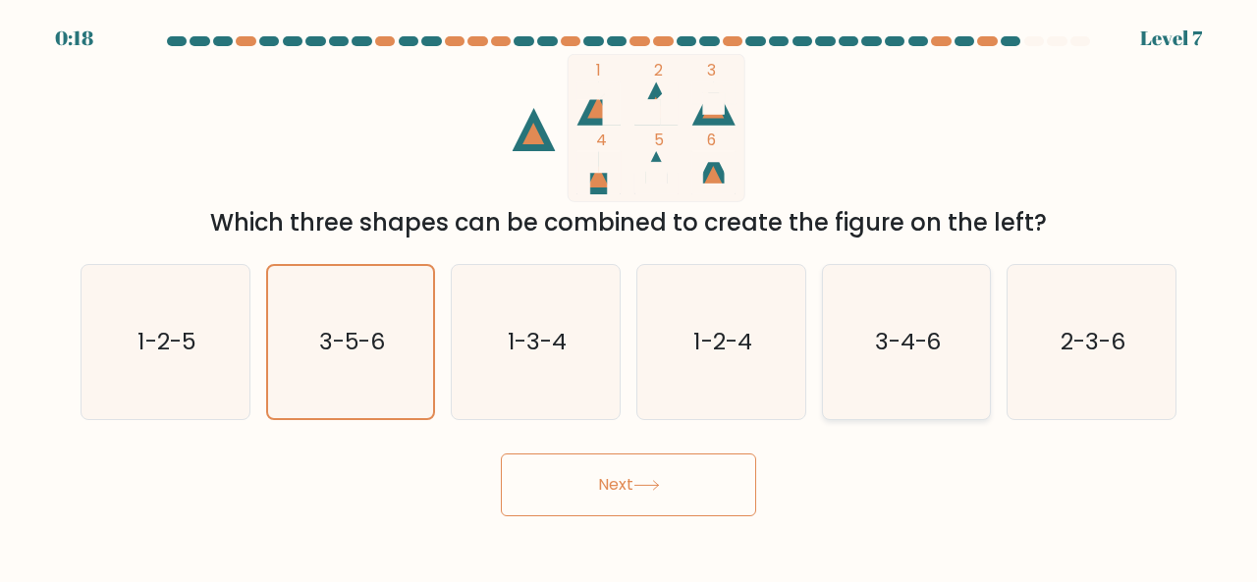
click at [886, 339] on text "3-4-6" at bounding box center [908, 341] width 67 height 32
click at [629, 297] on input "e. 3-4-6" at bounding box center [628, 294] width 1 height 5
radio input "true"
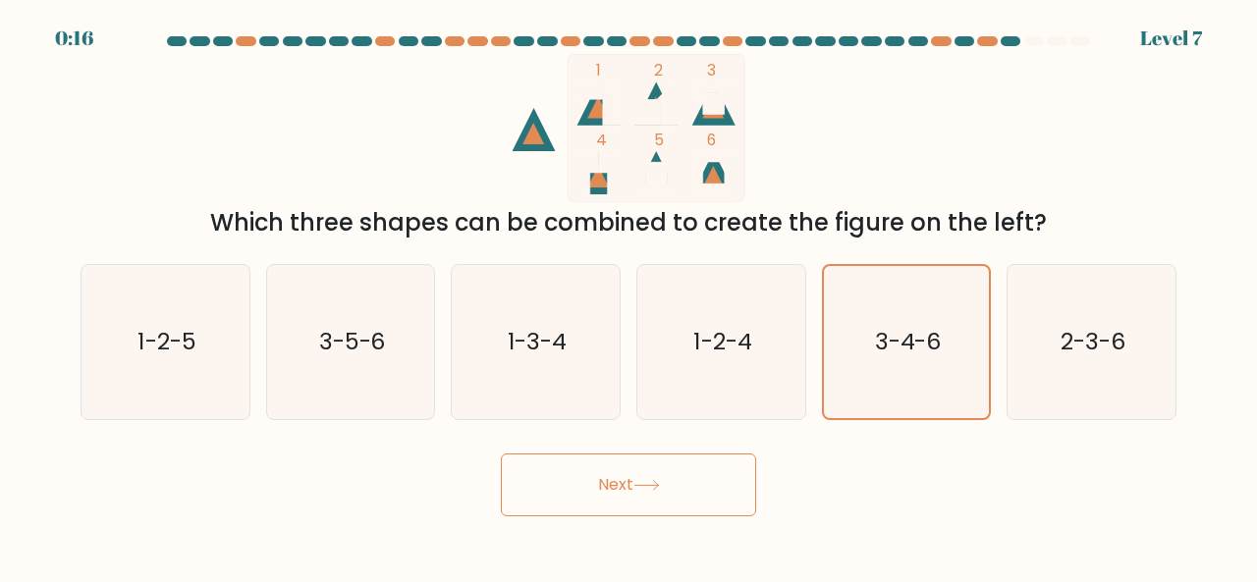
click at [609, 484] on button "Next" at bounding box center [628, 485] width 255 height 63
click at [663, 478] on button "Next" at bounding box center [628, 485] width 255 height 63
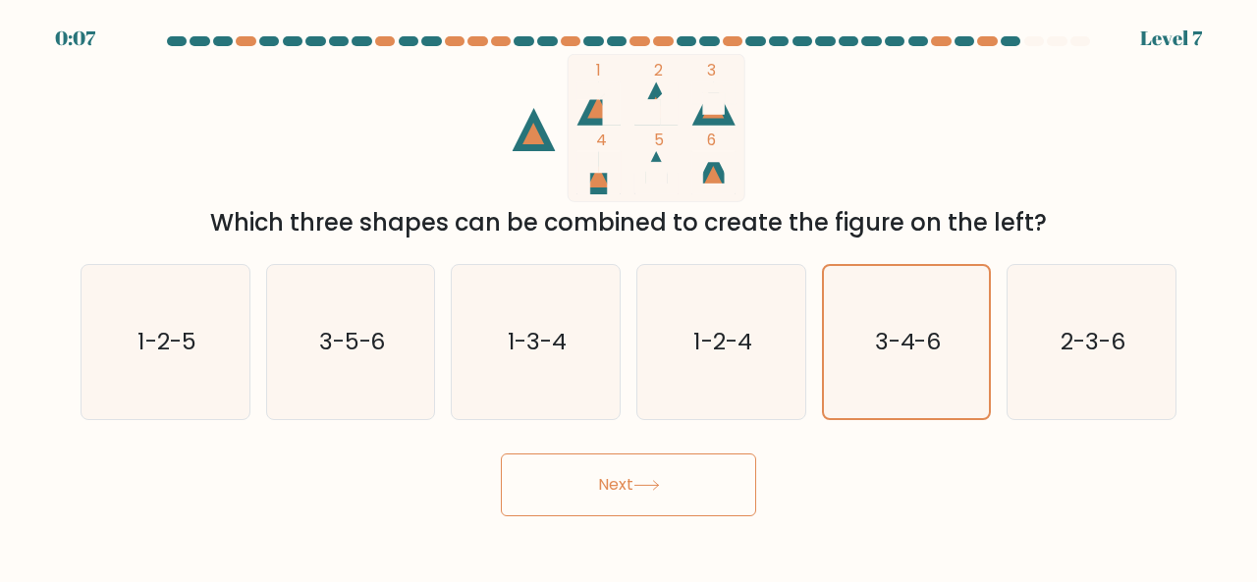
click at [663, 478] on button "Next" at bounding box center [628, 485] width 255 height 63
click at [912, 470] on div "Next" at bounding box center [628, 480] width 1119 height 73
click at [621, 480] on button "Next" at bounding box center [628, 485] width 255 height 63
click at [837, 478] on div "Next" at bounding box center [628, 480] width 1119 height 73
click at [658, 482] on icon at bounding box center [646, 485] width 24 height 9
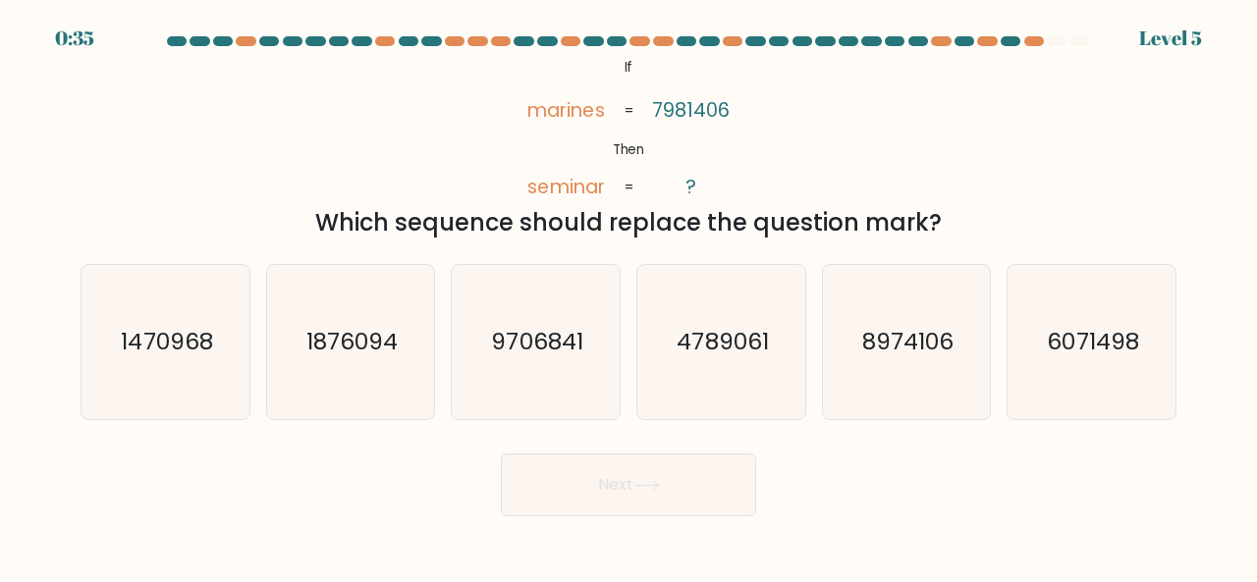
click at [850, 463] on div "Next" at bounding box center [628, 480] width 1119 height 73
click at [1142, 332] on icon "6071498" at bounding box center [1091, 342] width 154 height 154
click at [629, 297] on input "f. 6071498" at bounding box center [628, 294] width 1 height 5
radio input "true"
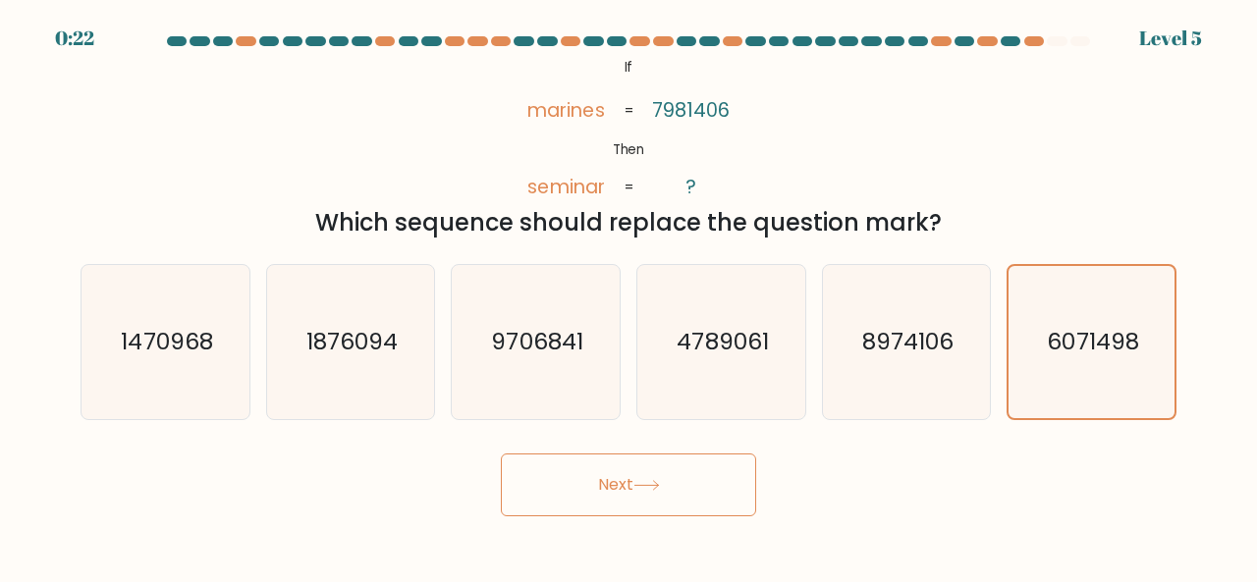
click at [642, 485] on icon at bounding box center [646, 485] width 24 height 9
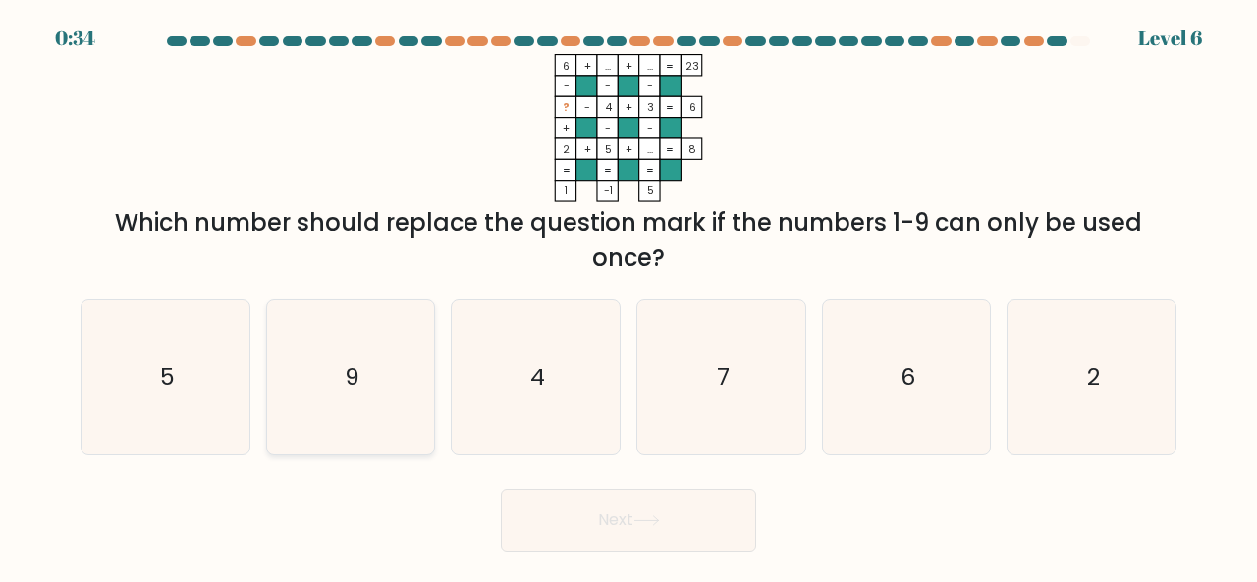
click at [314, 370] on icon "9" at bounding box center [351, 377] width 154 height 154
click at [628, 297] on input "b. 9" at bounding box center [628, 294] width 1 height 5
radio input "true"
click at [707, 360] on icon "7" at bounding box center [721, 377] width 154 height 154
click at [629, 297] on input "d. 7" at bounding box center [628, 294] width 1 height 5
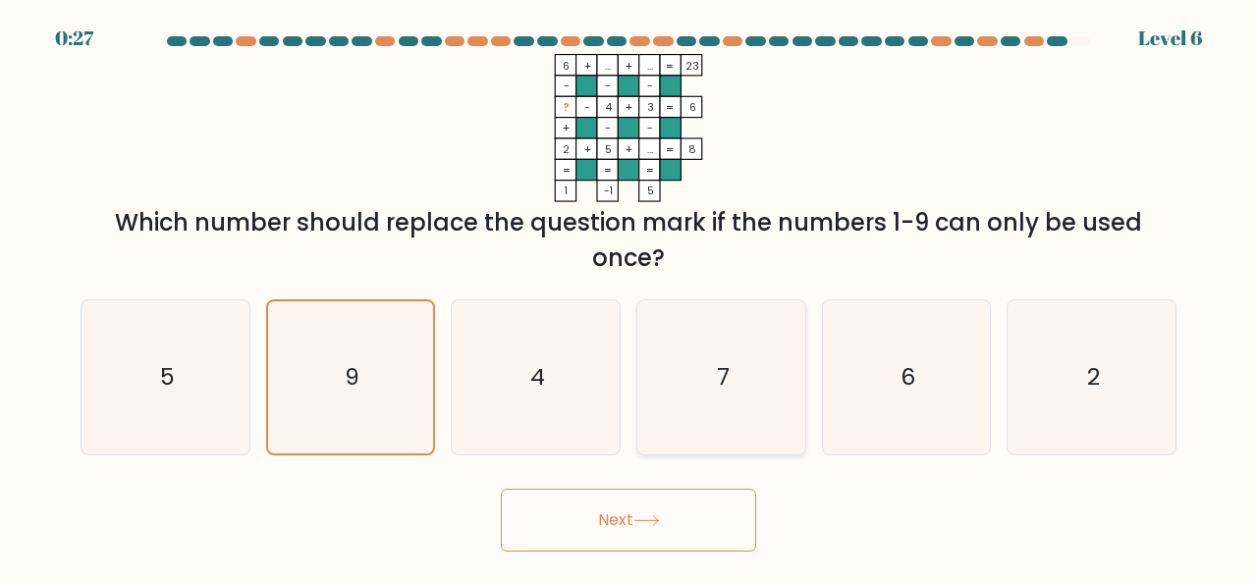
radio input "true"
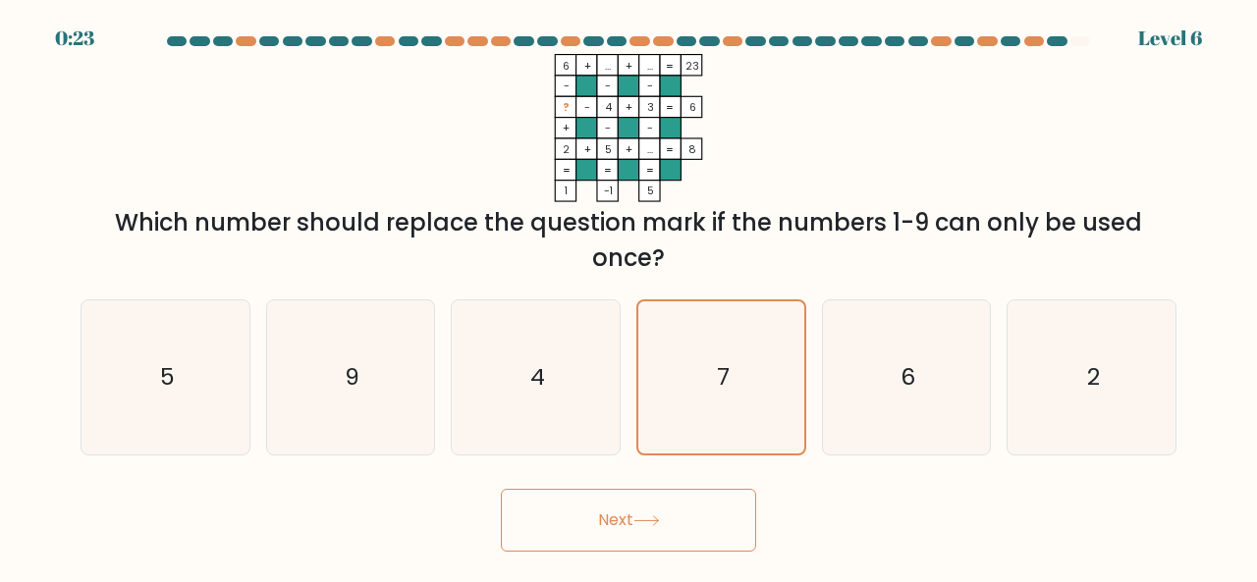
click at [660, 521] on icon at bounding box center [646, 521] width 27 height 11
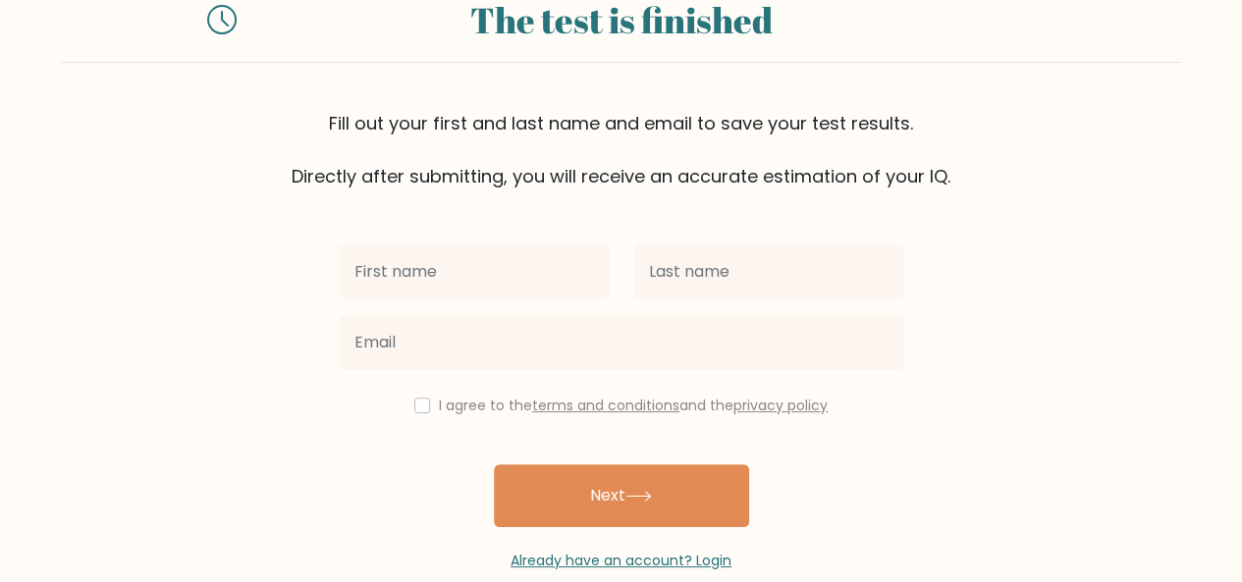
scroll to position [98, 0]
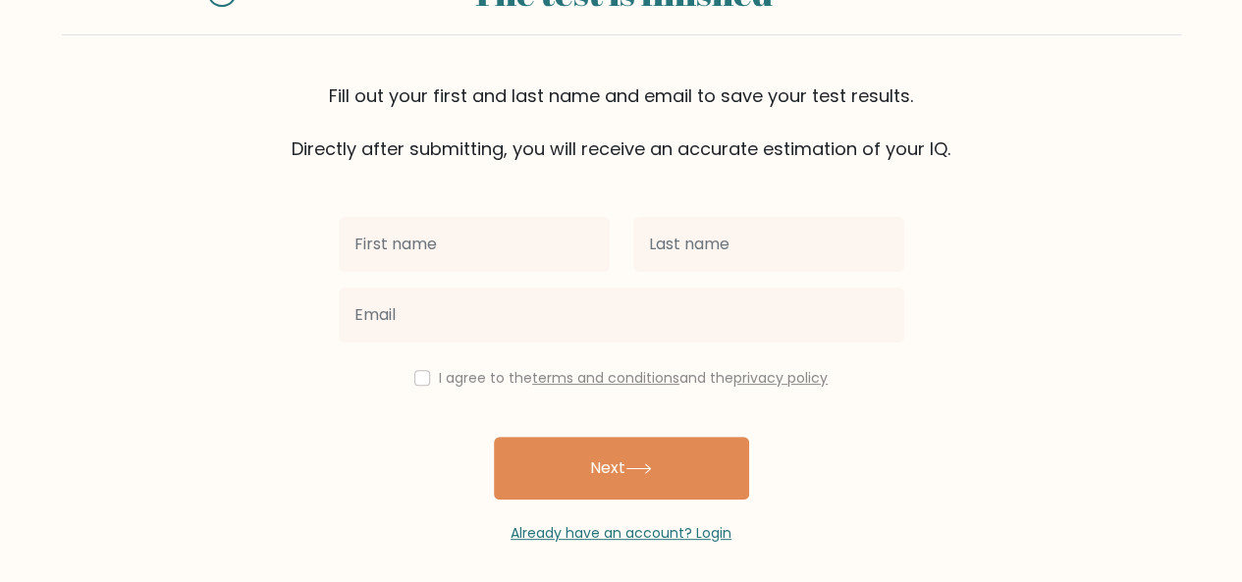
click at [444, 256] on input "text" at bounding box center [474, 244] width 271 height 55
type input "[PERSON_NAME]"
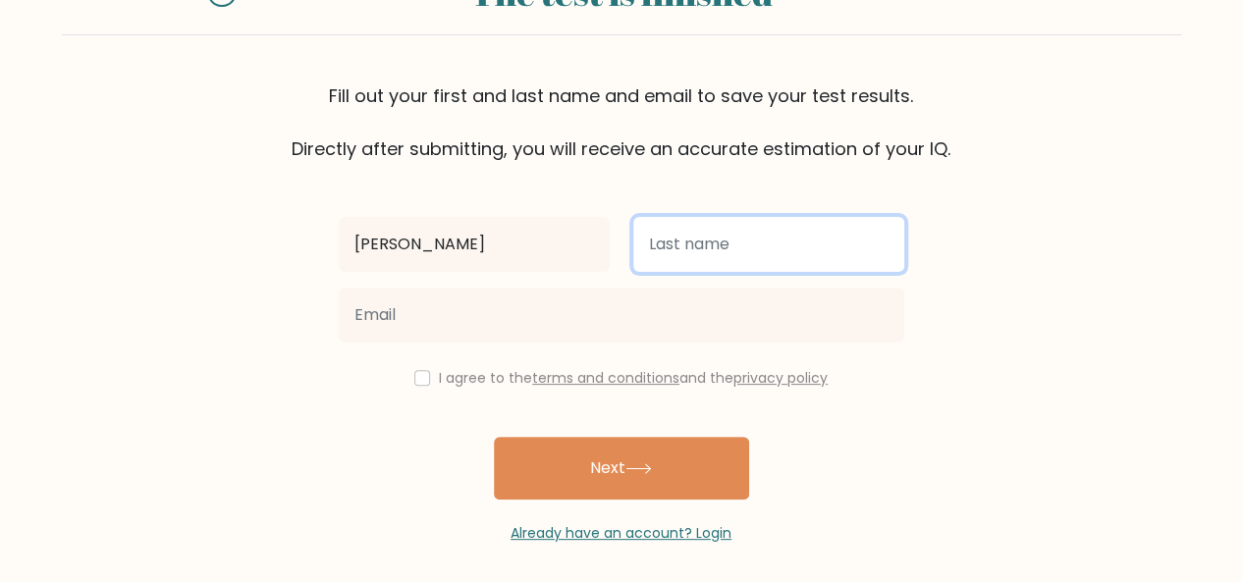
click at [714, 235] on input "text" at bounding box center [768, 244] width 271 height 55
type input "[PERSON_NAME]"
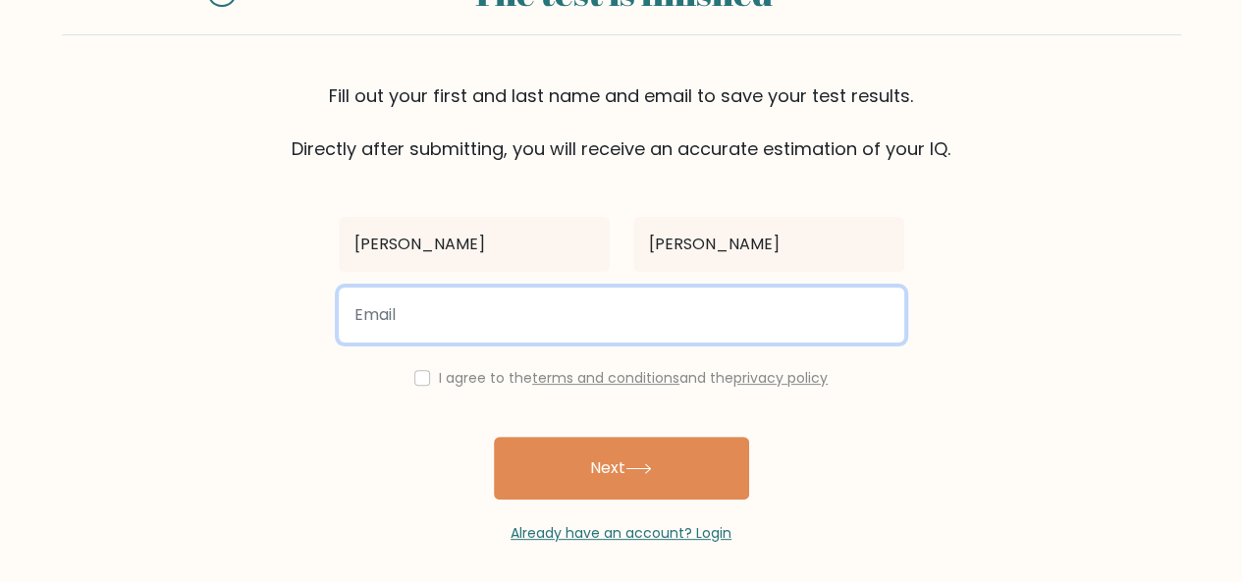
click at [534, 326] on input "email" at bounding box center [622, 315] width 566 height 55
type input "[EMAIL_ADDRESS][DOMAIN_NAME]"
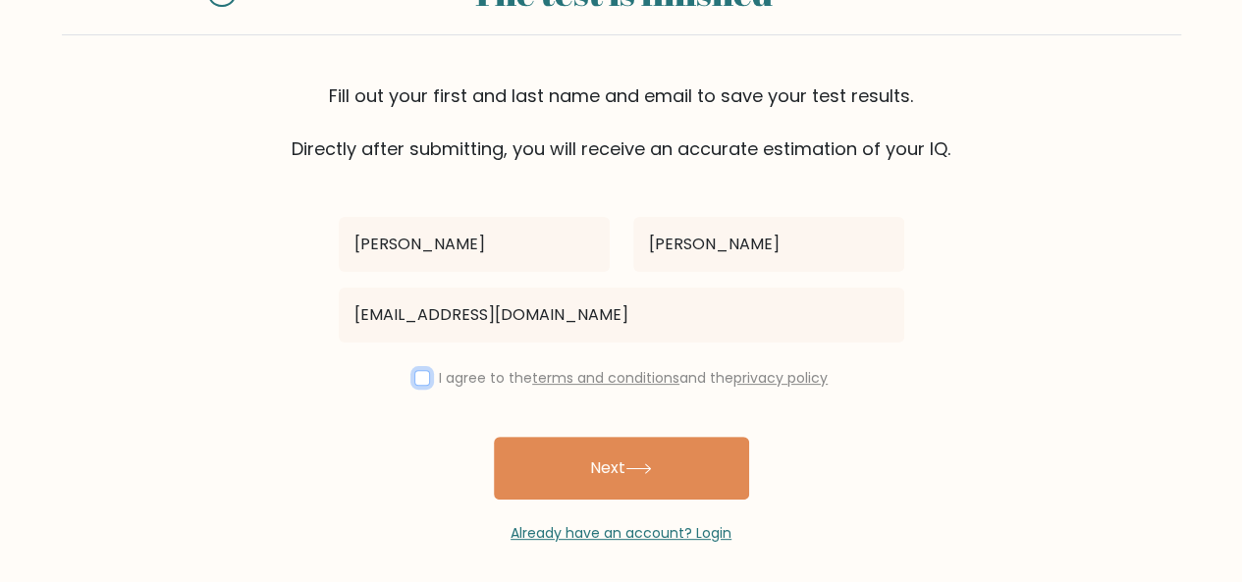
click at [414, 380] on input "checkbox" at bounding box center [422, 378] width 16 height 16
checkbox input "true"
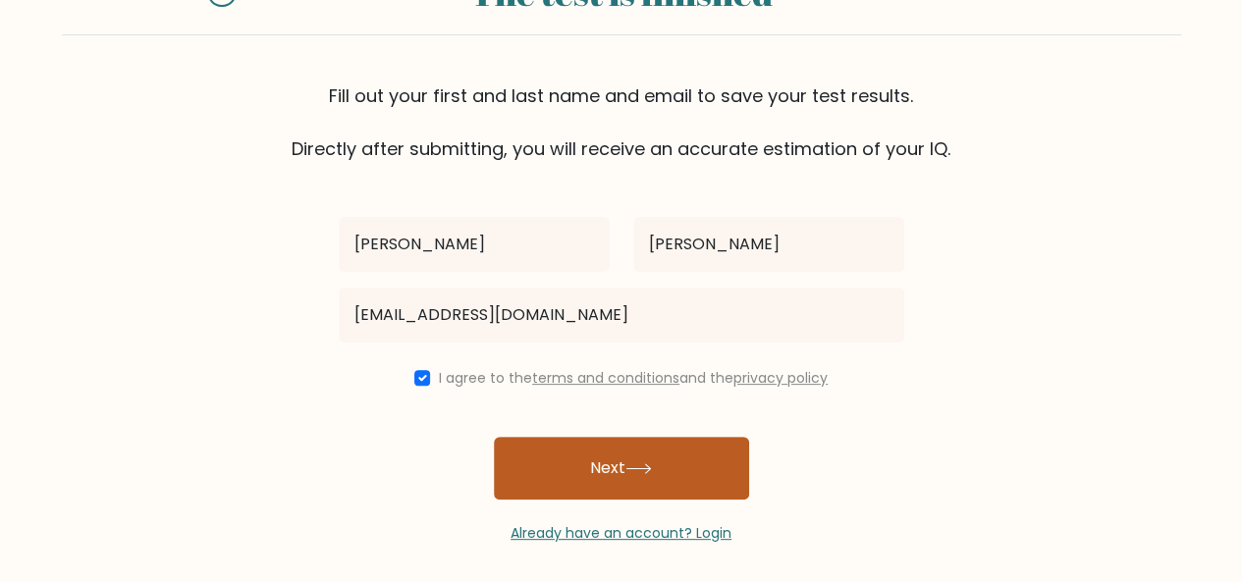
click at [632, 441] on button "Next" at bounding box center [621, 468] width 255 height 63
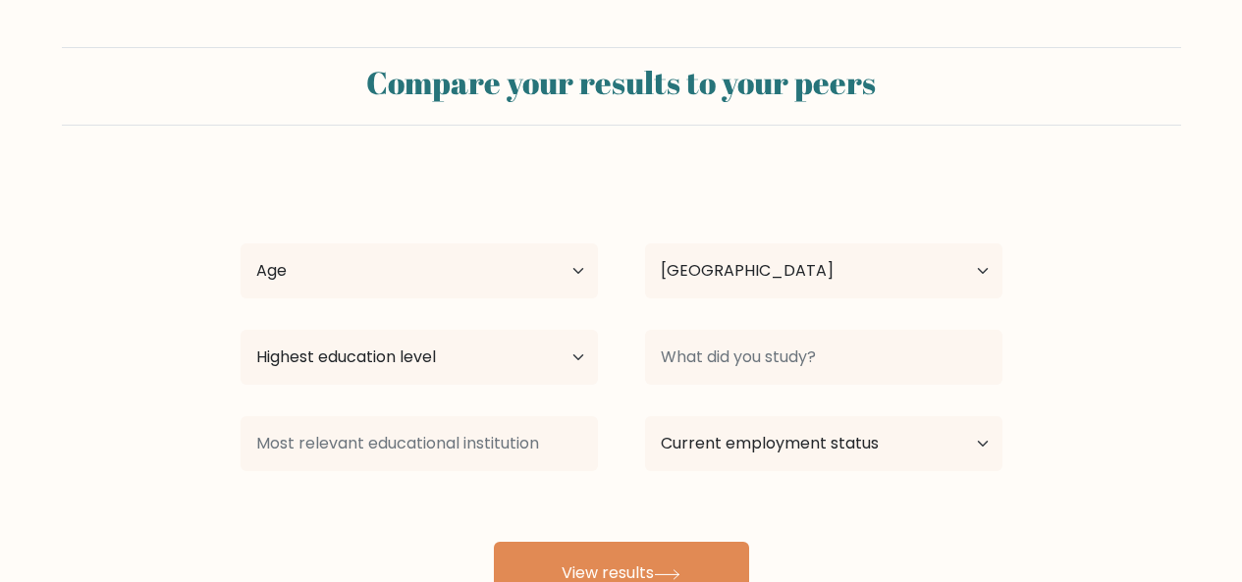
select select "JP"
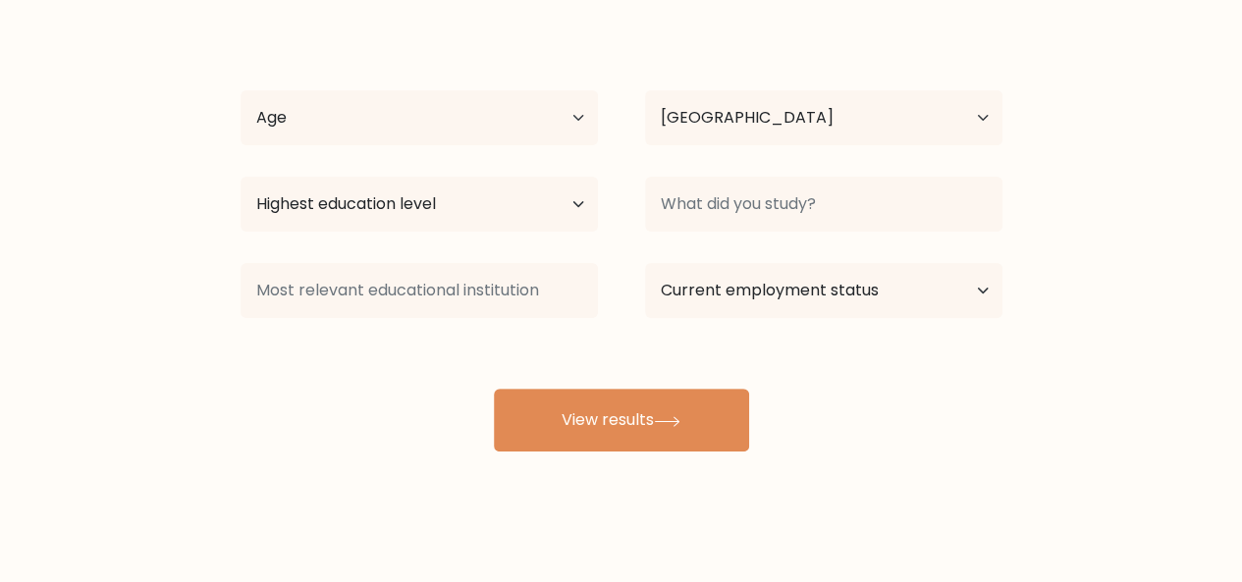
scroll to position [161, 0]
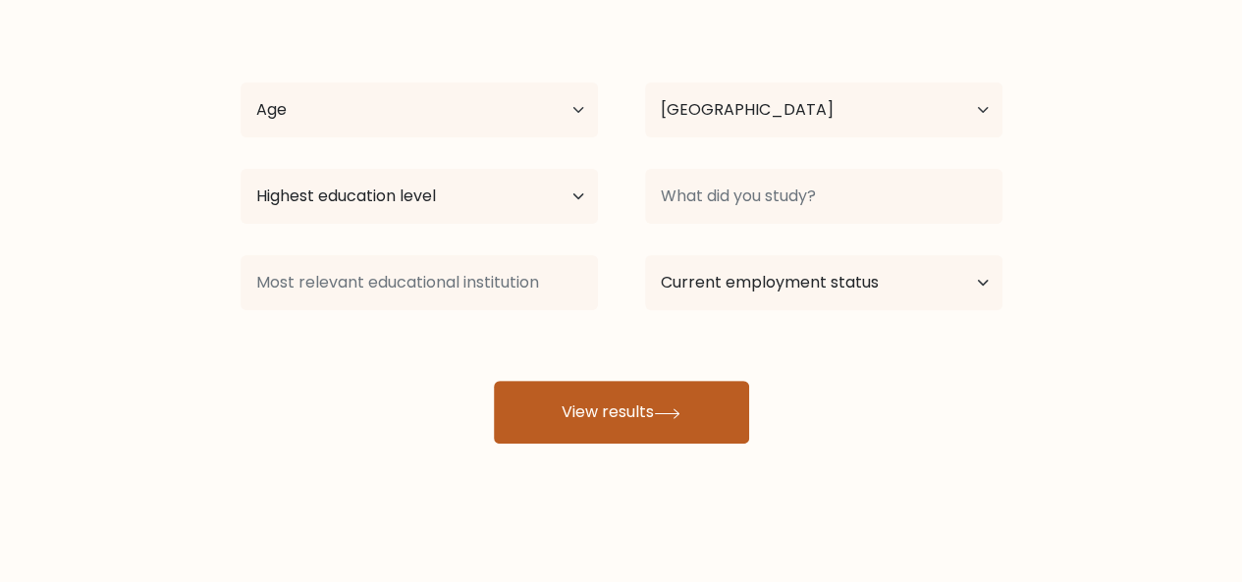
click at [663, 421] on button "View results" at bounding box center [621, 412] width 255 height 63
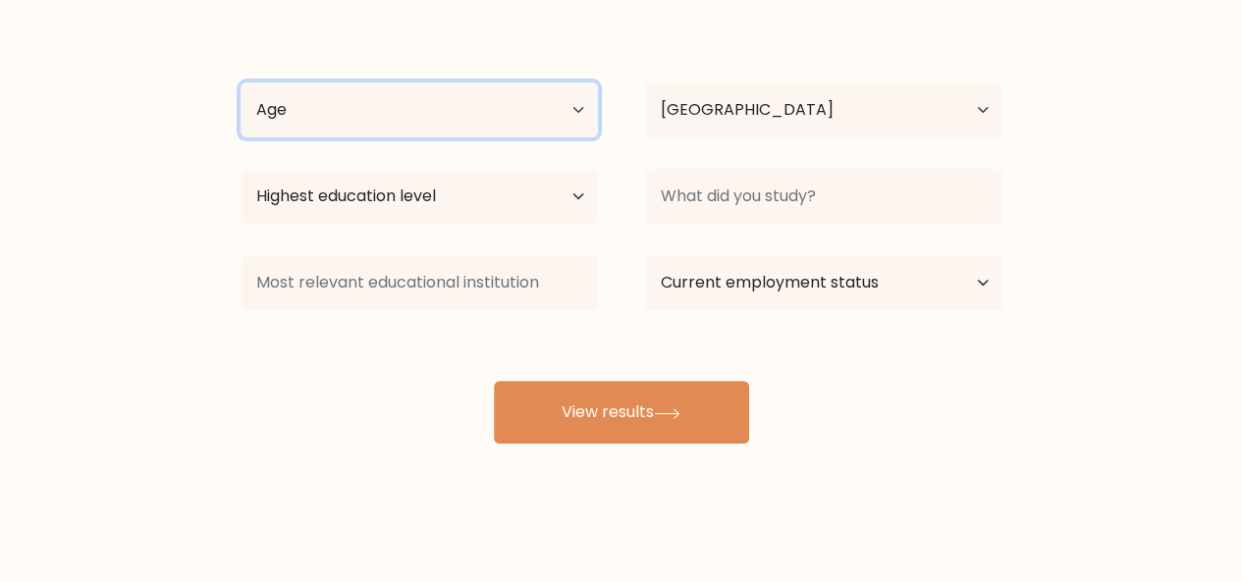
click at [551, 101] on select "Age Under 18 years old 18-24 years old 25-34 years old 35-44 years old 45-54 ye…" at bounding box center [419, 109] width 357 height 55
select select "35_44"
click at [241, 82] on select "Age Under 18 years old 18-24 years old 25-34 years old 35-44 years old 45-54 ye…" at bounding box center [419, 109] width 357 height 55
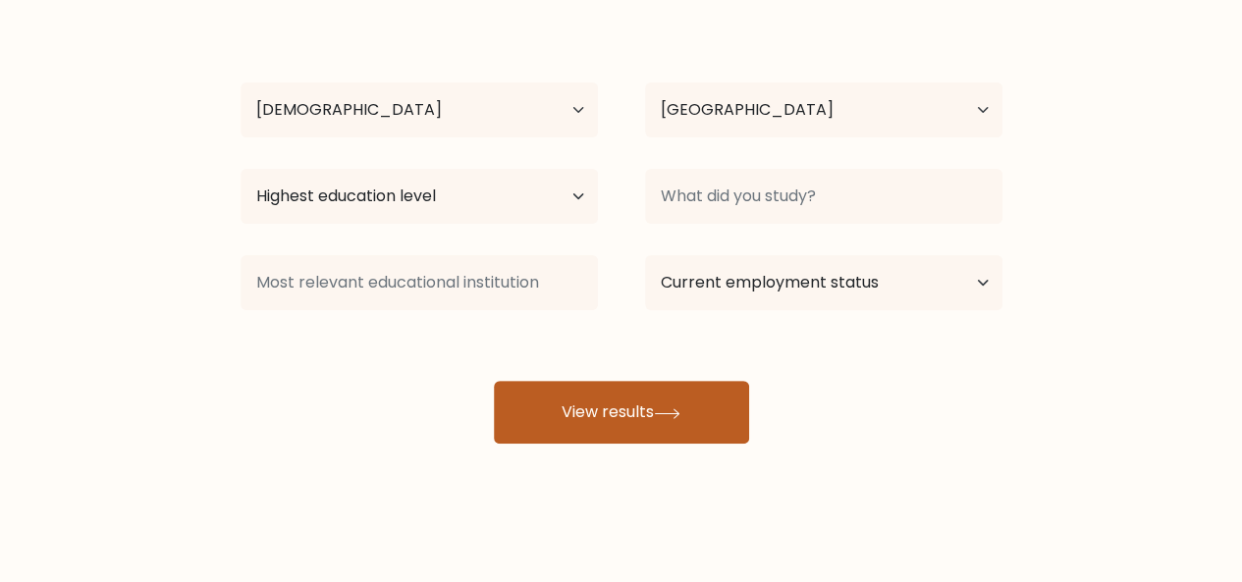
click at [665, 409] on icon at bounding box center [667, 413] width 27 height 11
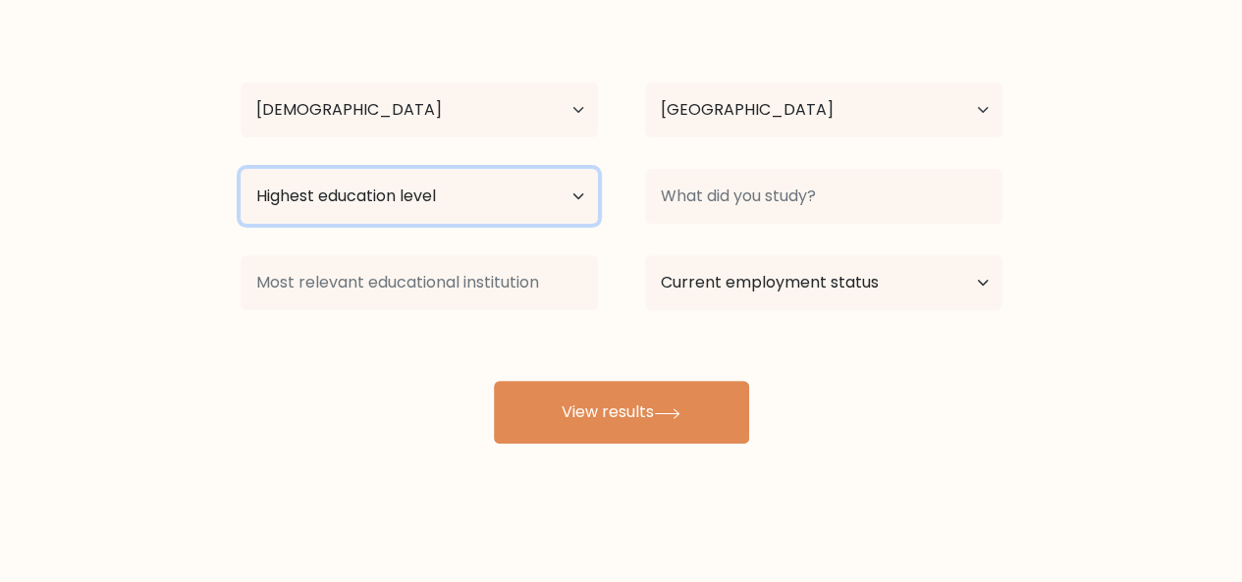
click at [566, 194] on select "Highest education level No schooling Primary Lower Secondary Upper Secondary Oc…" at bounding box center [419, 196] width 357 height 55
select select "bachelors_degree"
click at [241, 169] on select "Highest education level No schooling Primary Lower Secondary Upper Secondary Oc…" at bounding box center [419, 196] width 357 height 55
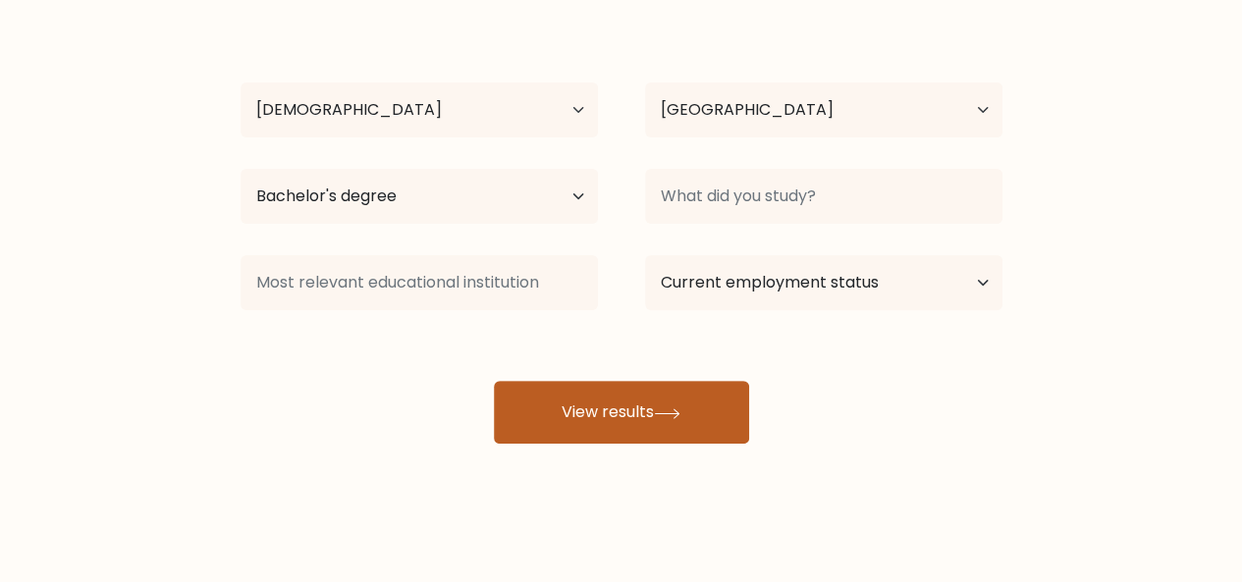
click at [633, 409] on button "View results" at bounding box center [621, 412] width 255 height 63
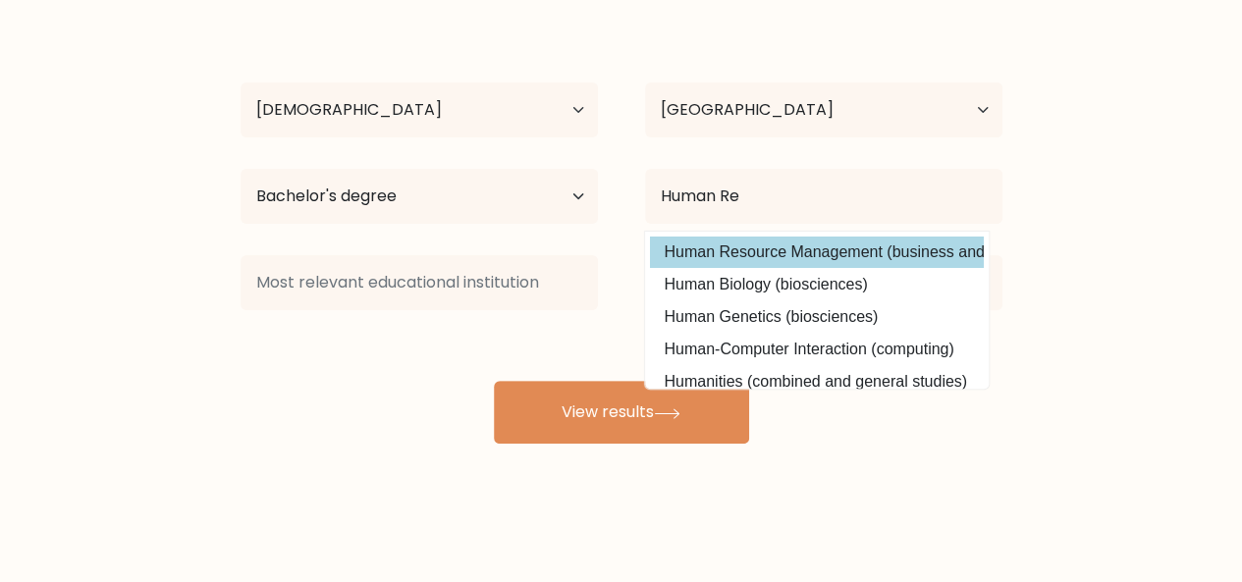
click at [770, 250] on div "Kimberly Orozco Age Under 18 years old 18-24 years old 25-34 years old 35-44 ye…" at bounding box center [622, 228] width 786 height 432
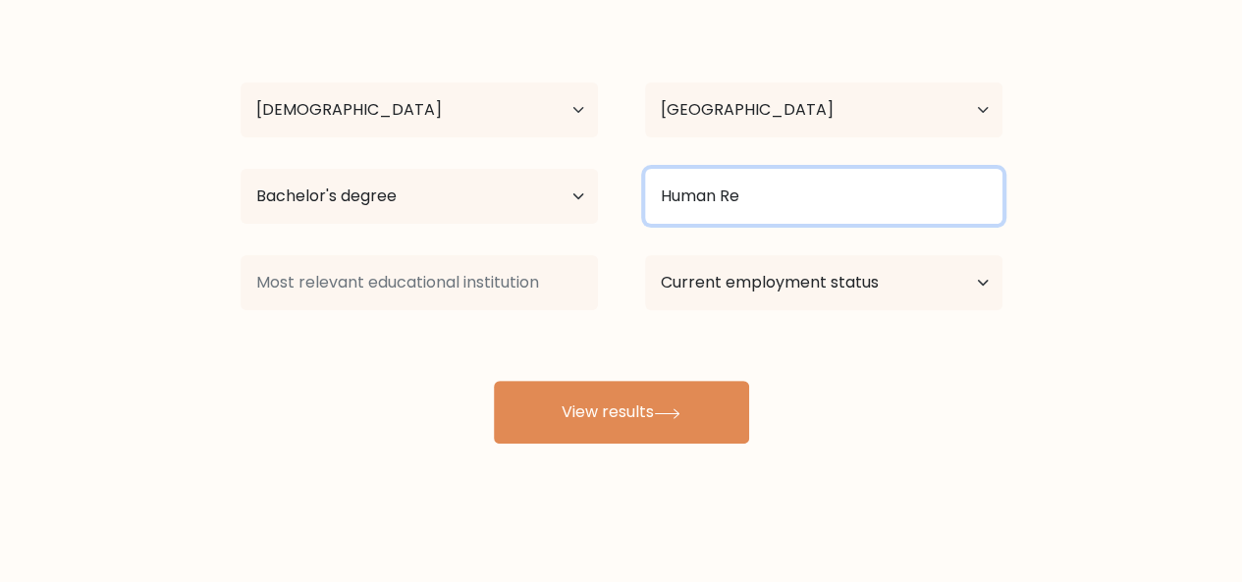
click at [766, 199] on input "Human Re" at bounding box center [823, 196] width 357 height 55
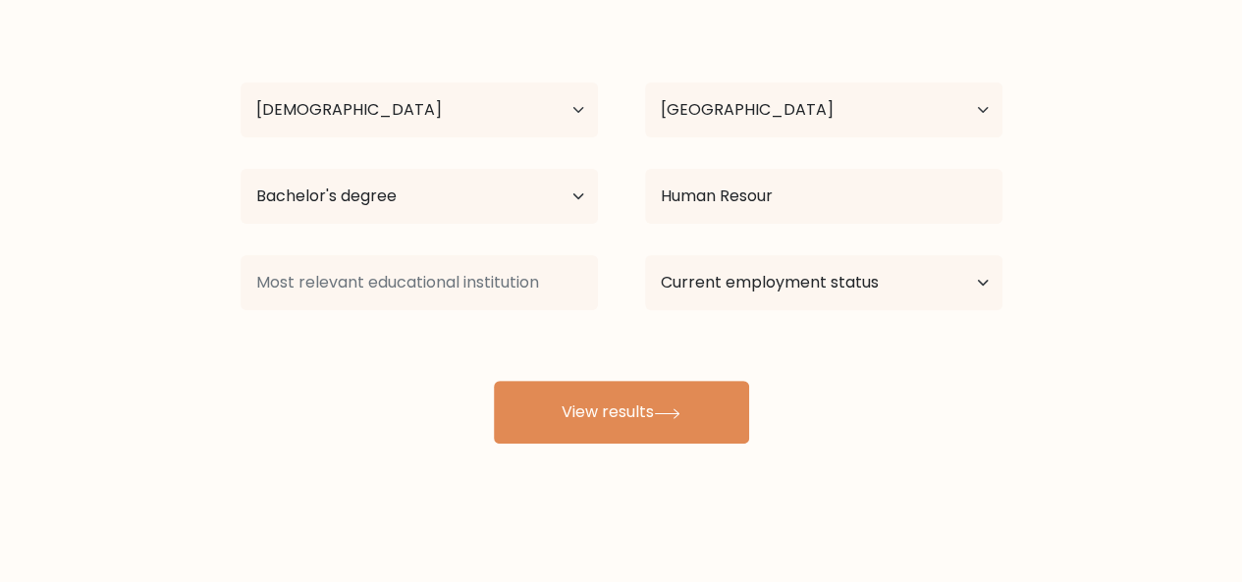
click at [762, 254] on div "Kimberly Orozco Age Under 18 years old 18-24 years old 25-34 years old 35-44 ye…" at bounding box center [622, 228] width 786 height 432
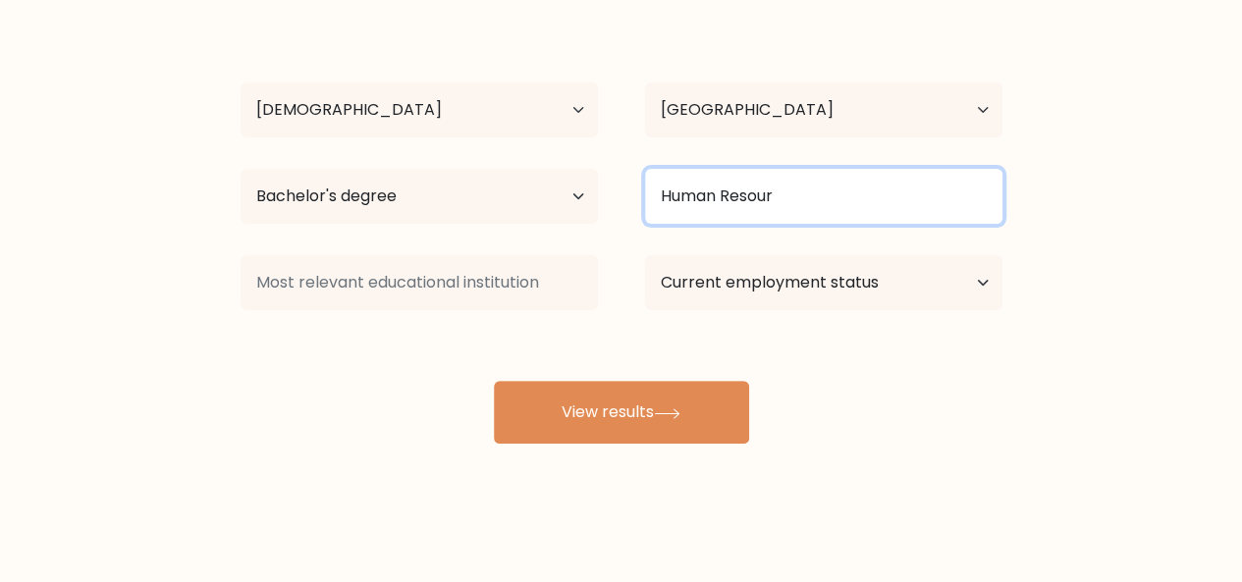
click at [782, 203] on input "Human Resour" at bounding box center [823, 196] width 357 height 55
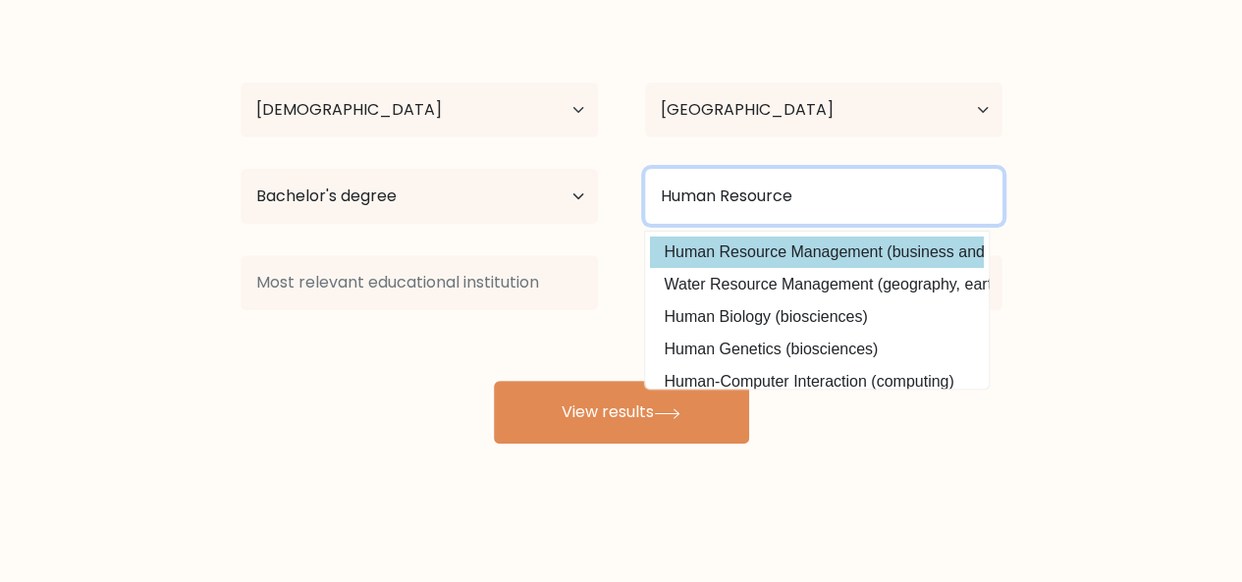
type input "Human Resource"
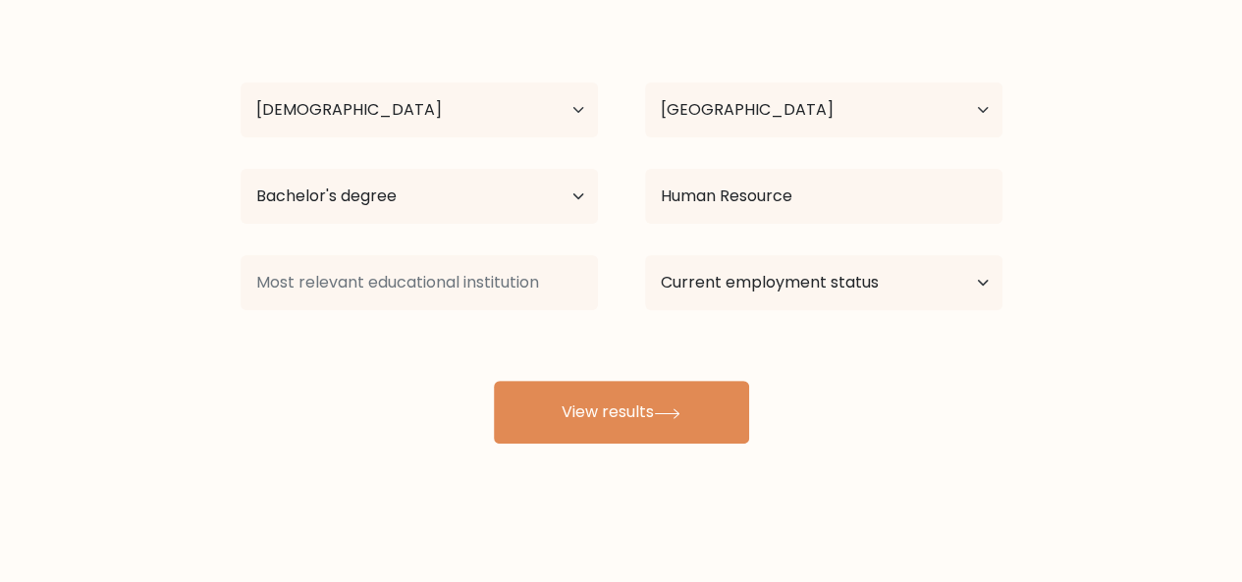
click at [790, 244] on div "Kimberly Orozco Age Under 18 years old 18-24 years old 25-34 years old 35-44 ye…" at bounding box center [622, 228] width 786 height 432
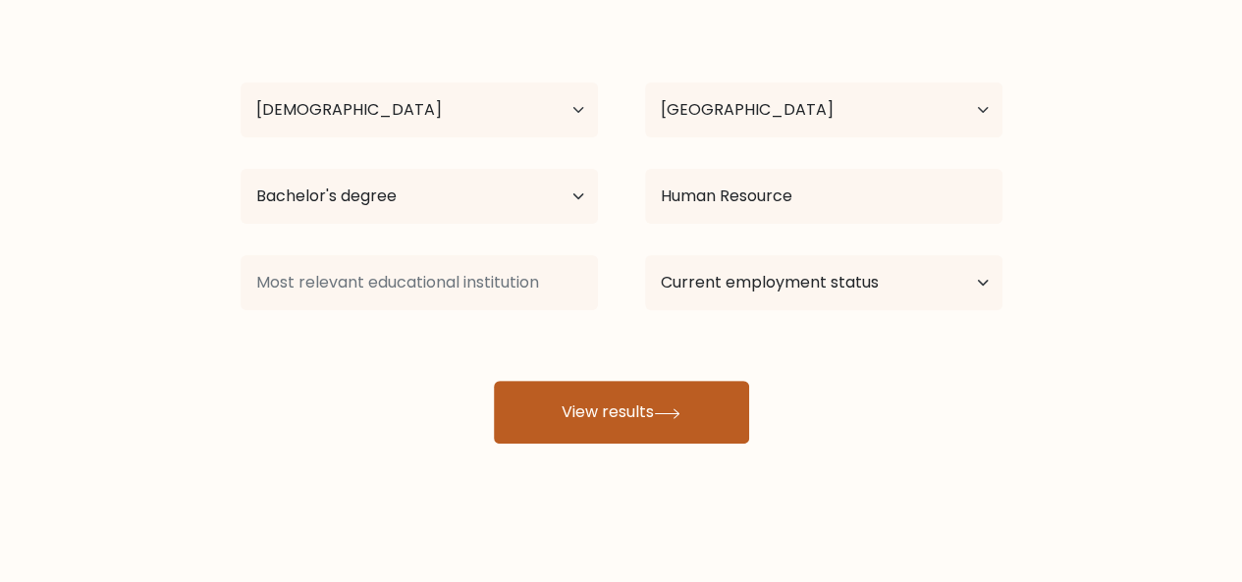
click at [678, 411] on icon at bounding box center [667, 413] width 27 height 11
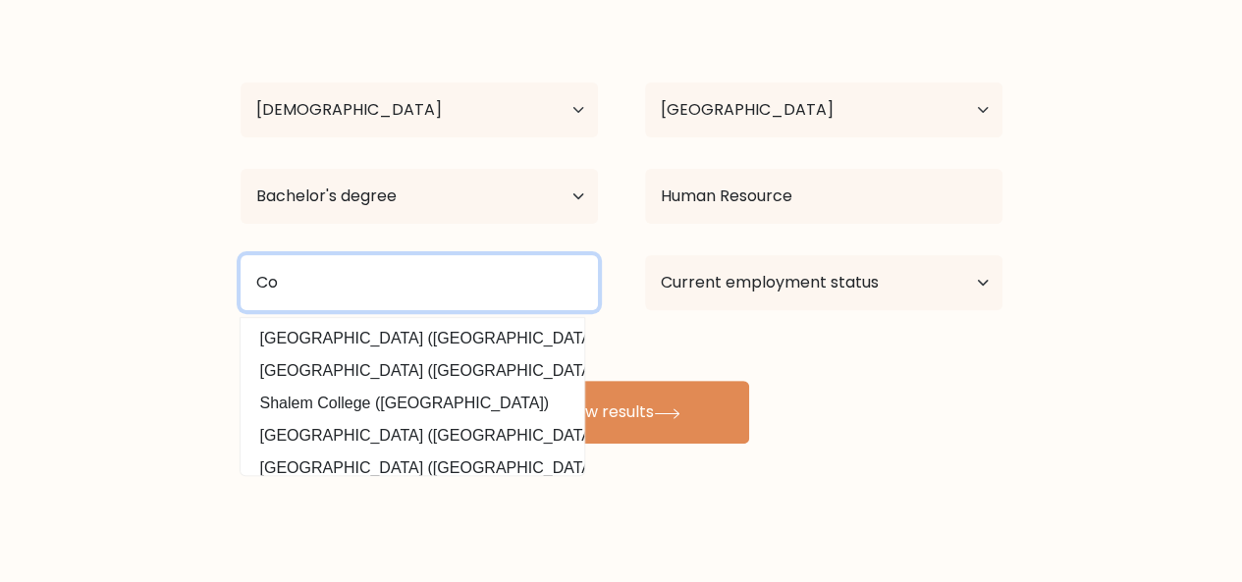
type input "C"
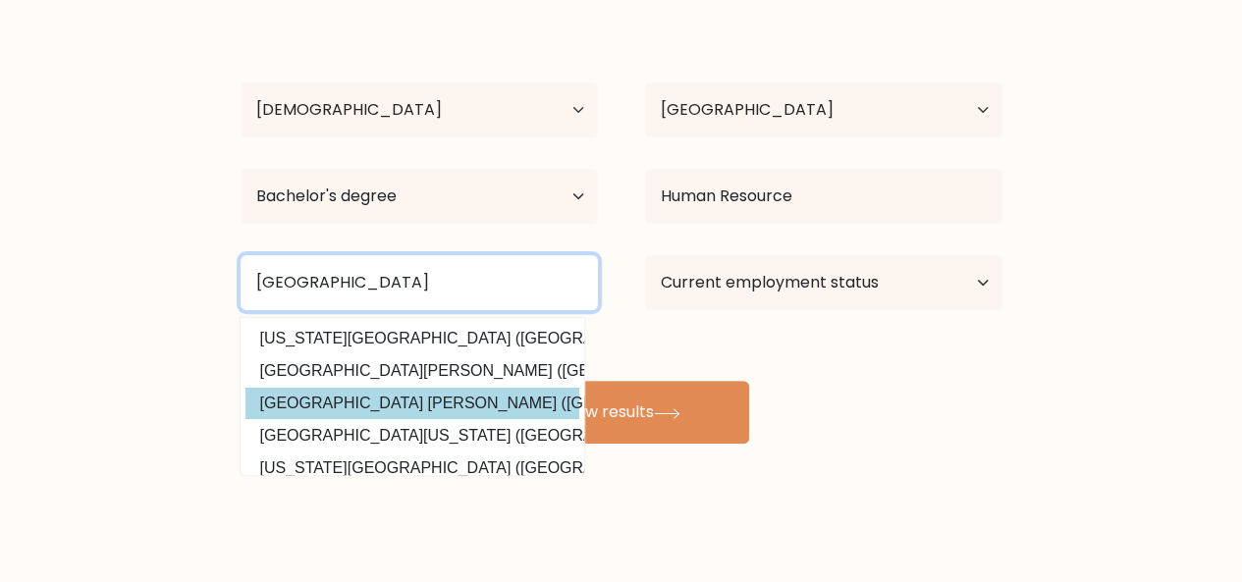
type input "St Louis College"
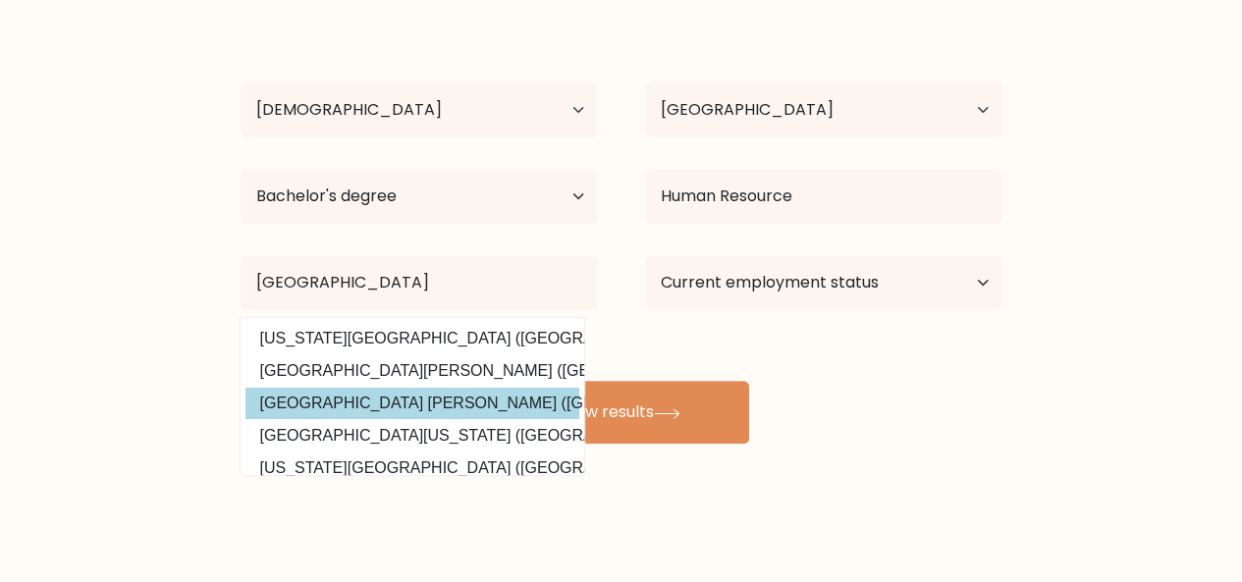
click at [383, 395] on div "Kimberly Orozco Age Under 18 years old 18-24 years old 25-34 years old 35-44 ye…" at bounding box center [622, 228] width 786 height 432
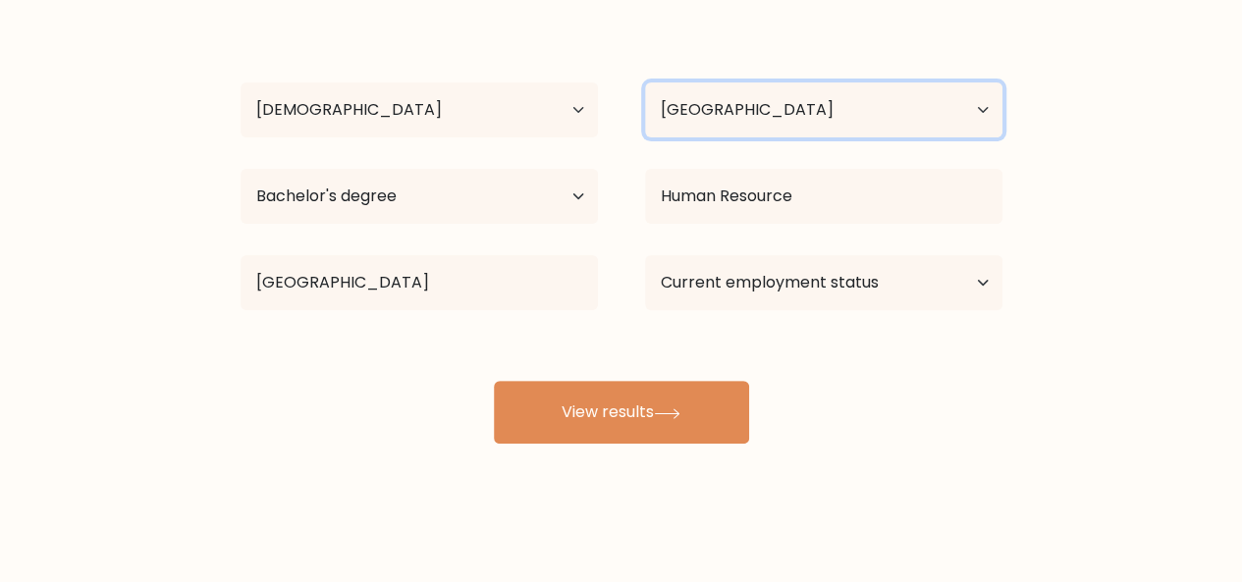
click at [962, 103] on select "Country Afghanistan Albania Algeria American Samoa Andorra Angola Anguilla Anta…" at bounding box center [823, 109] width 357 height 55
select select "PH"
click at [893, 113] on select "Country Afghanistan Albania Algeria American Samoa Andorra Angola Anguilla Anta…" at bounding box center [823, 109] width 357 height 55
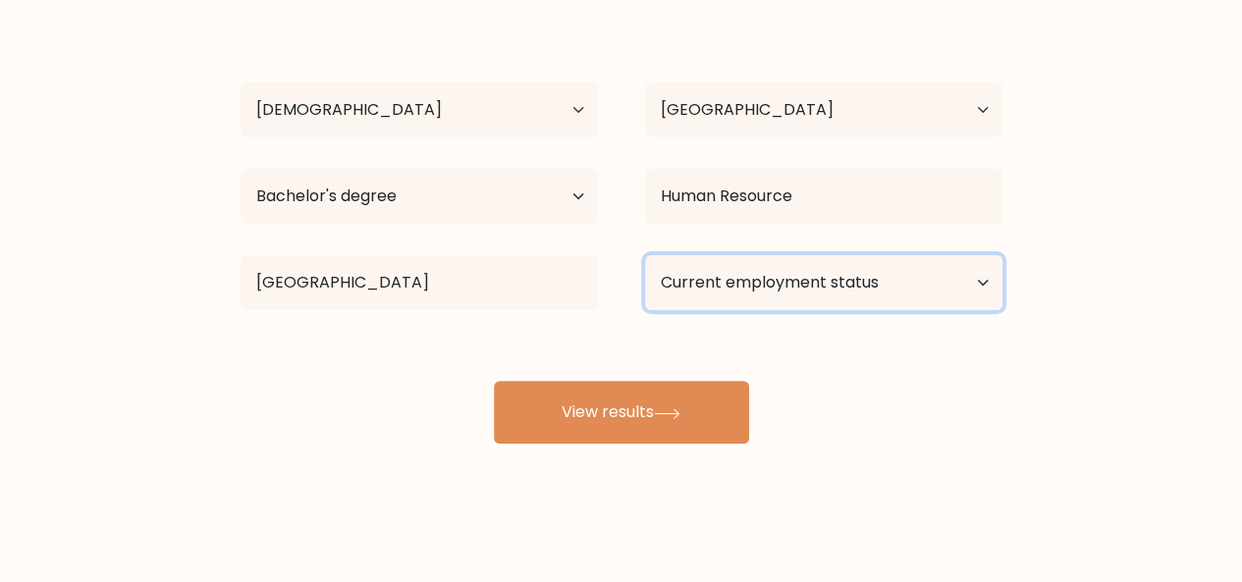
click at [970, 283] on select "Current employment status Employed Student Retired Other / prefer not to answer" at bounding box center [823, 282] width 357 height 55
select select "other"
click at [645, 255] on select "Current employment status Employed Student Retired Other / prefer not to answer" at bounding box center [823, 282] width 357 height 55
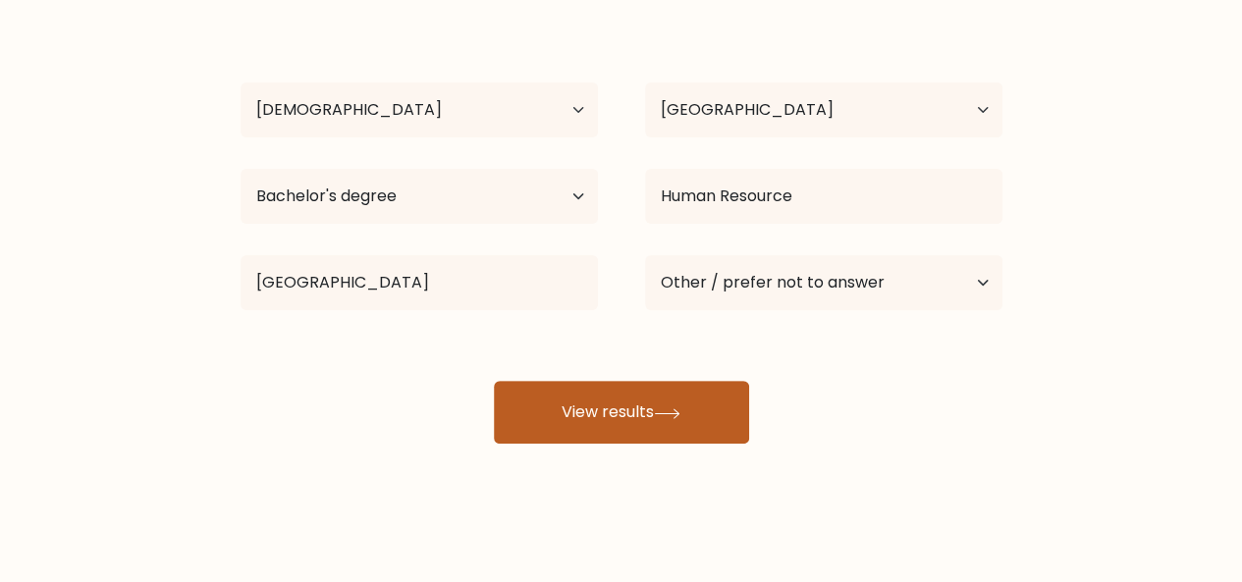
click at [654, 423] on button "View results" at bounding box center [621, 412] width 255 height 63
